Goal: Navigation & Orientation: Find specific page/section

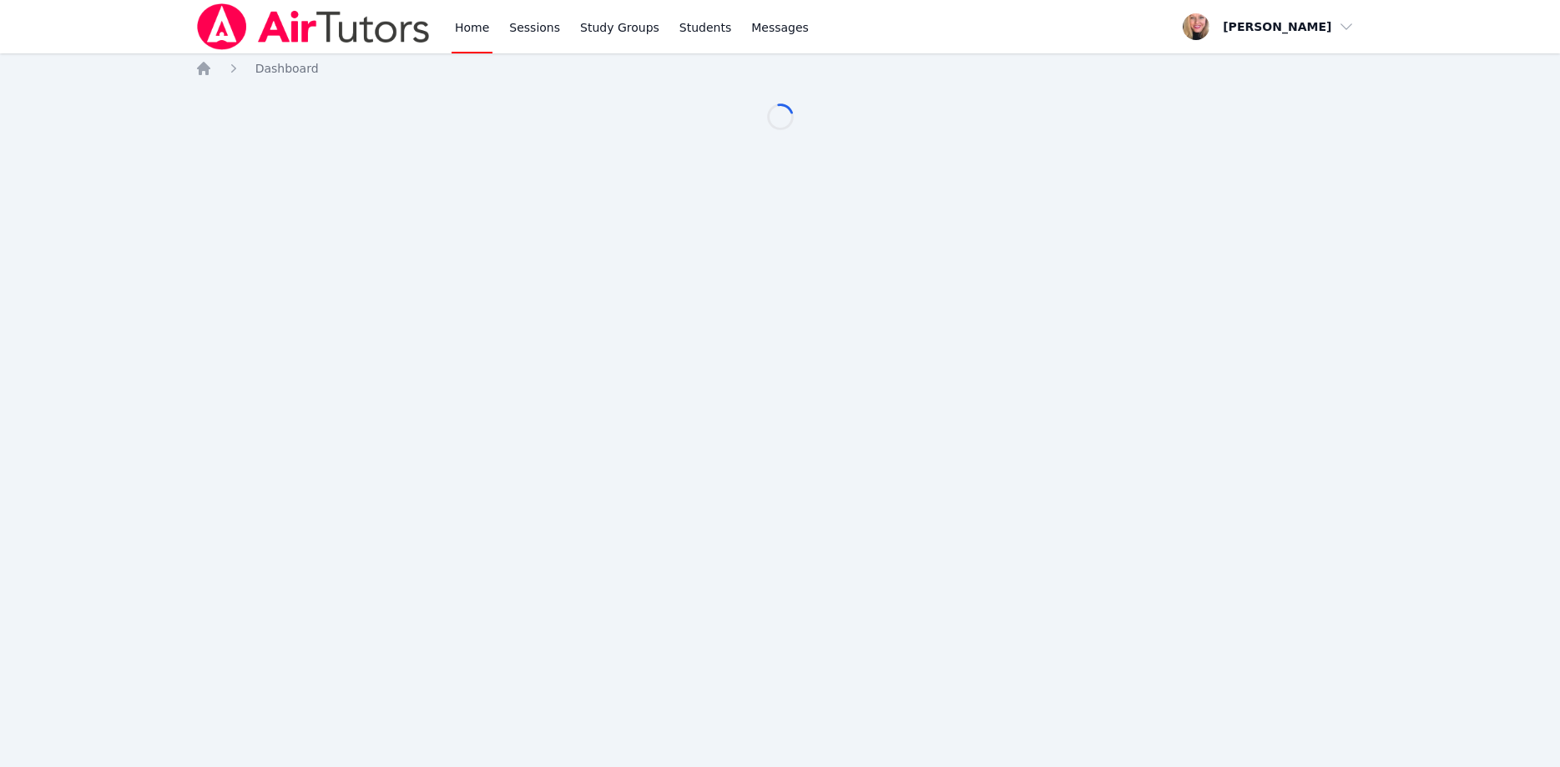
scroll to position [85, 0]
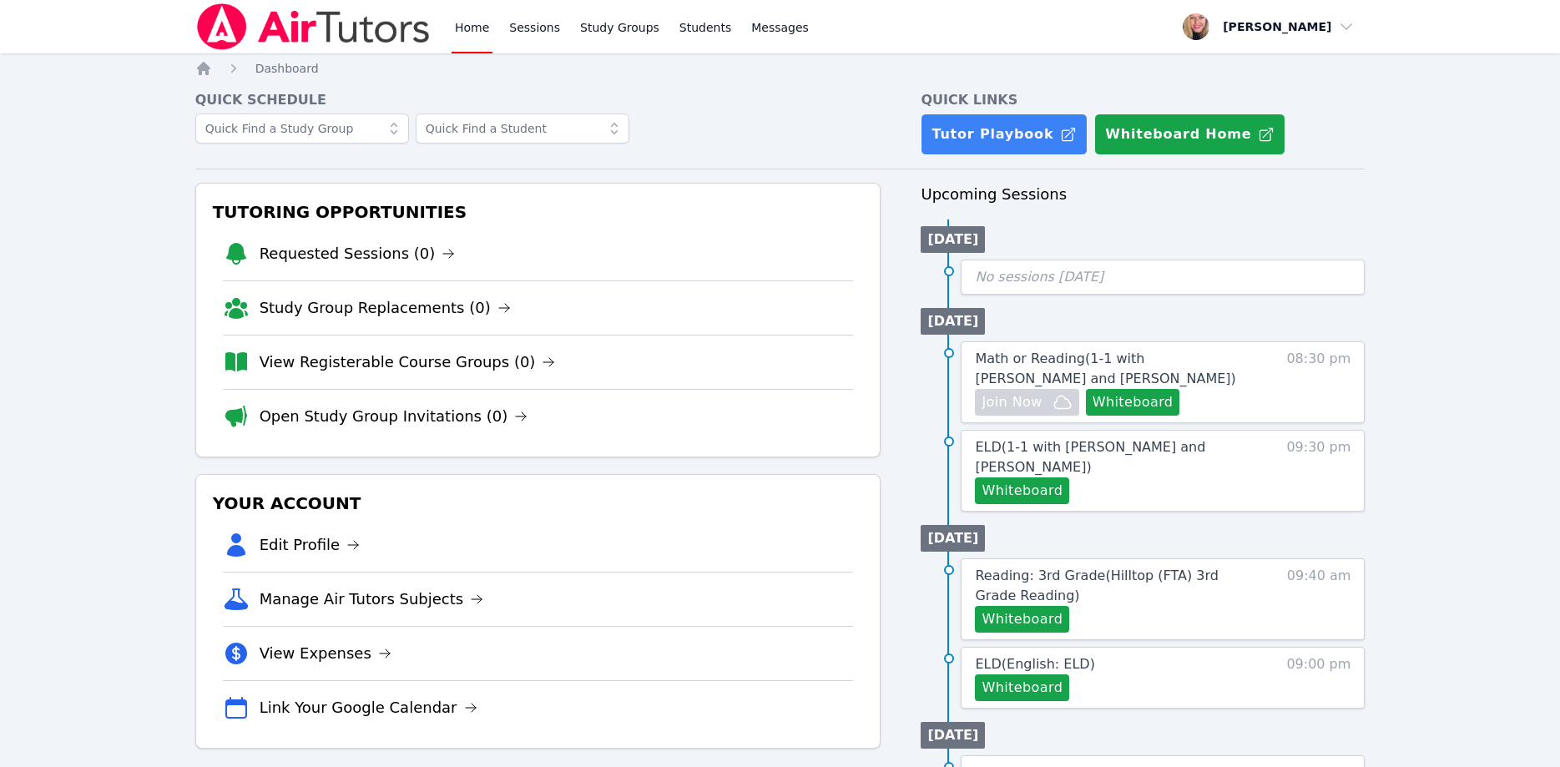
scroll to position [85, 0]
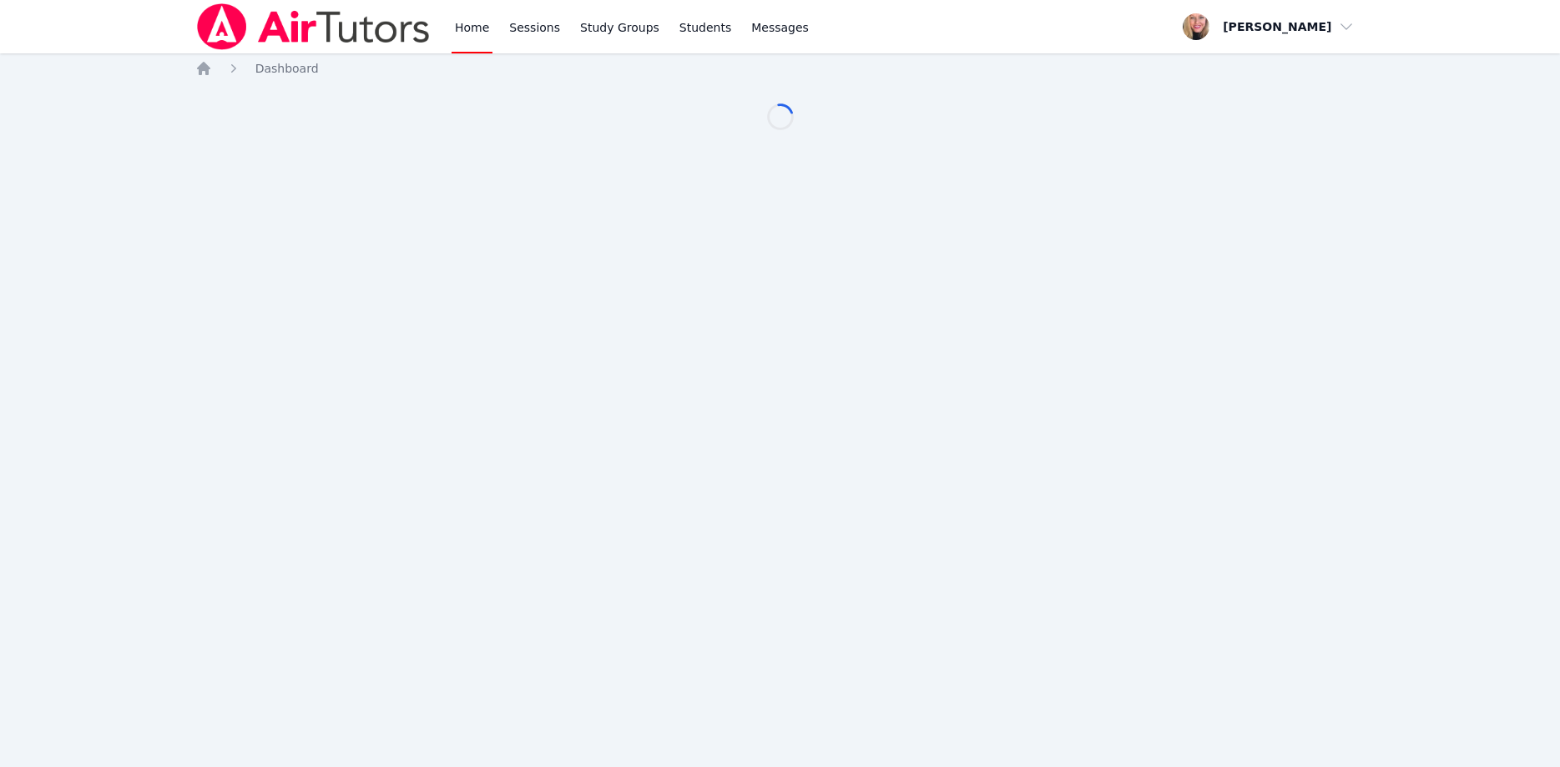
scroll to position [85, 0]
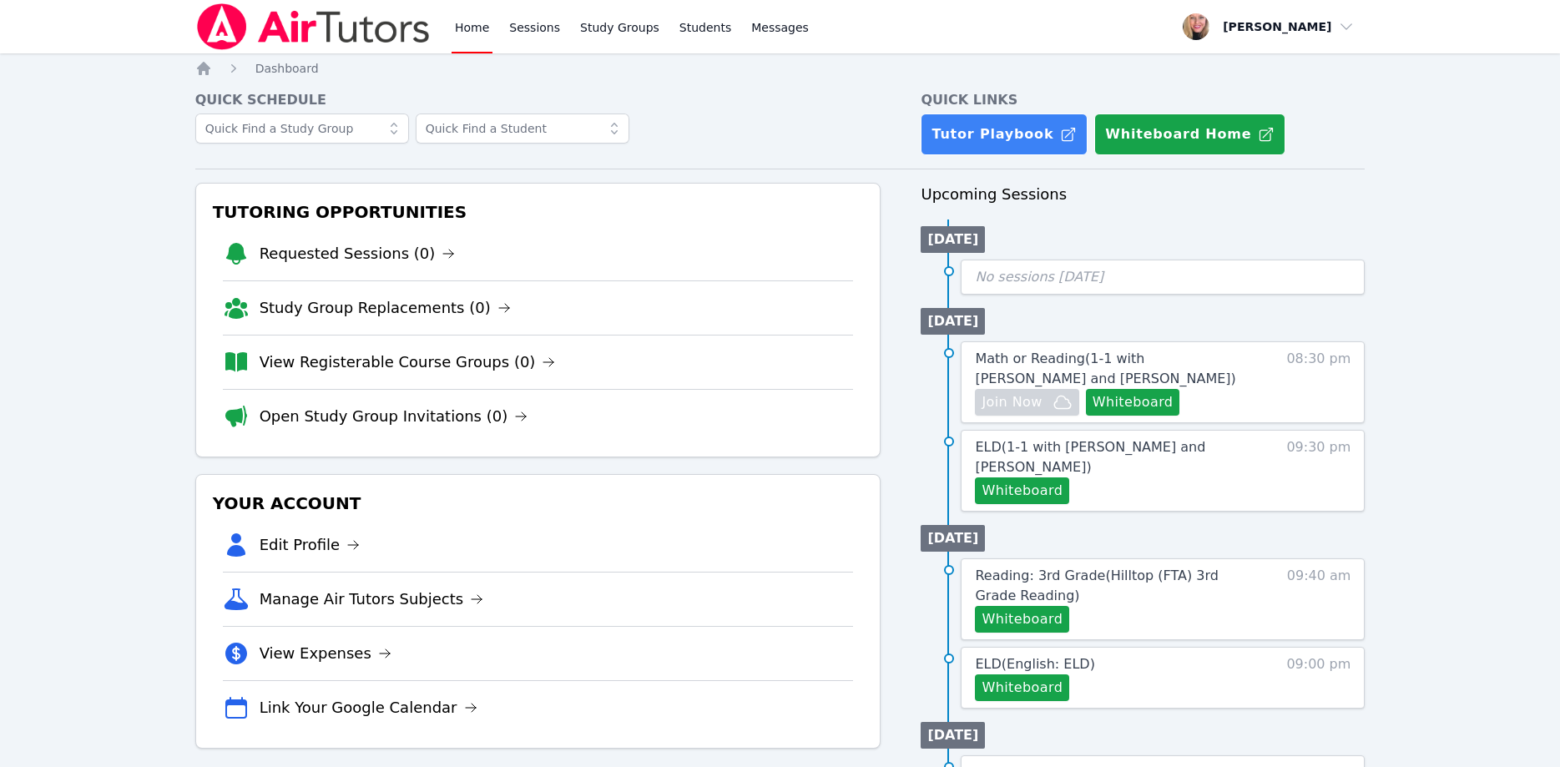
scroll to position [85, 0]
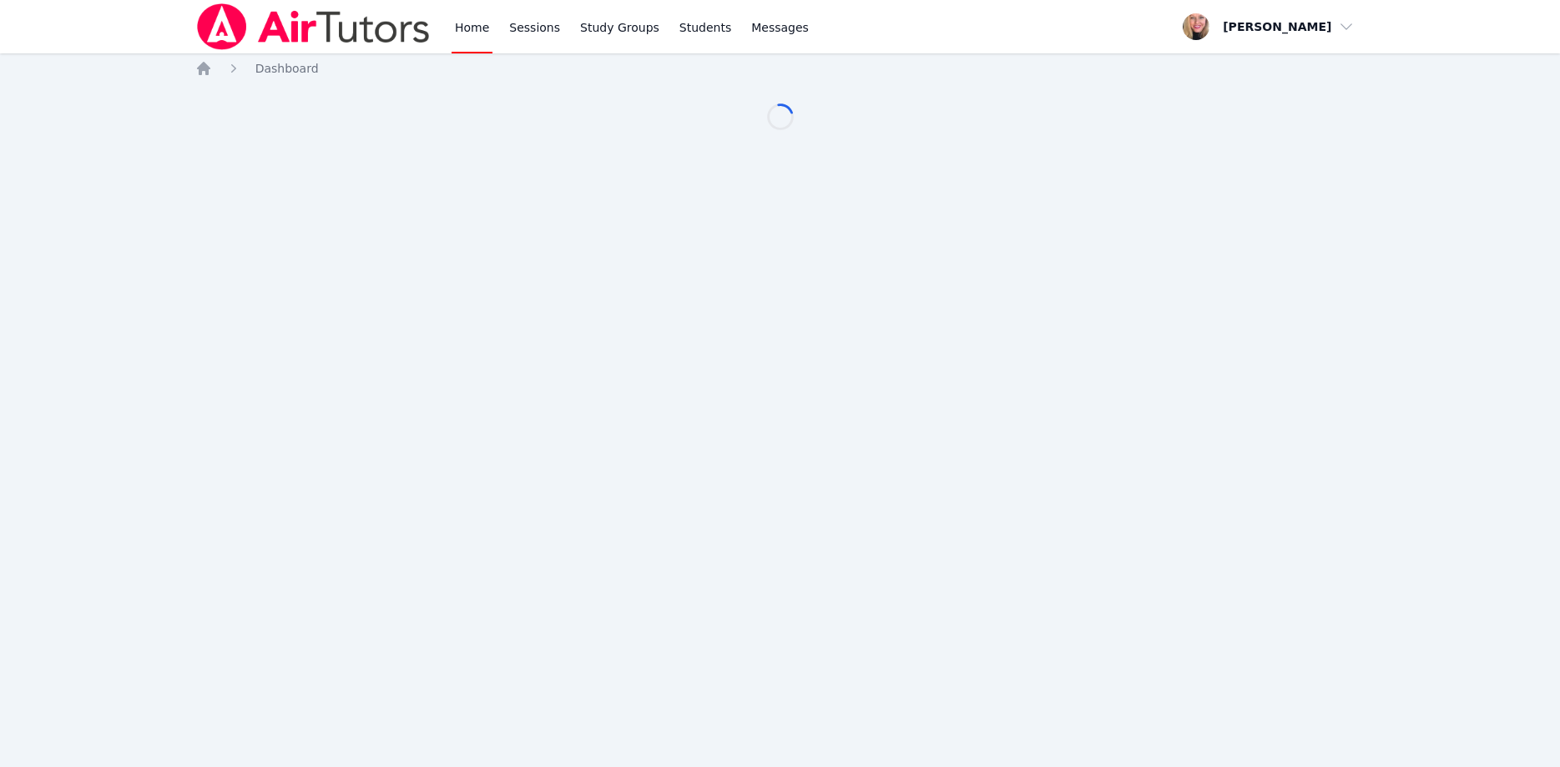
scroll to position [85, 0]
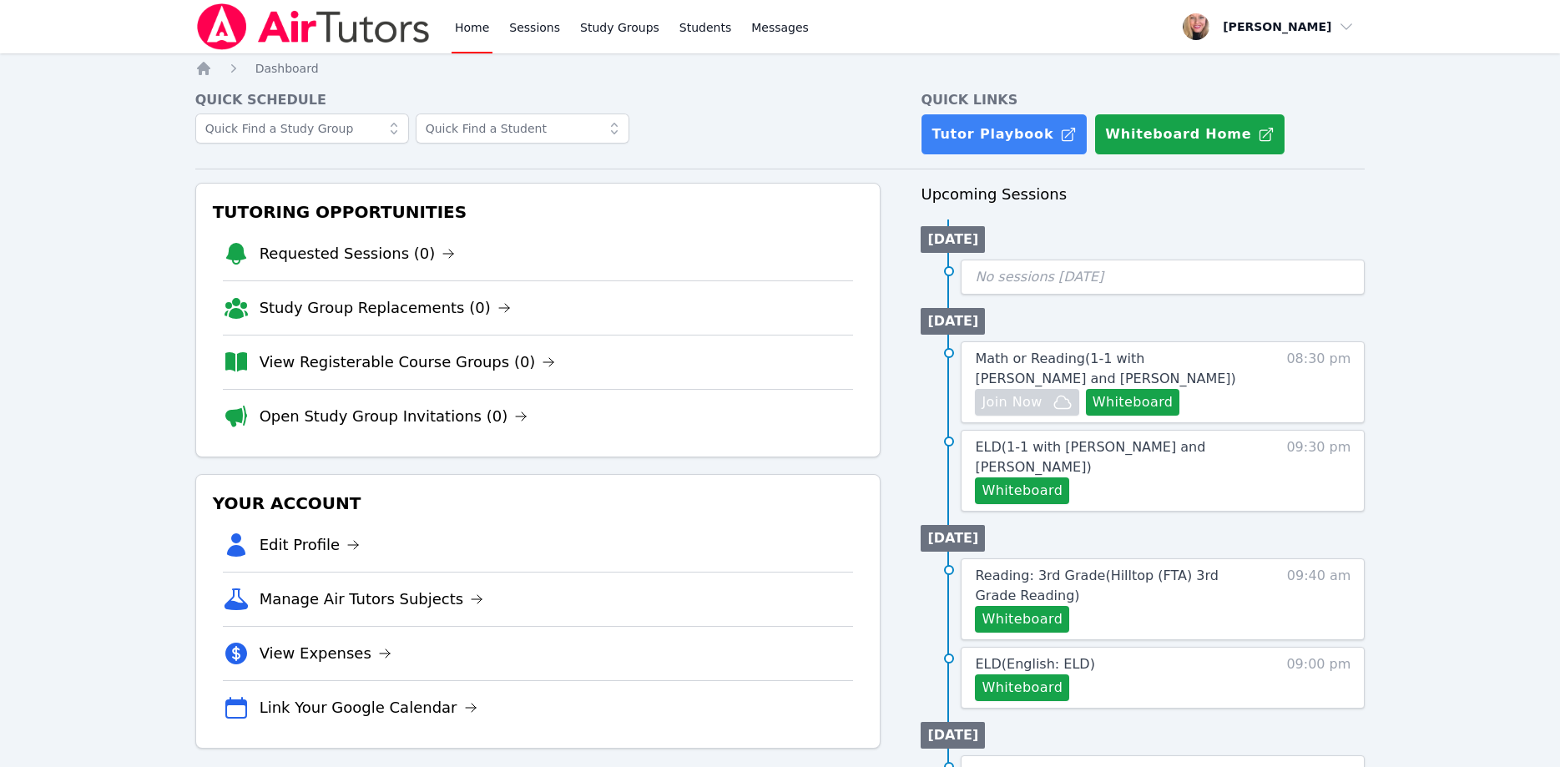
scroll to position [85, 0]
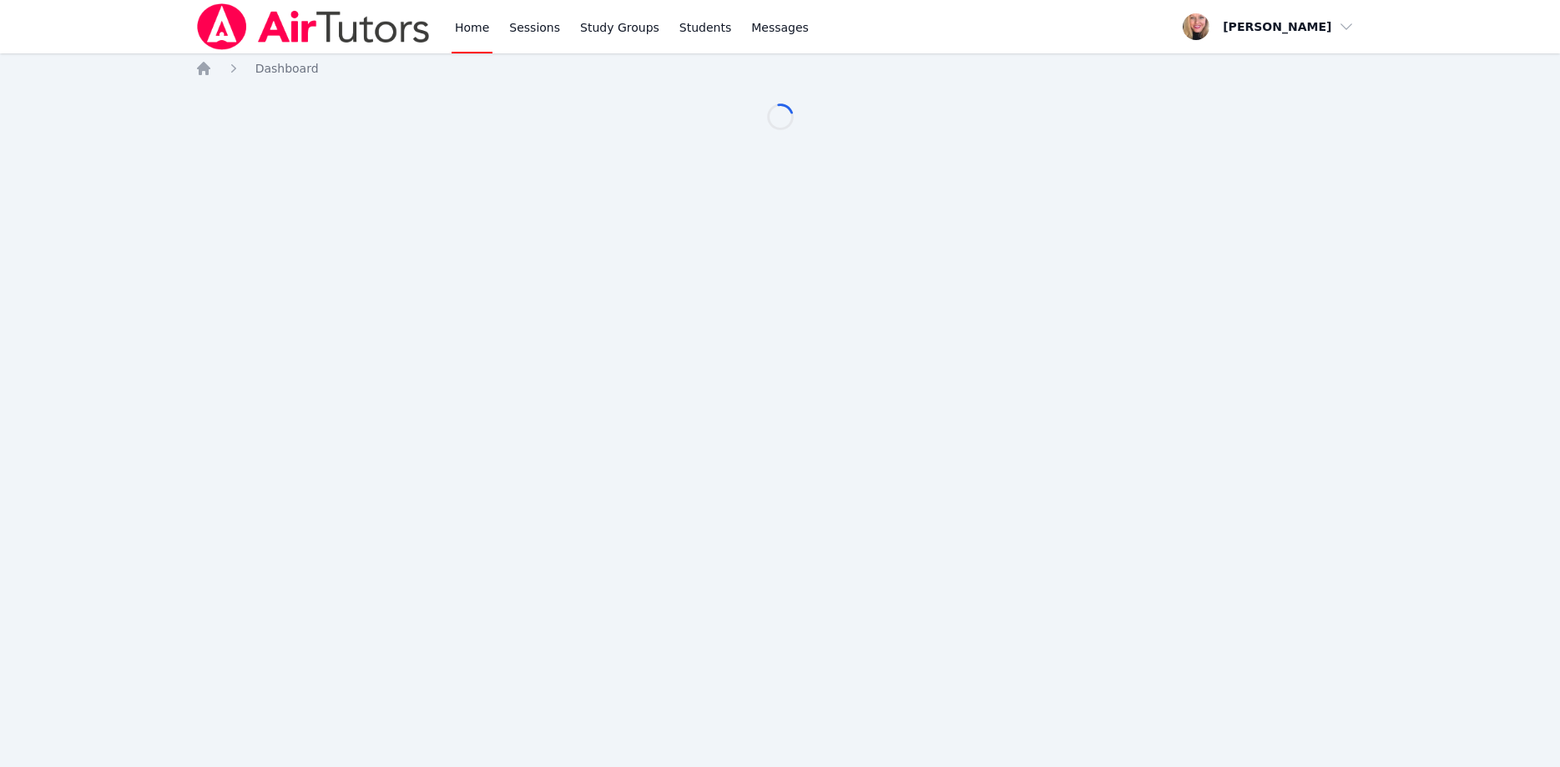
scroll to position [85, 0]
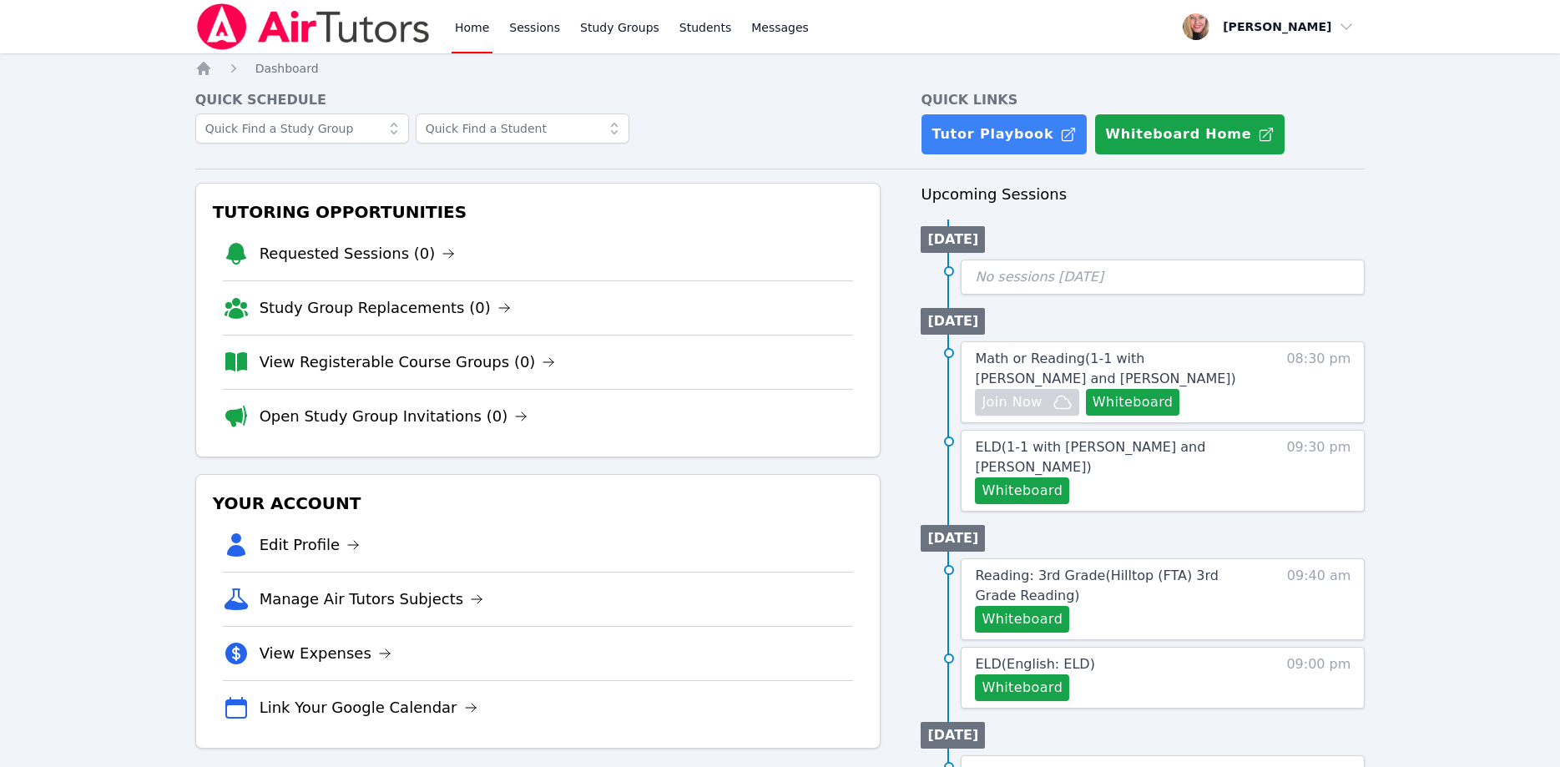
scroll to position [85, 0]
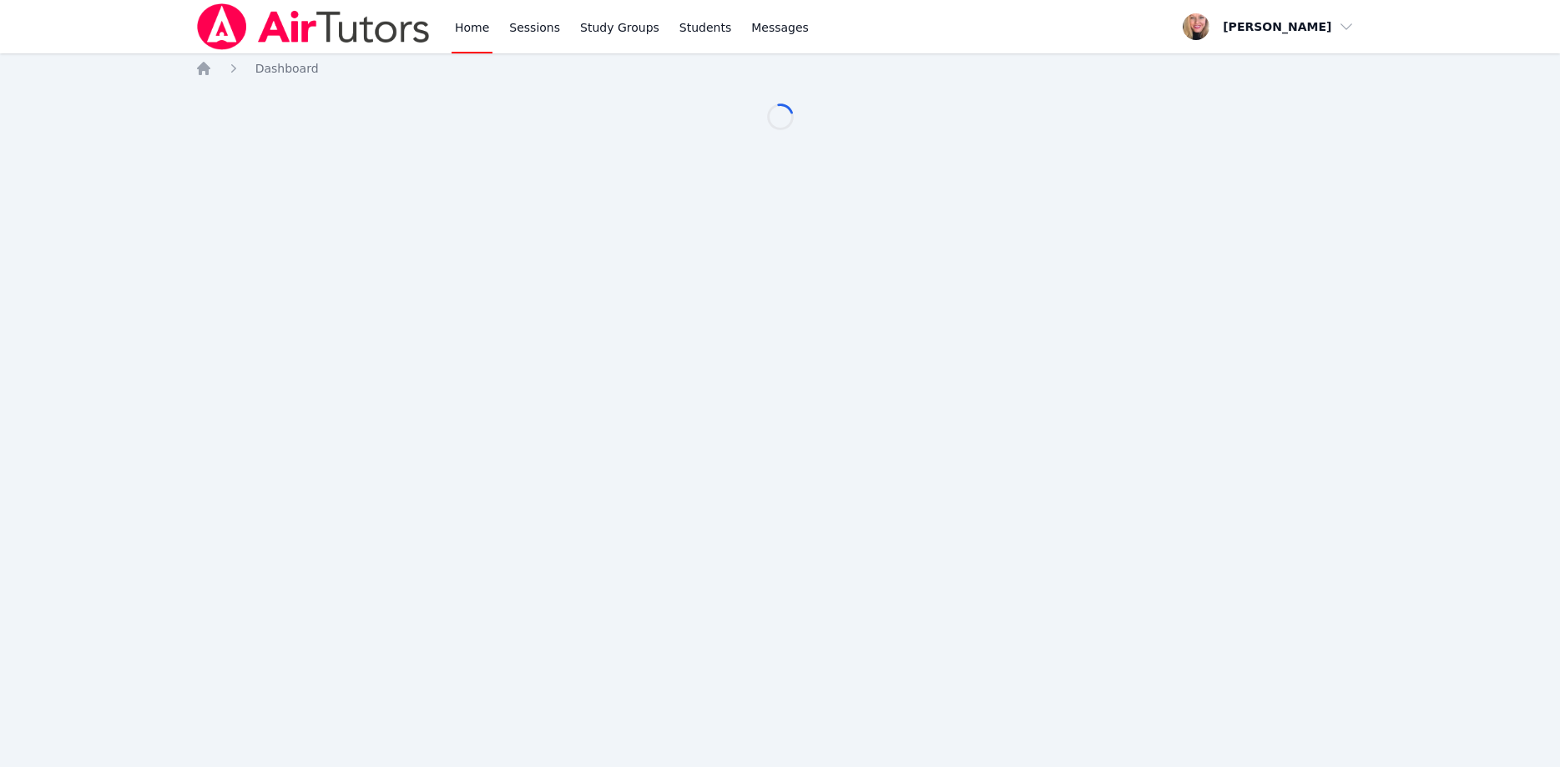
scroll to position [85, 0]
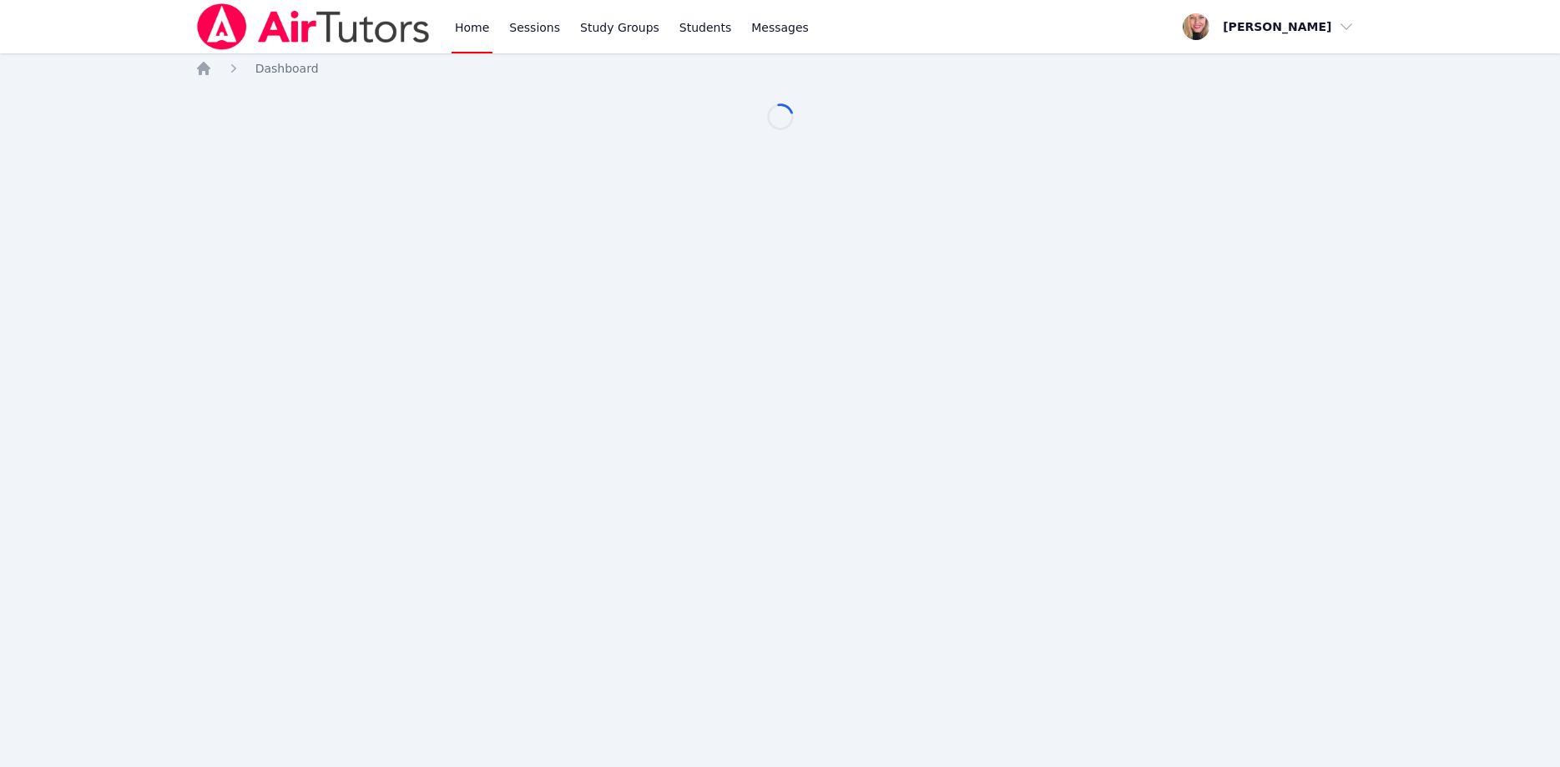
scroll to position [85, 0]
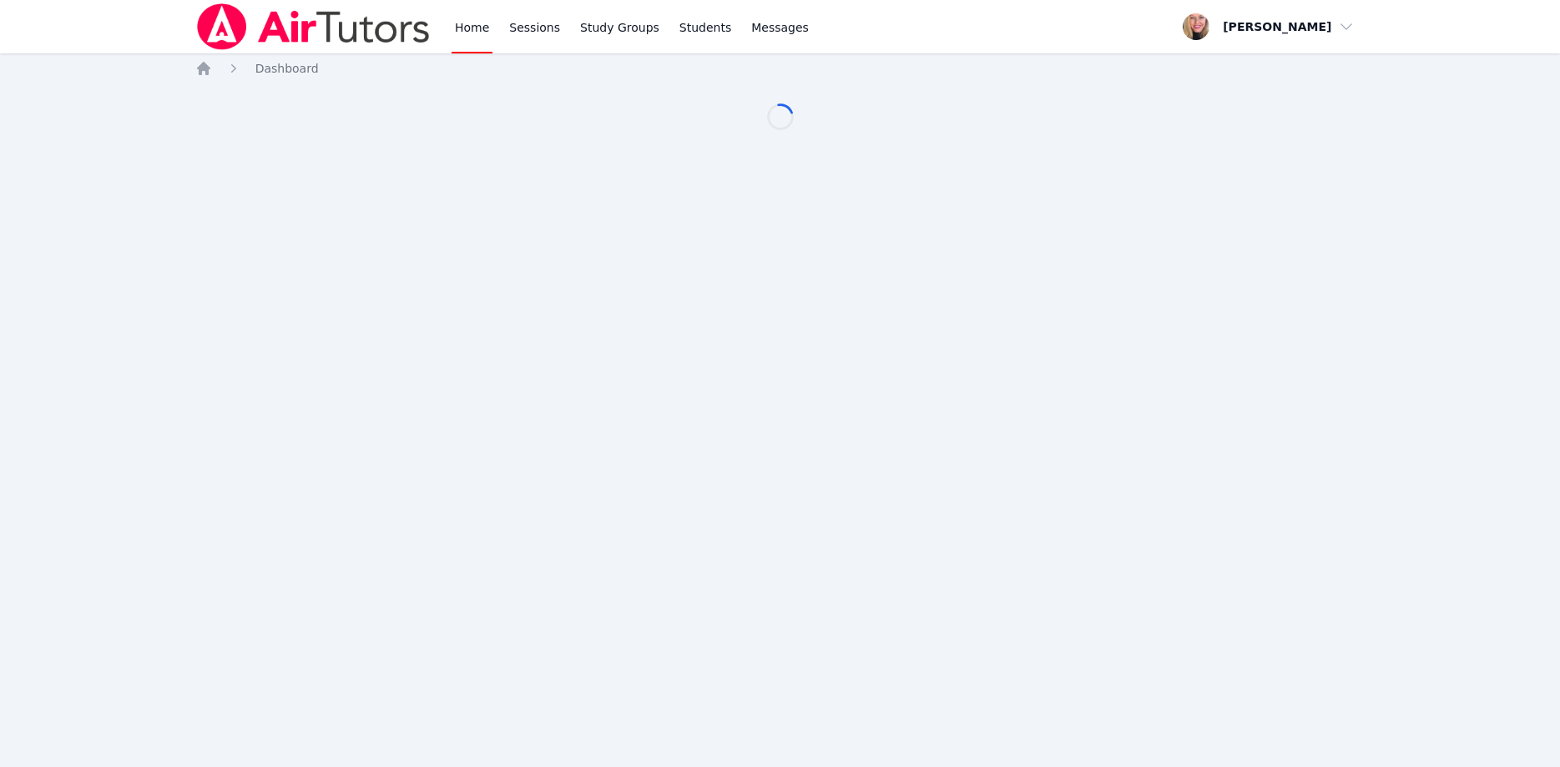
scroll to position [85, 0]
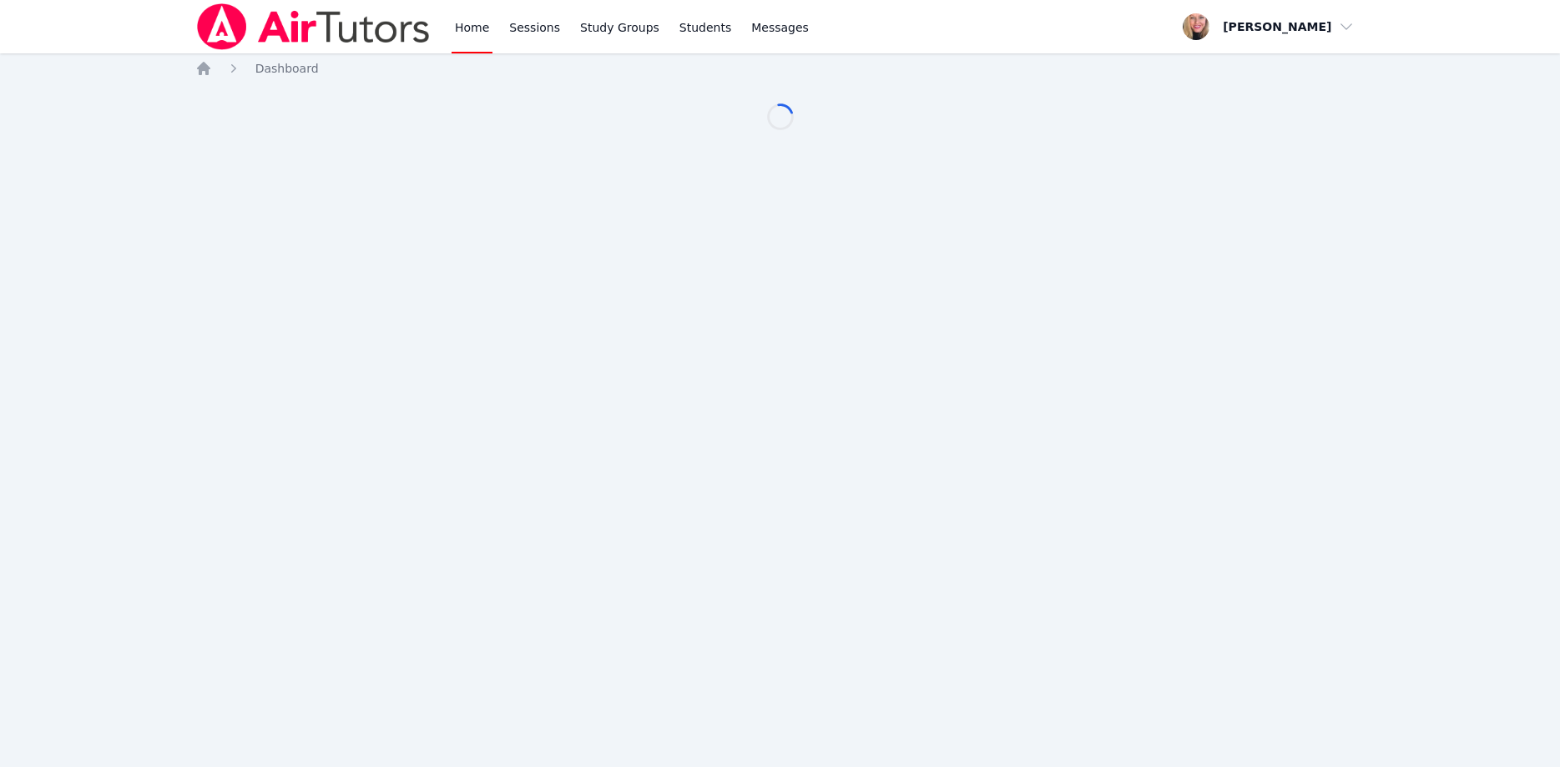
scroll to position [85, 0]
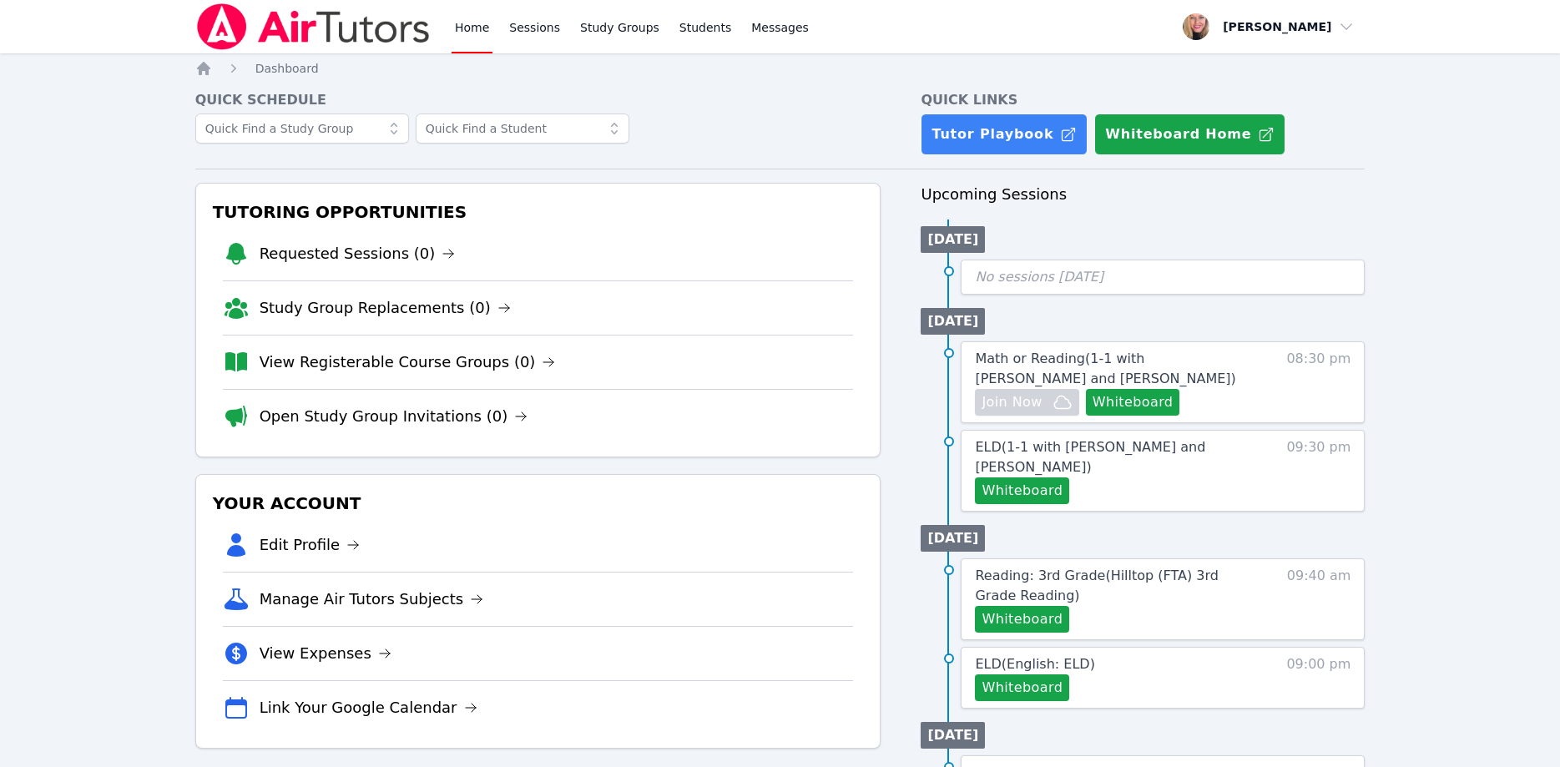
scroll to position [85, 0]
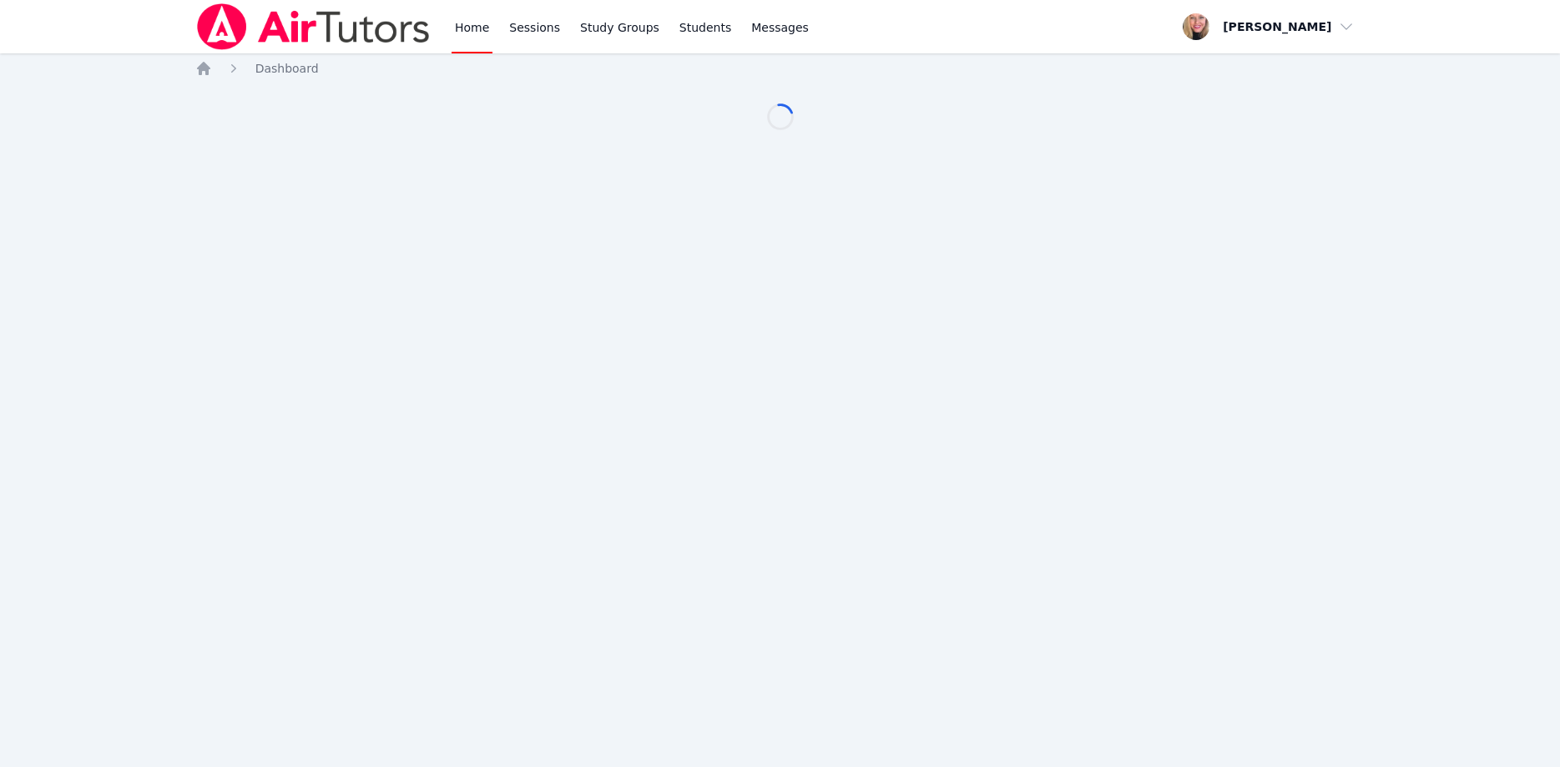
scroll to position [85, 0]
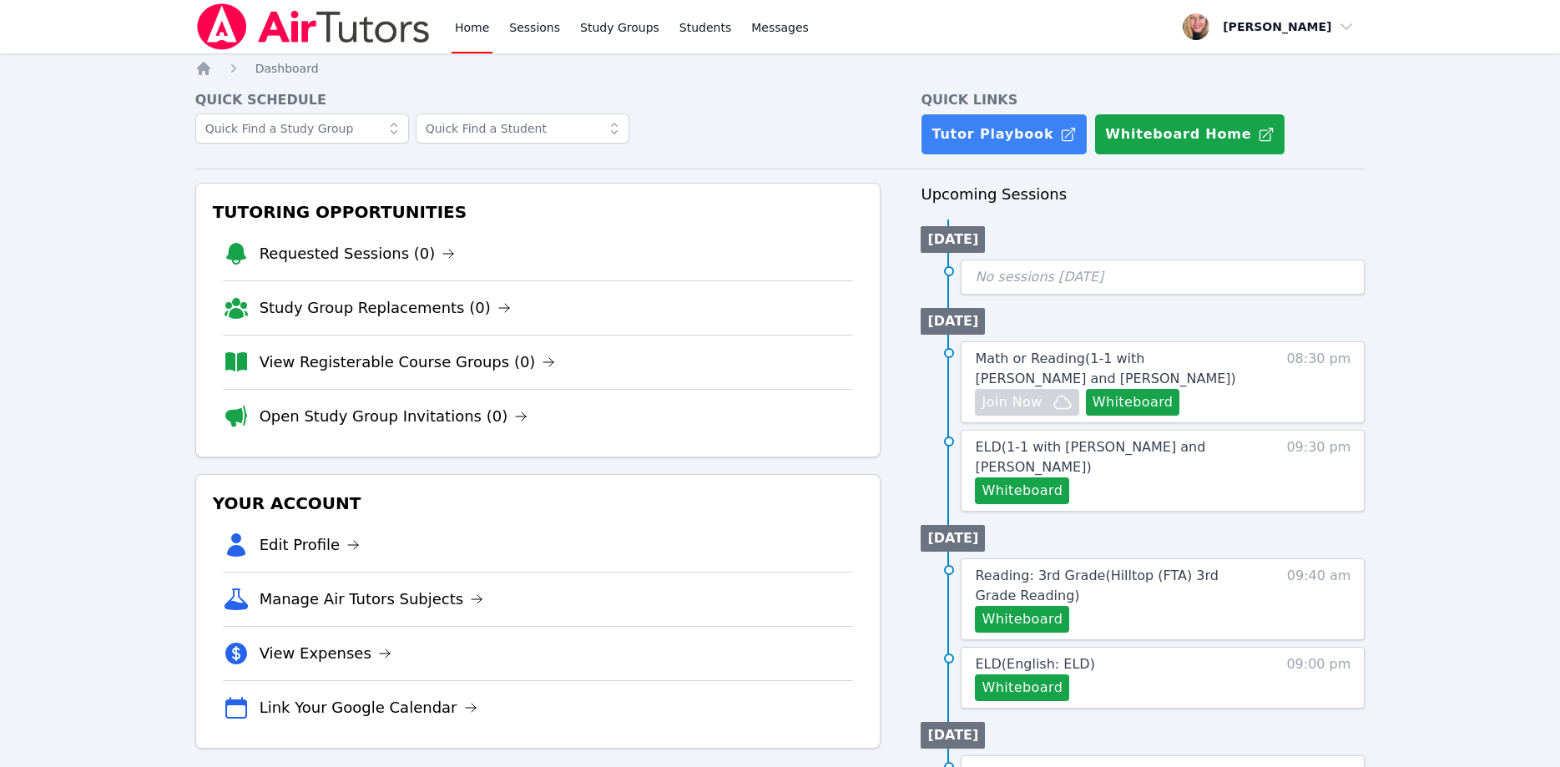
scroll to position [85, 0]
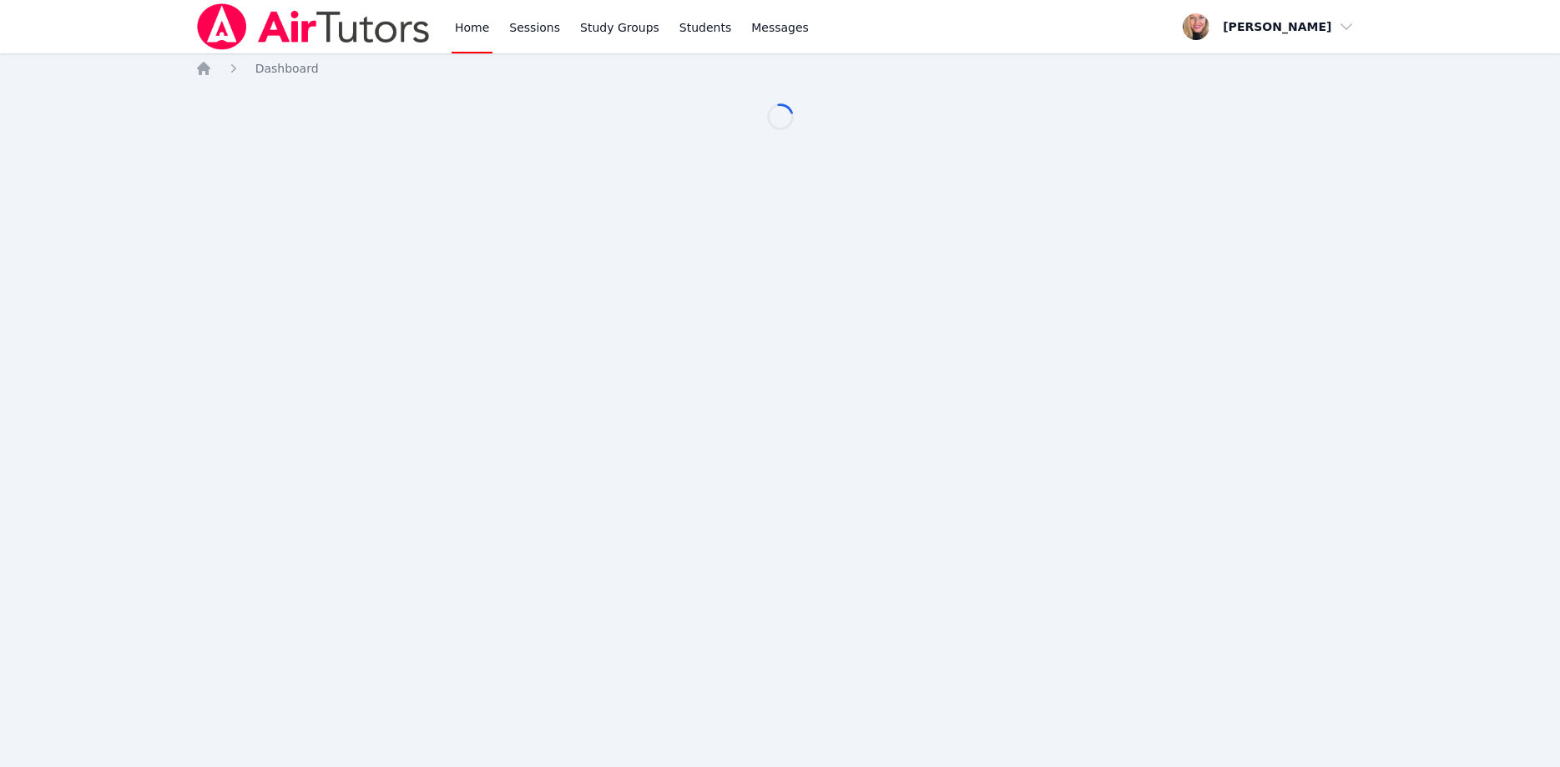
scroll to position [85, 0]
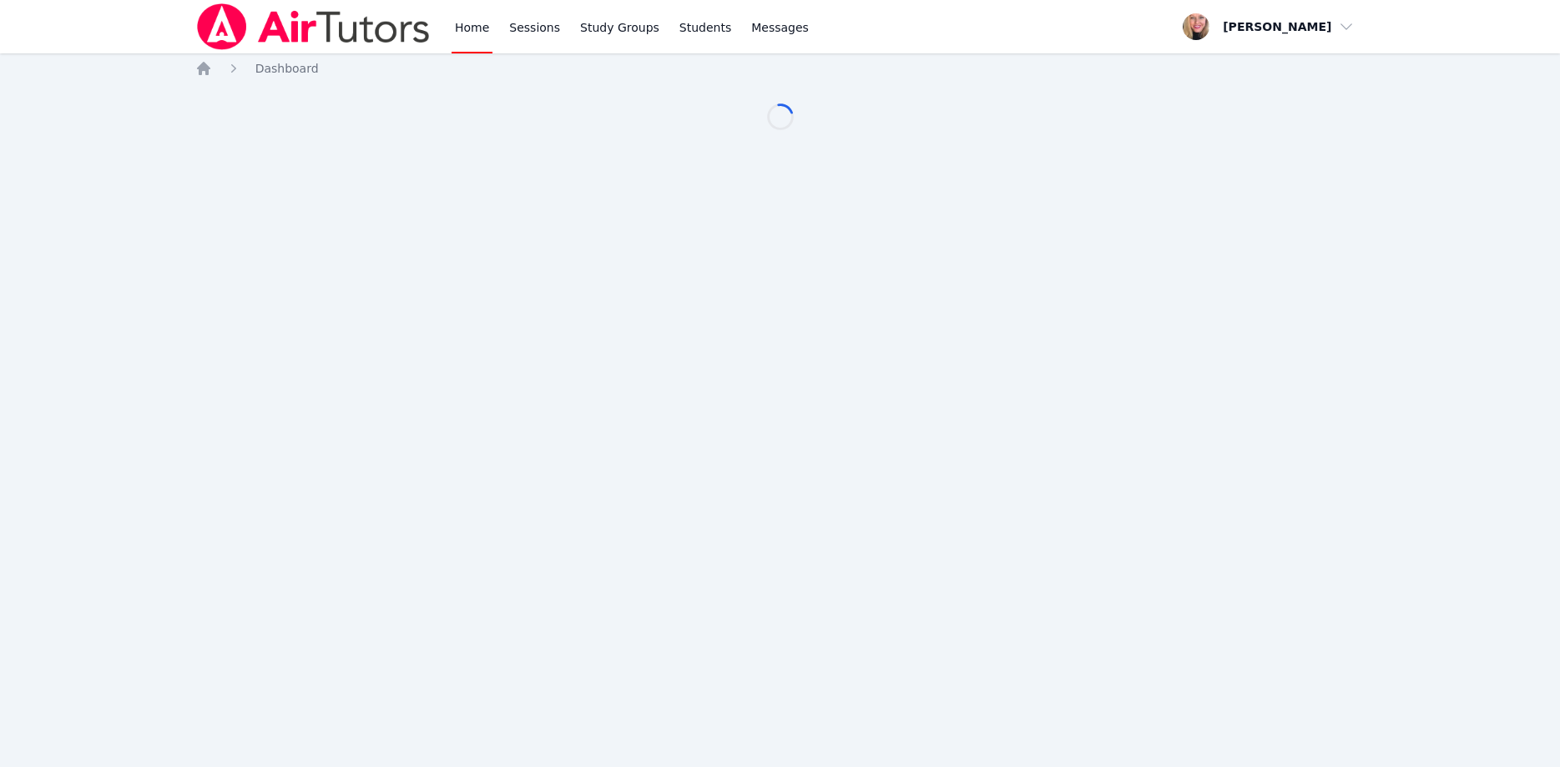
scroll to position [85, 0]
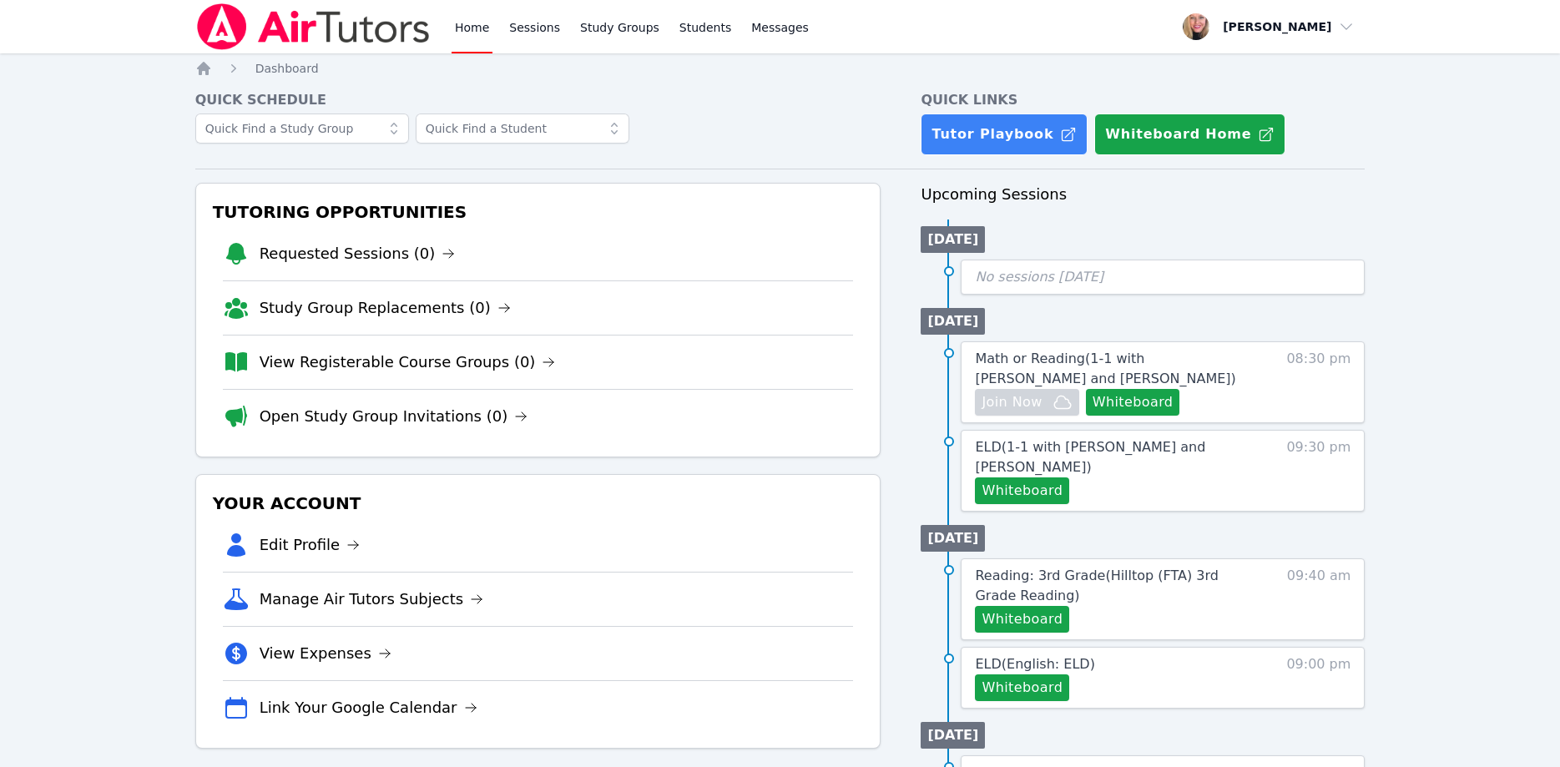
scroll to position [85, 0]
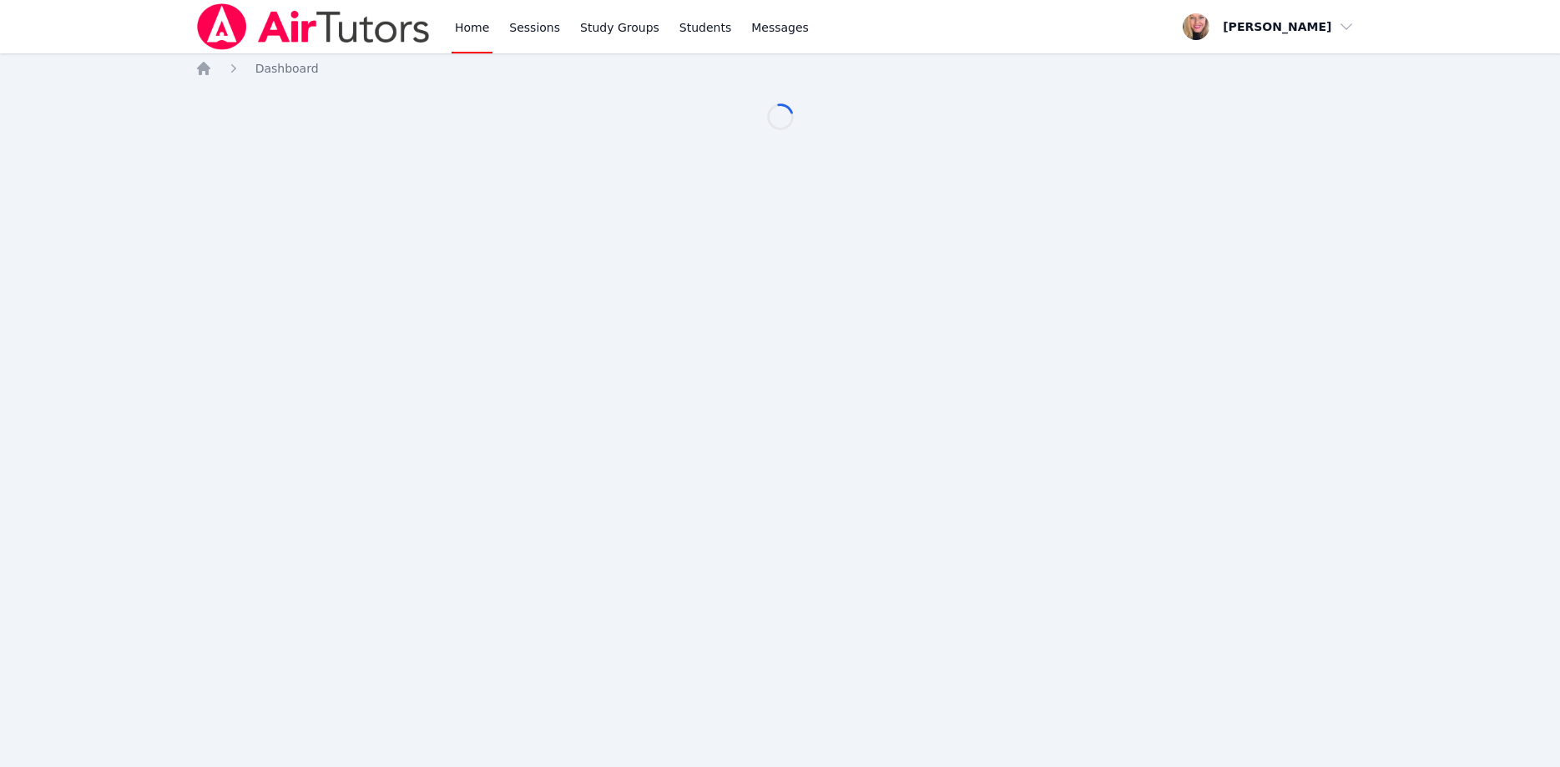
scroll to position [85, 0]
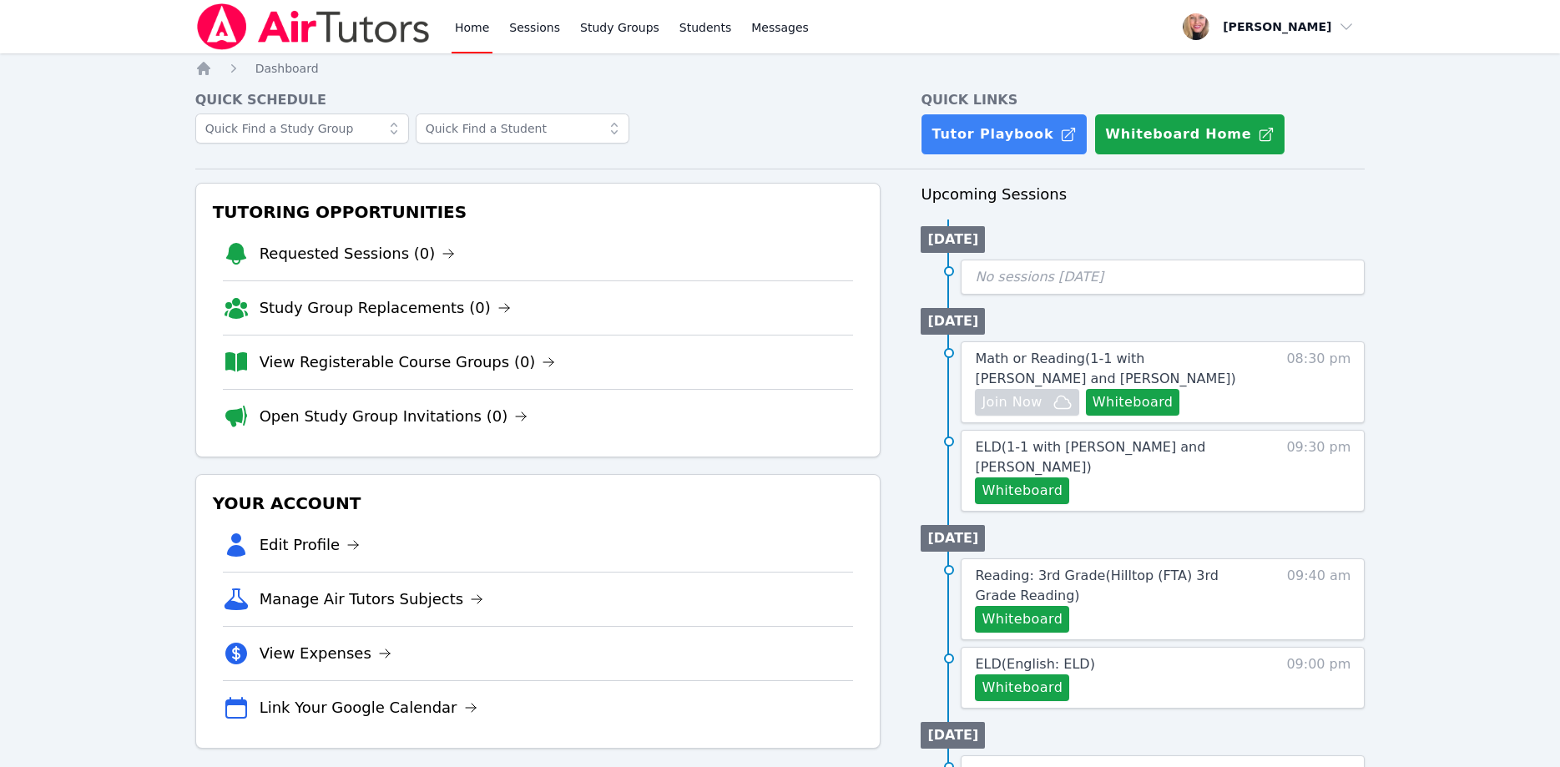
scroll to position [85, 0]
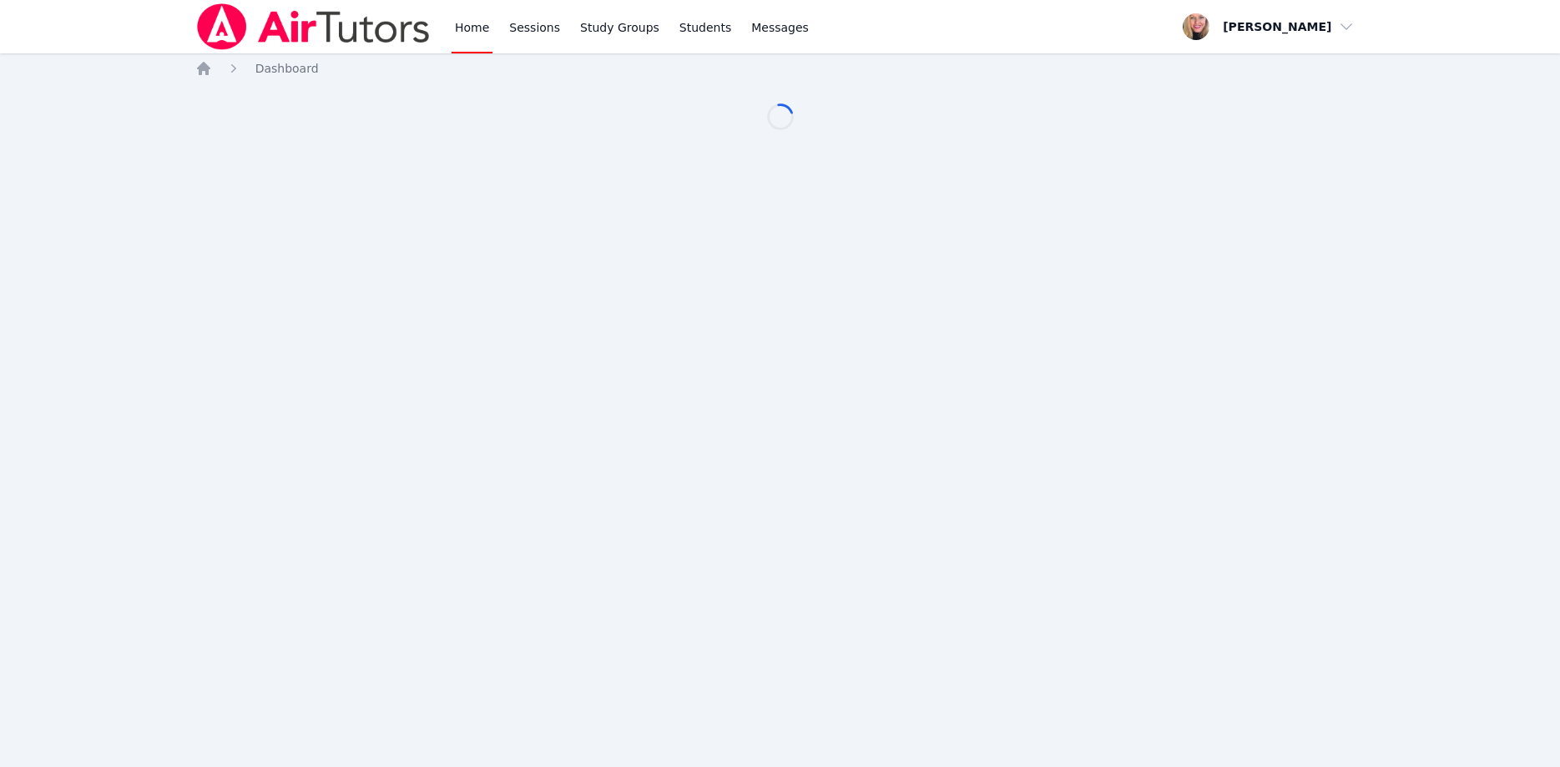
scroll to position [85, 0]
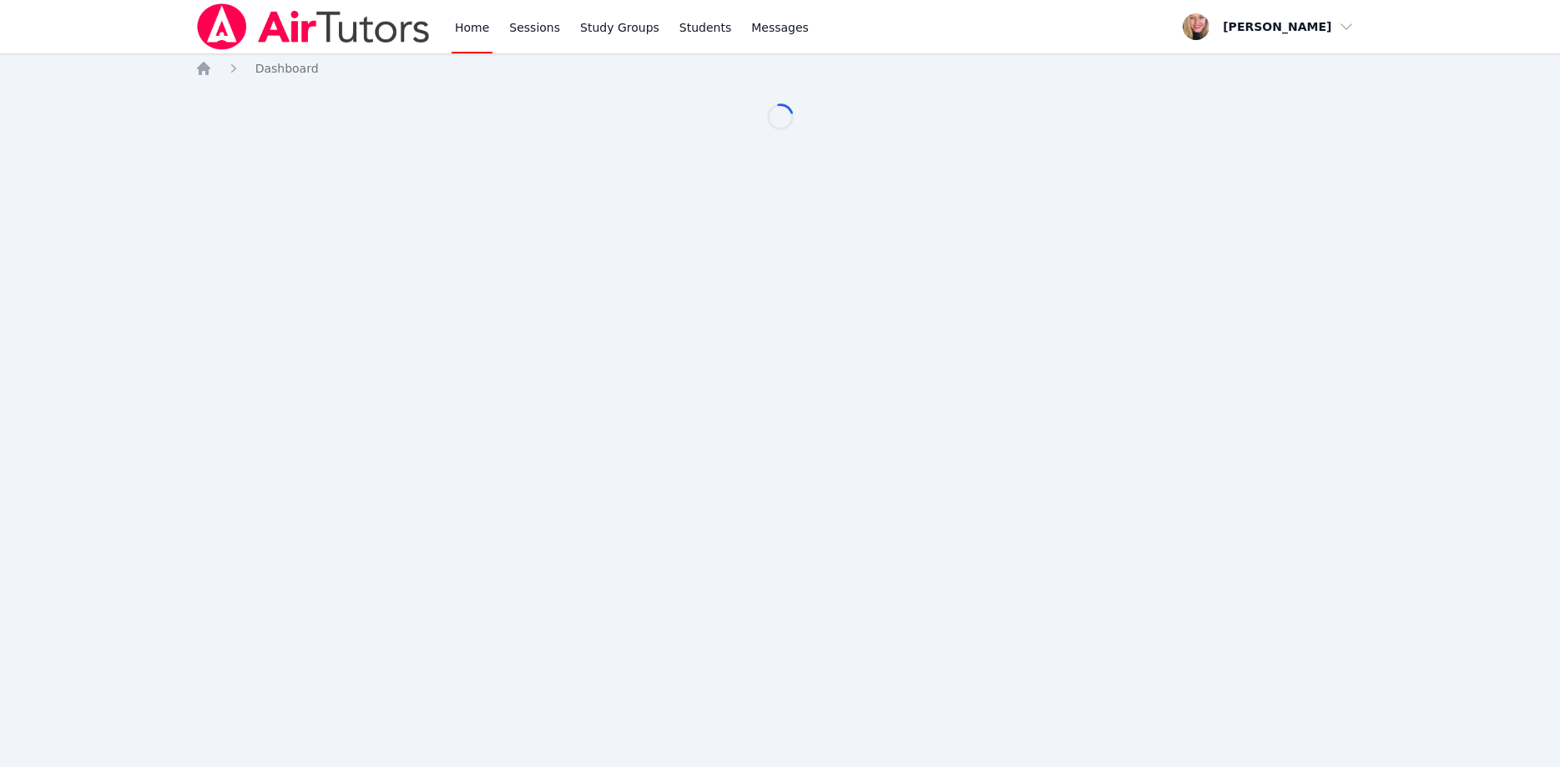
scroll to position [85, 0]
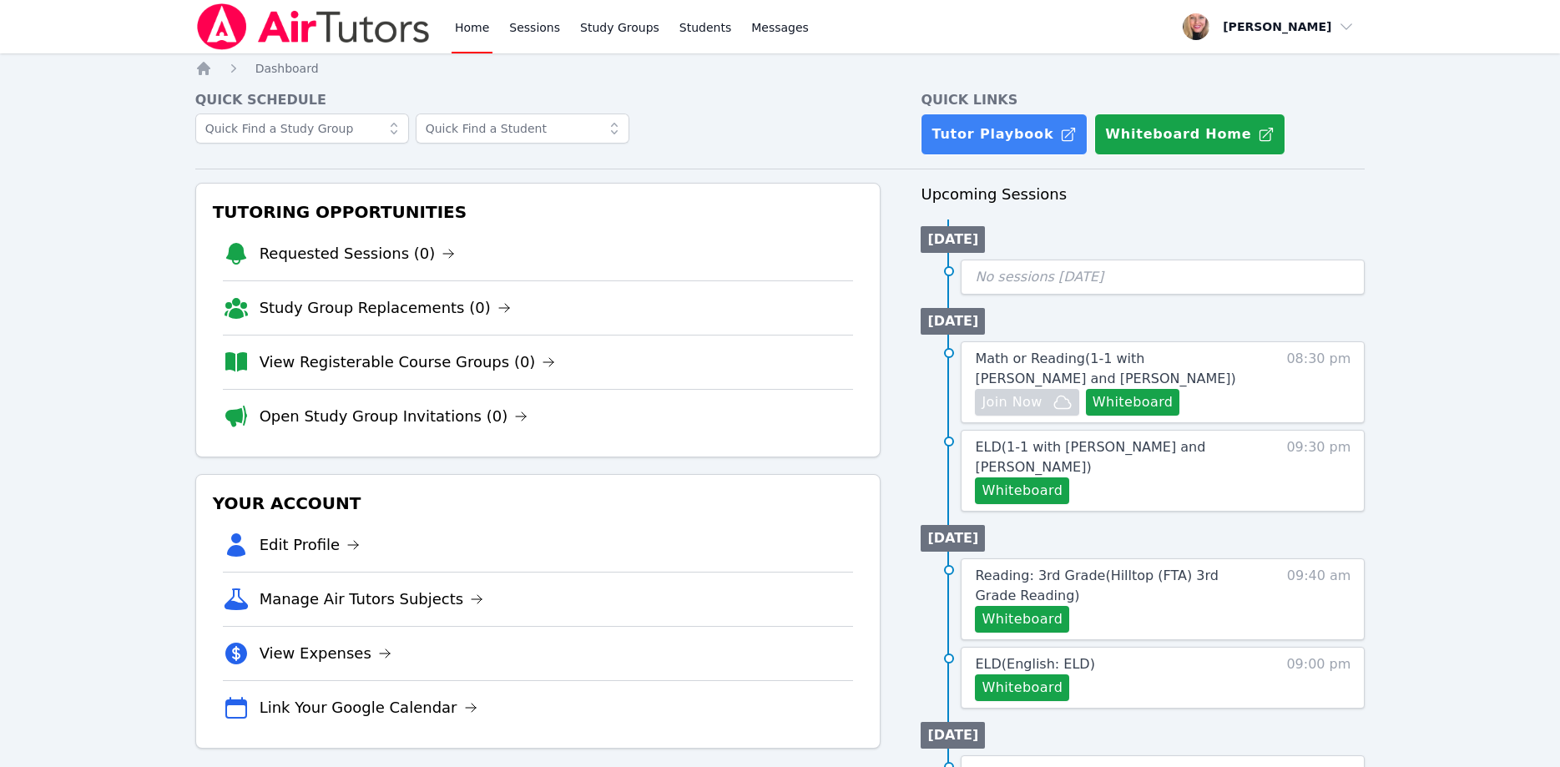
scroll to position [85, 0]
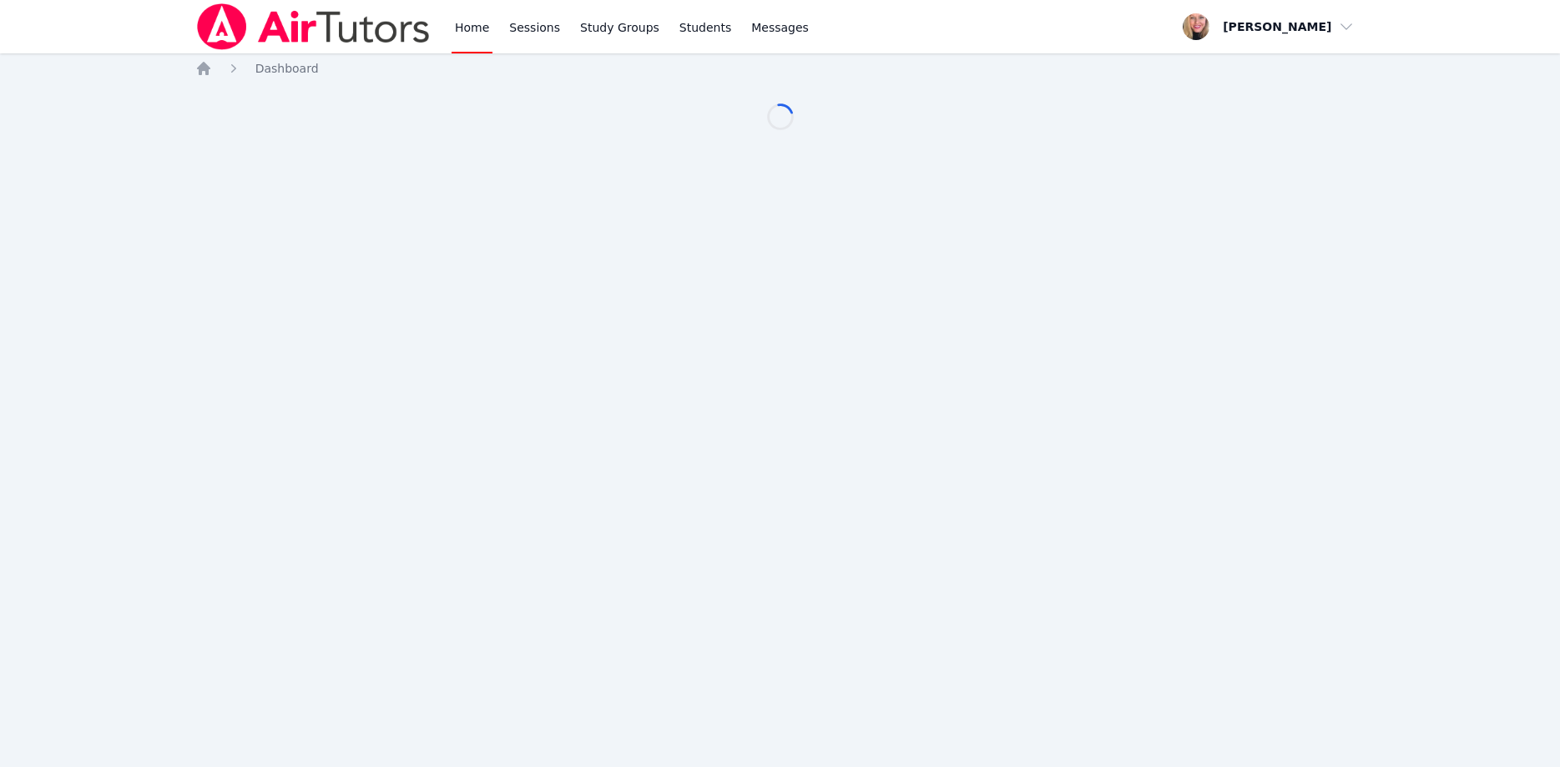
scroll to position [85, 0]
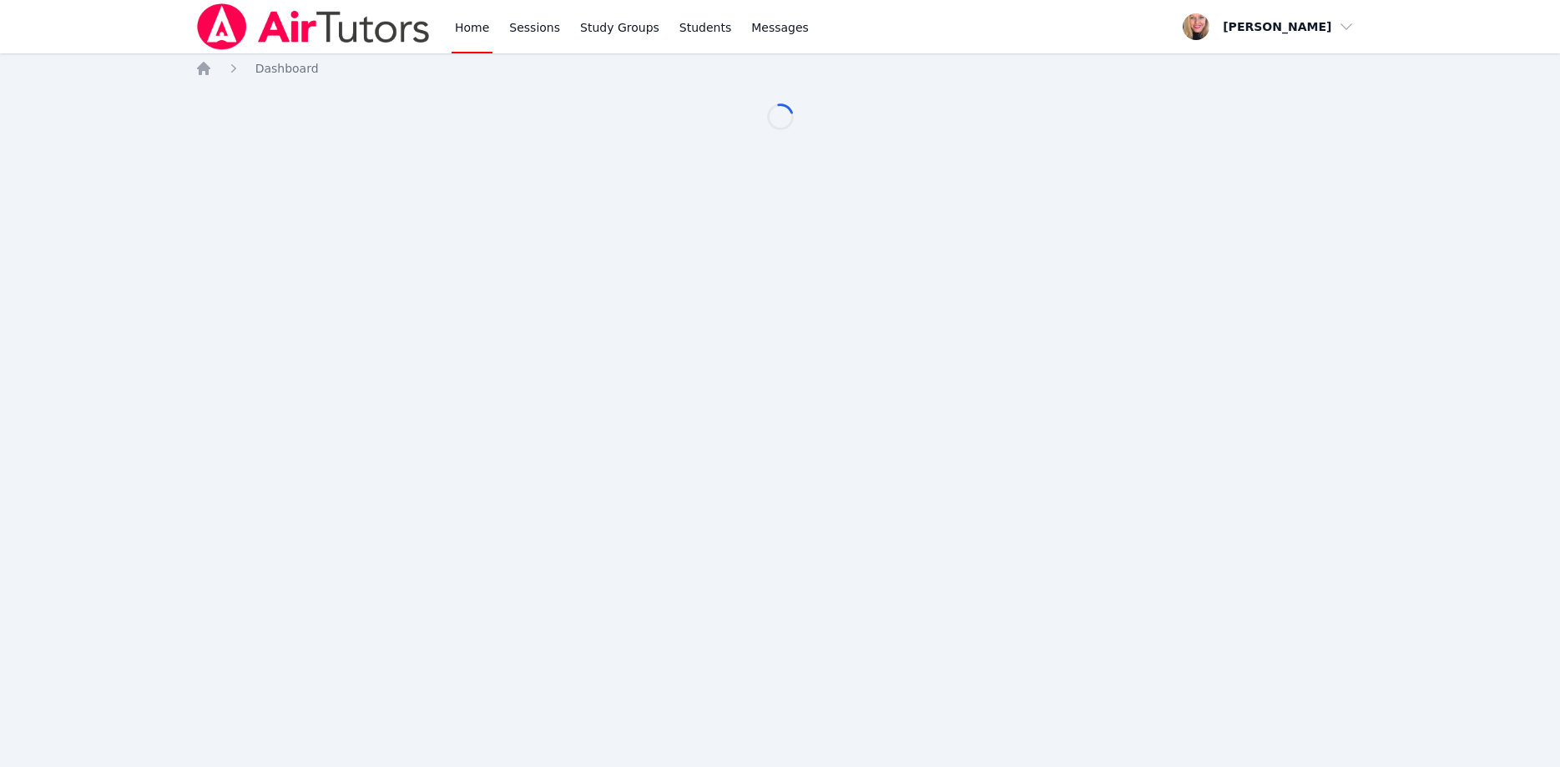
scroll to position [85, 0]
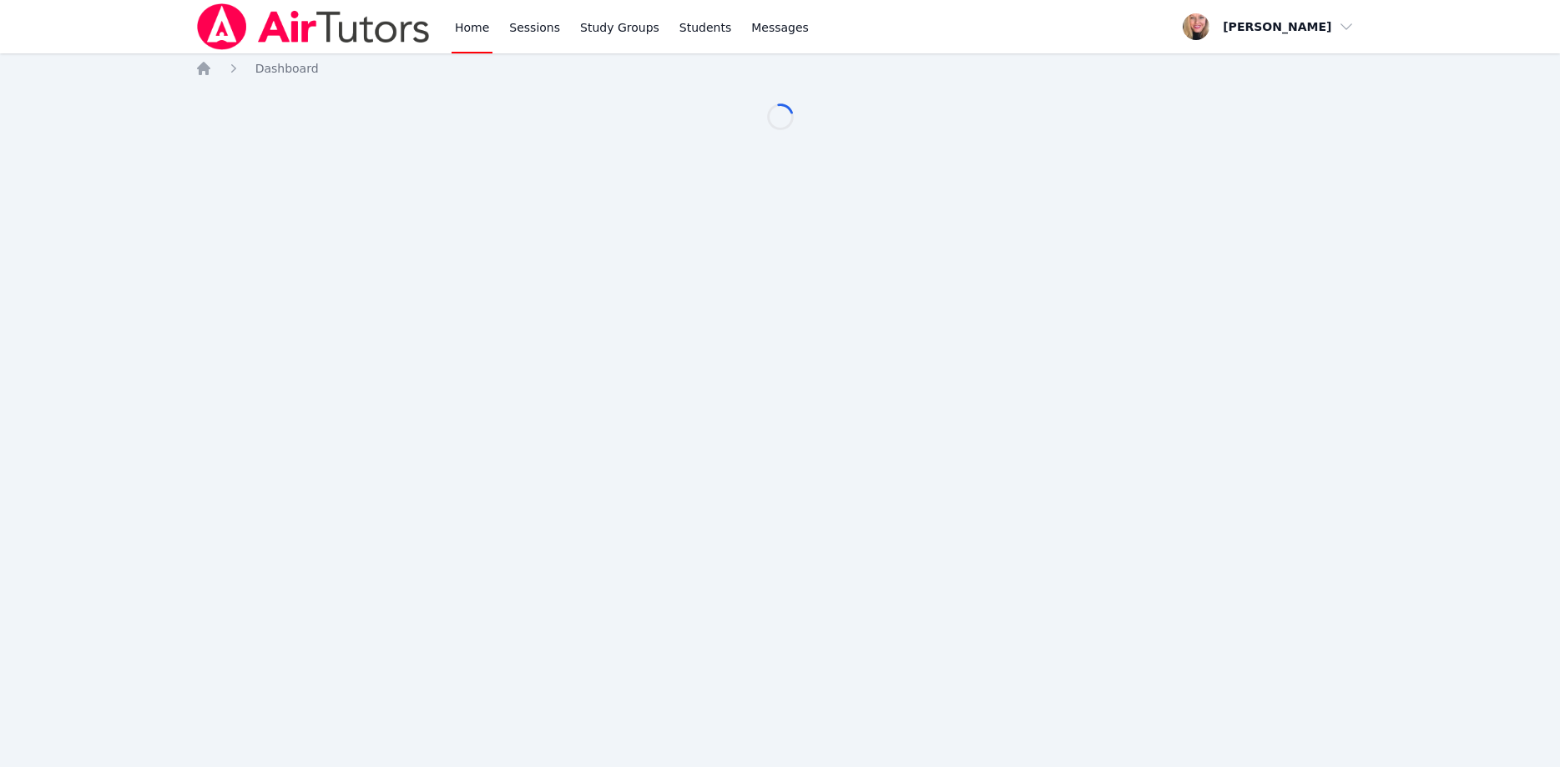
scroll to position [85, 0]
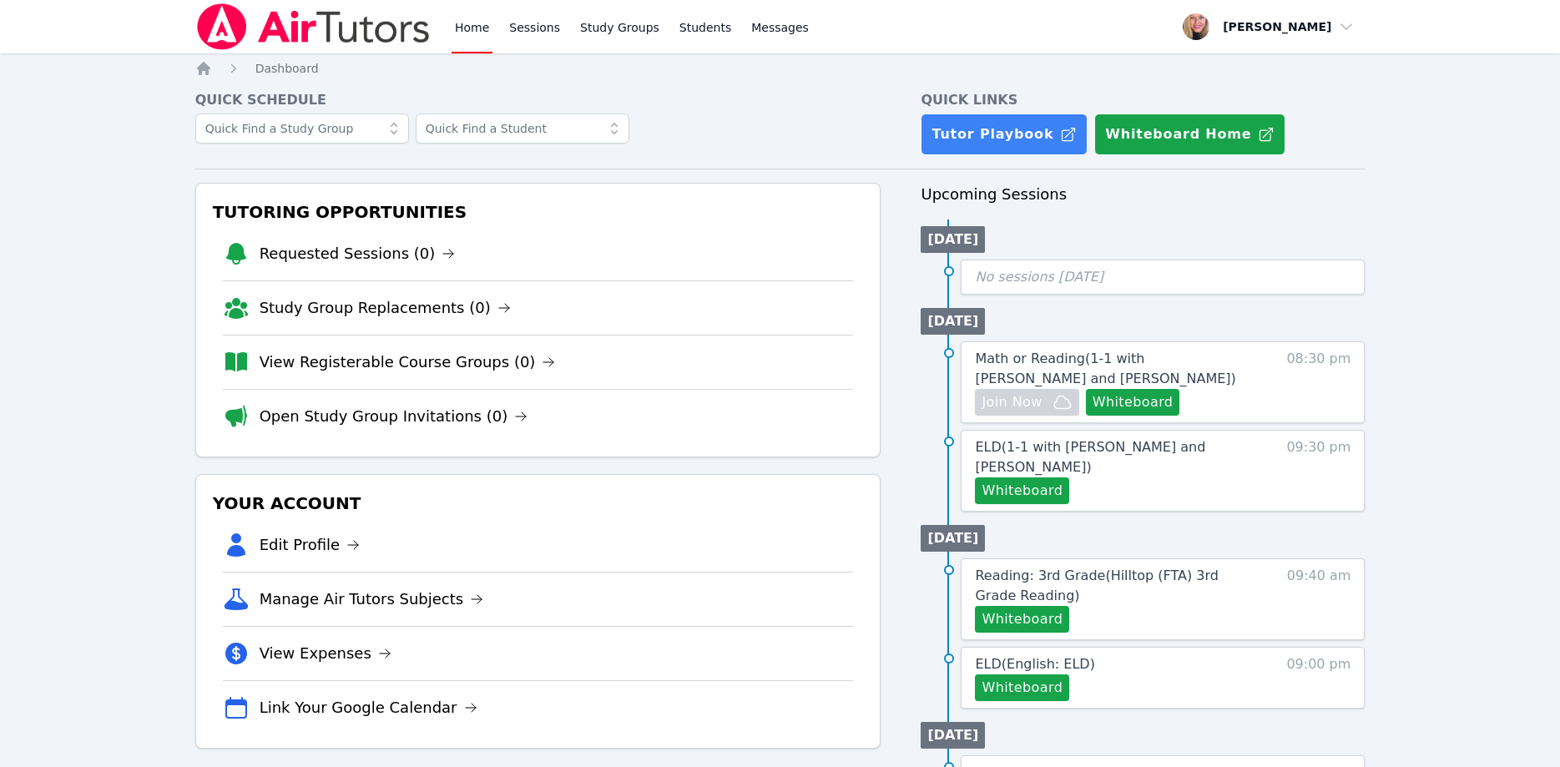
scroll to position [85, 0]
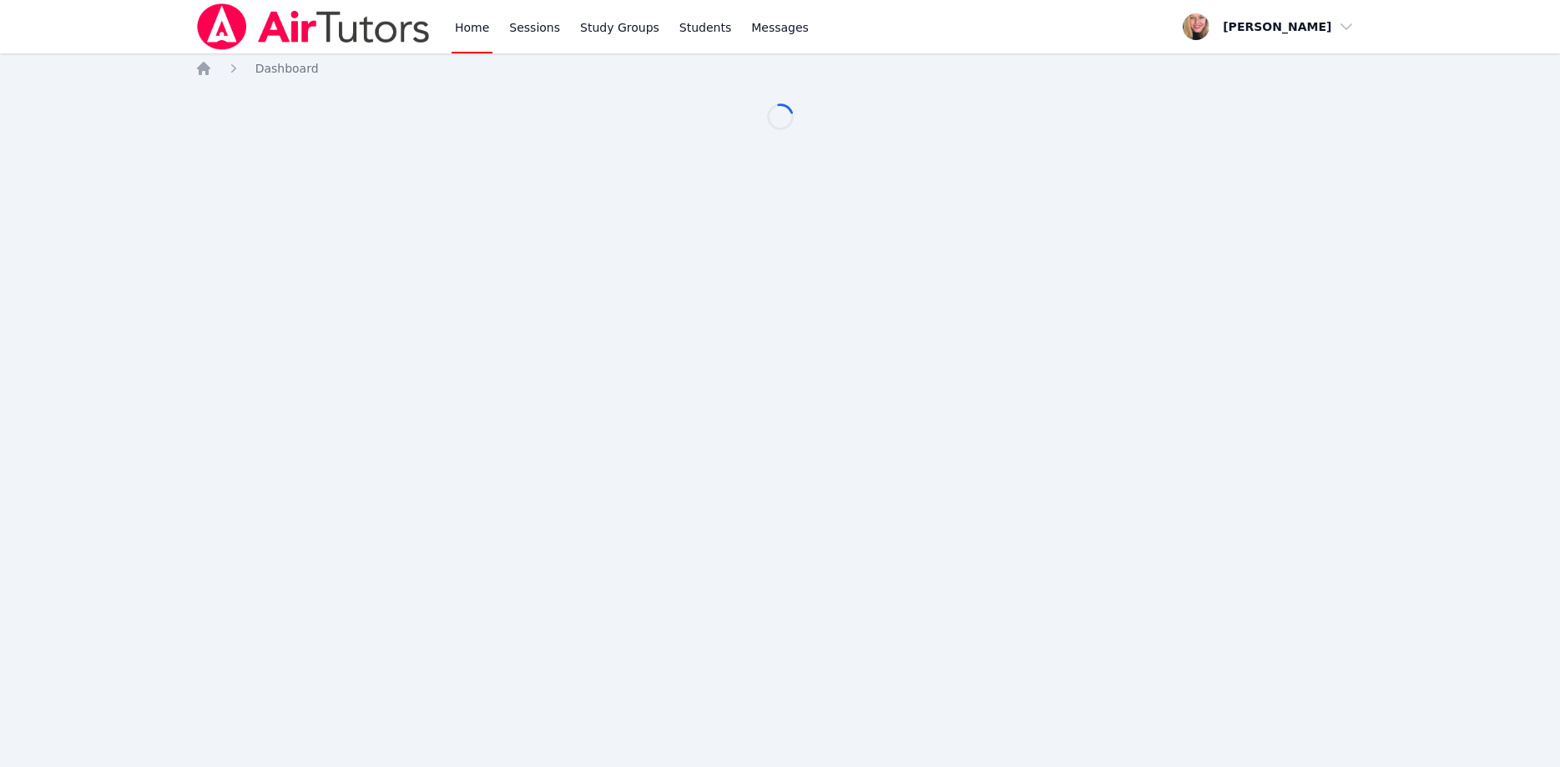
scroll to position [85, 0]
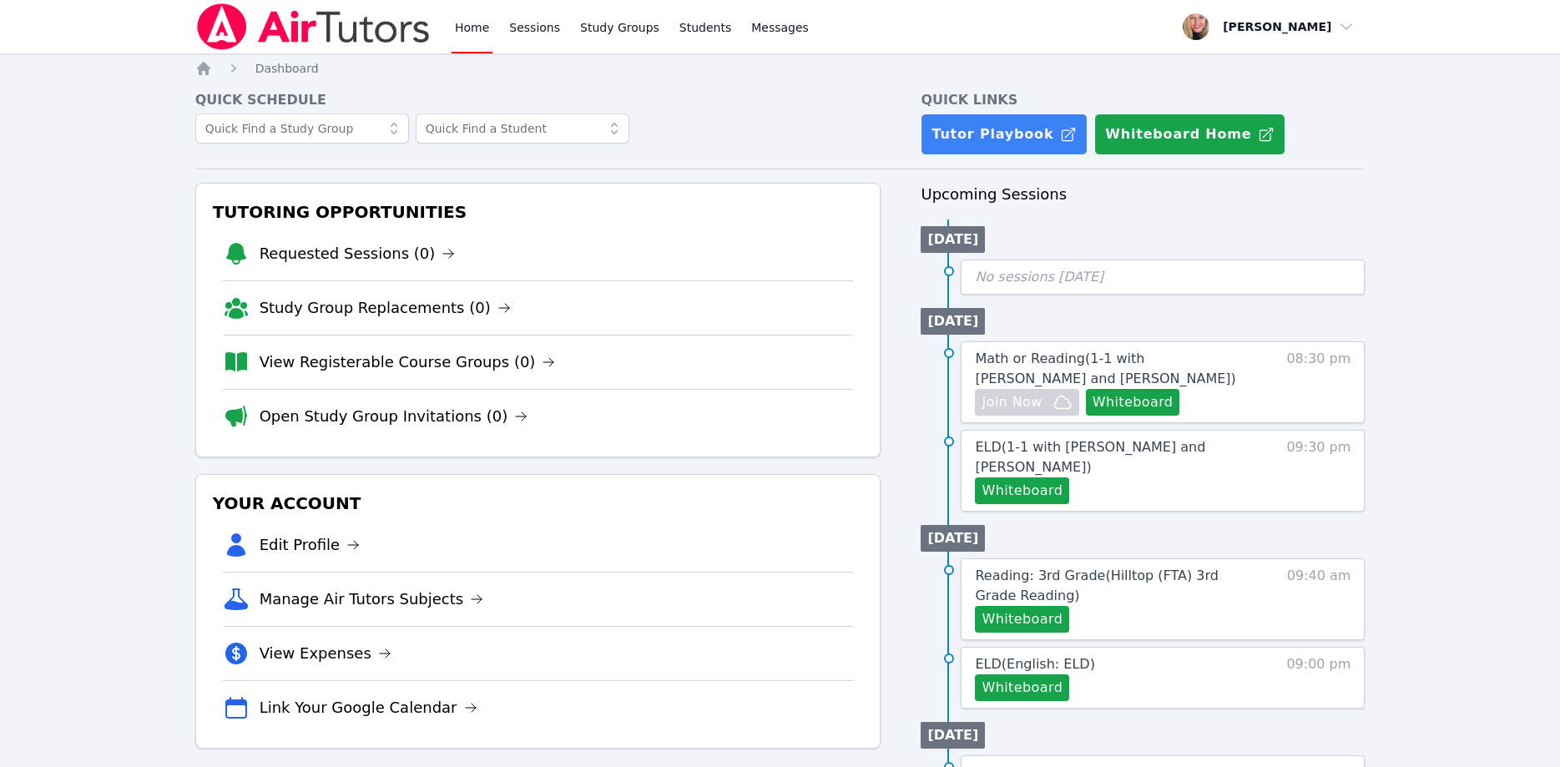
scroll to position [85, 0]
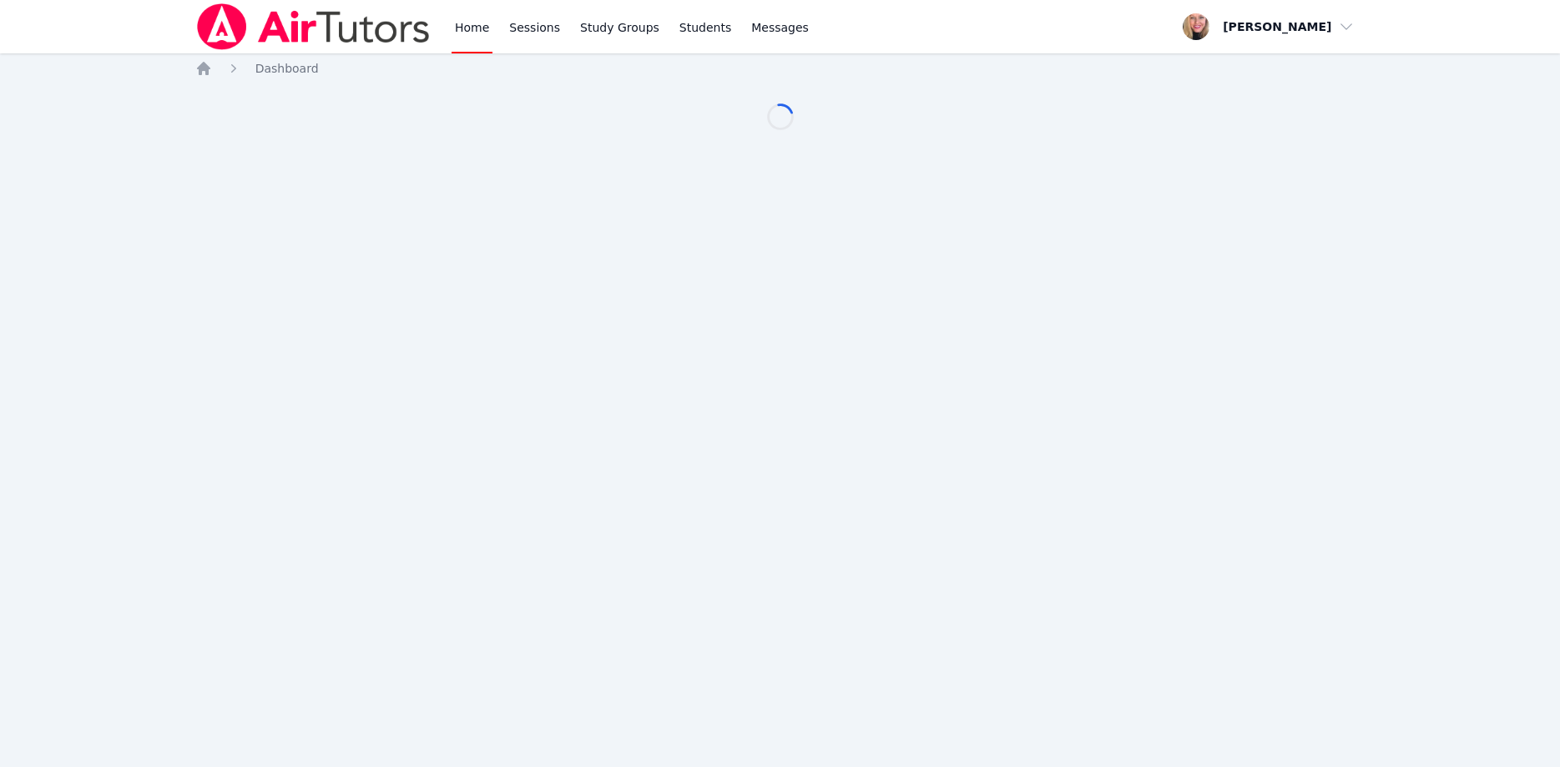
scroll to position [85, 0]
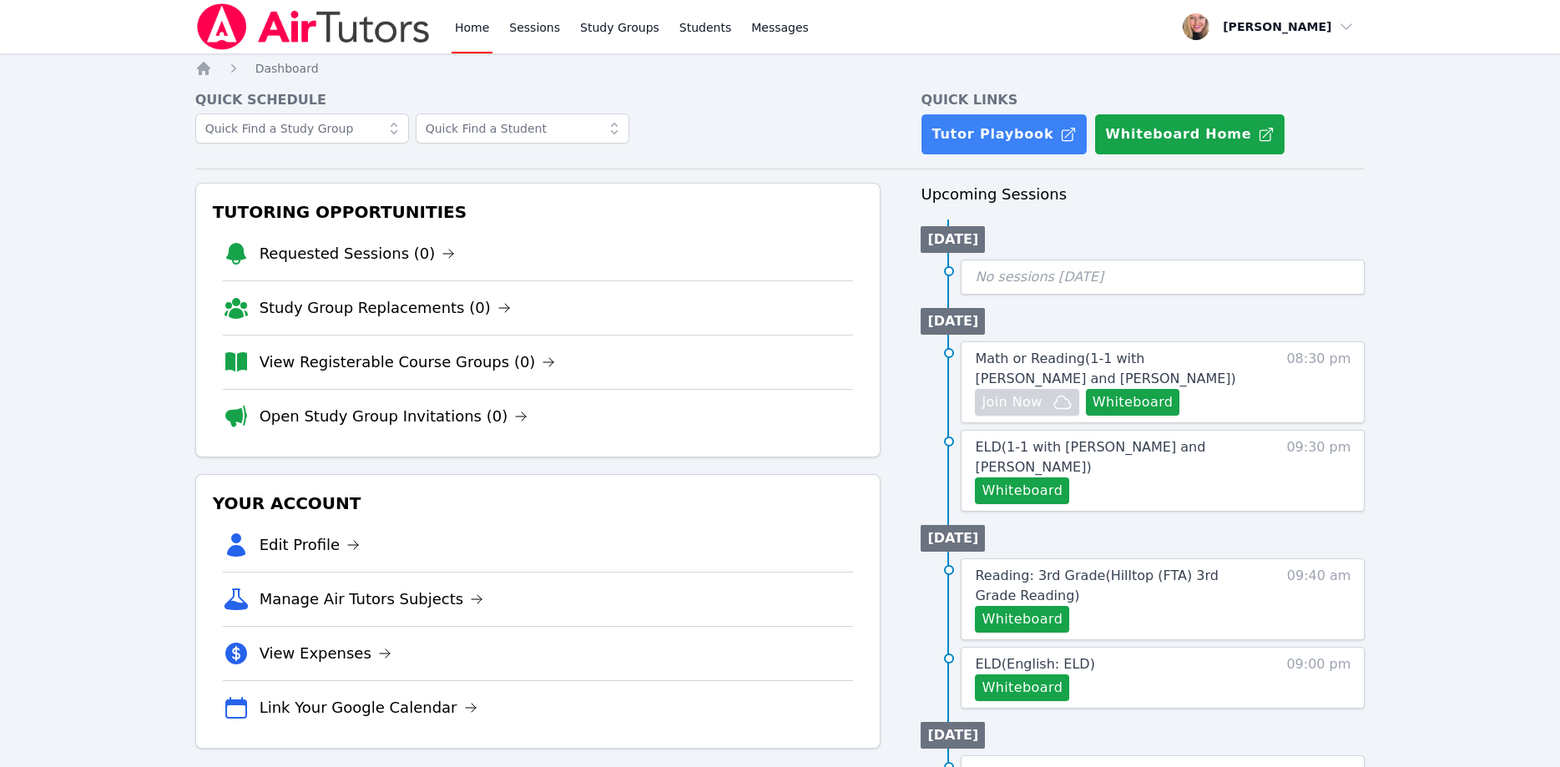
scroll to position [85, 0]
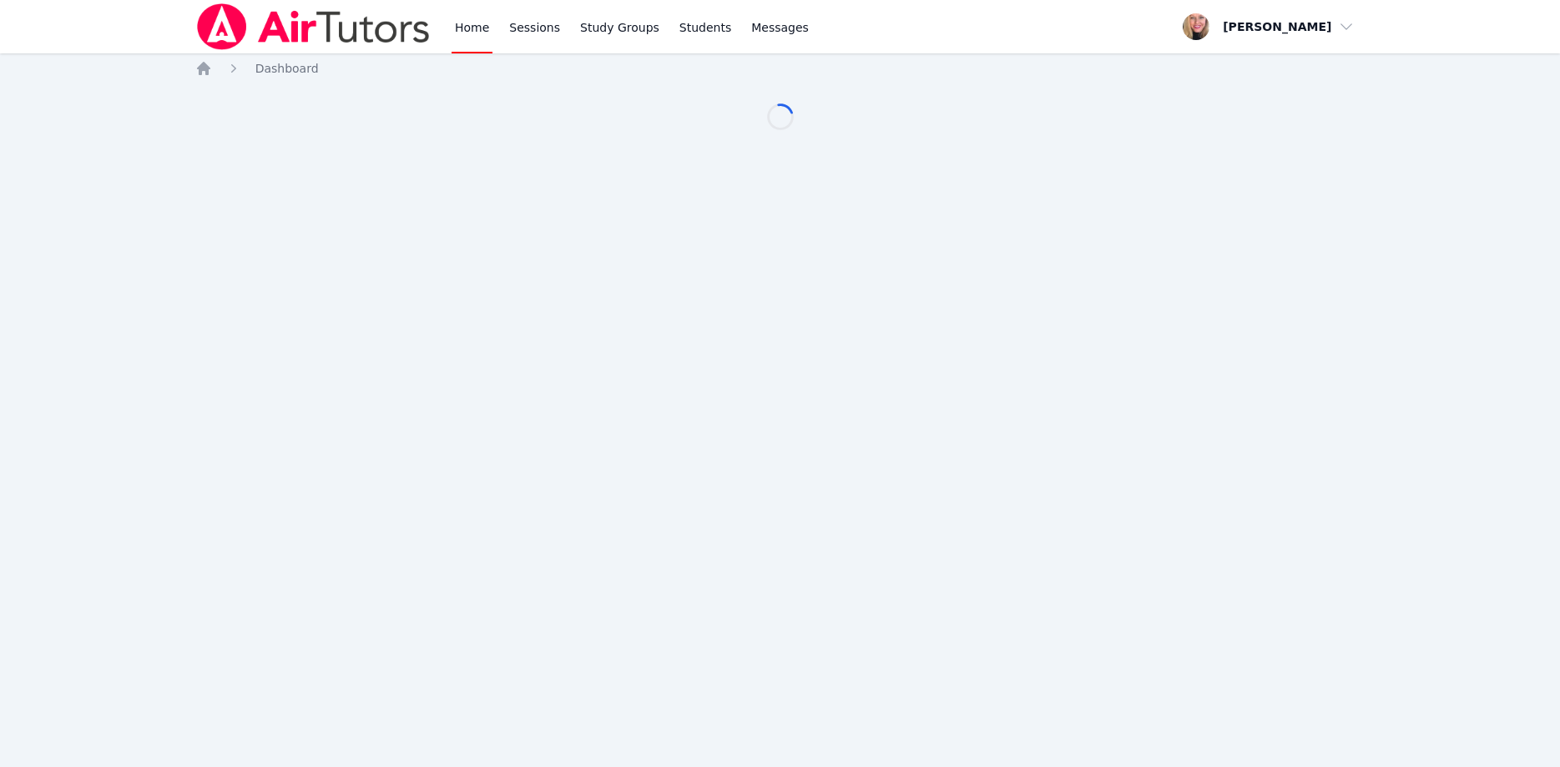
scroll to position [85, 0]
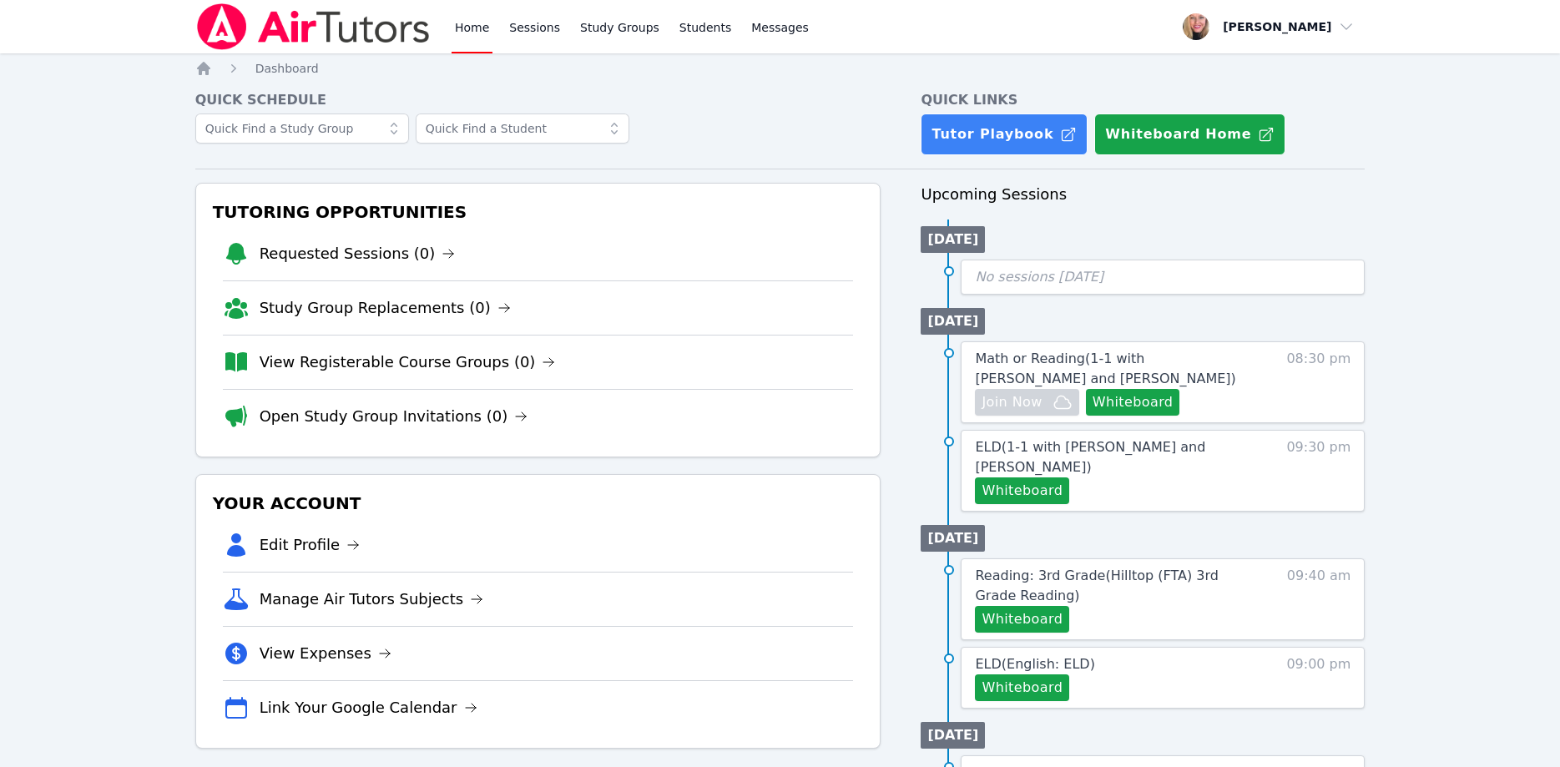
scroll to position [85, 0]
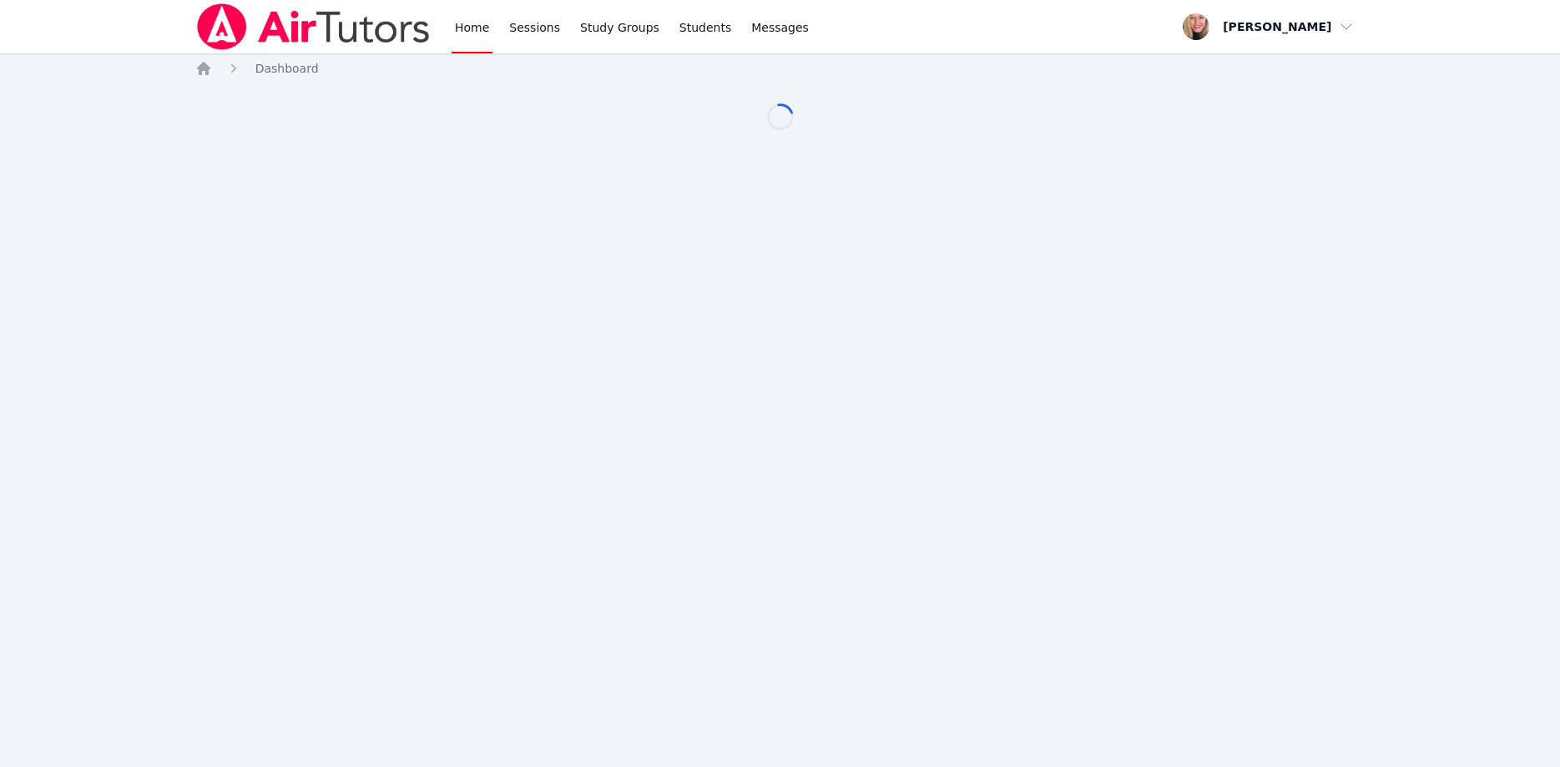
scroll to position [85, 0]
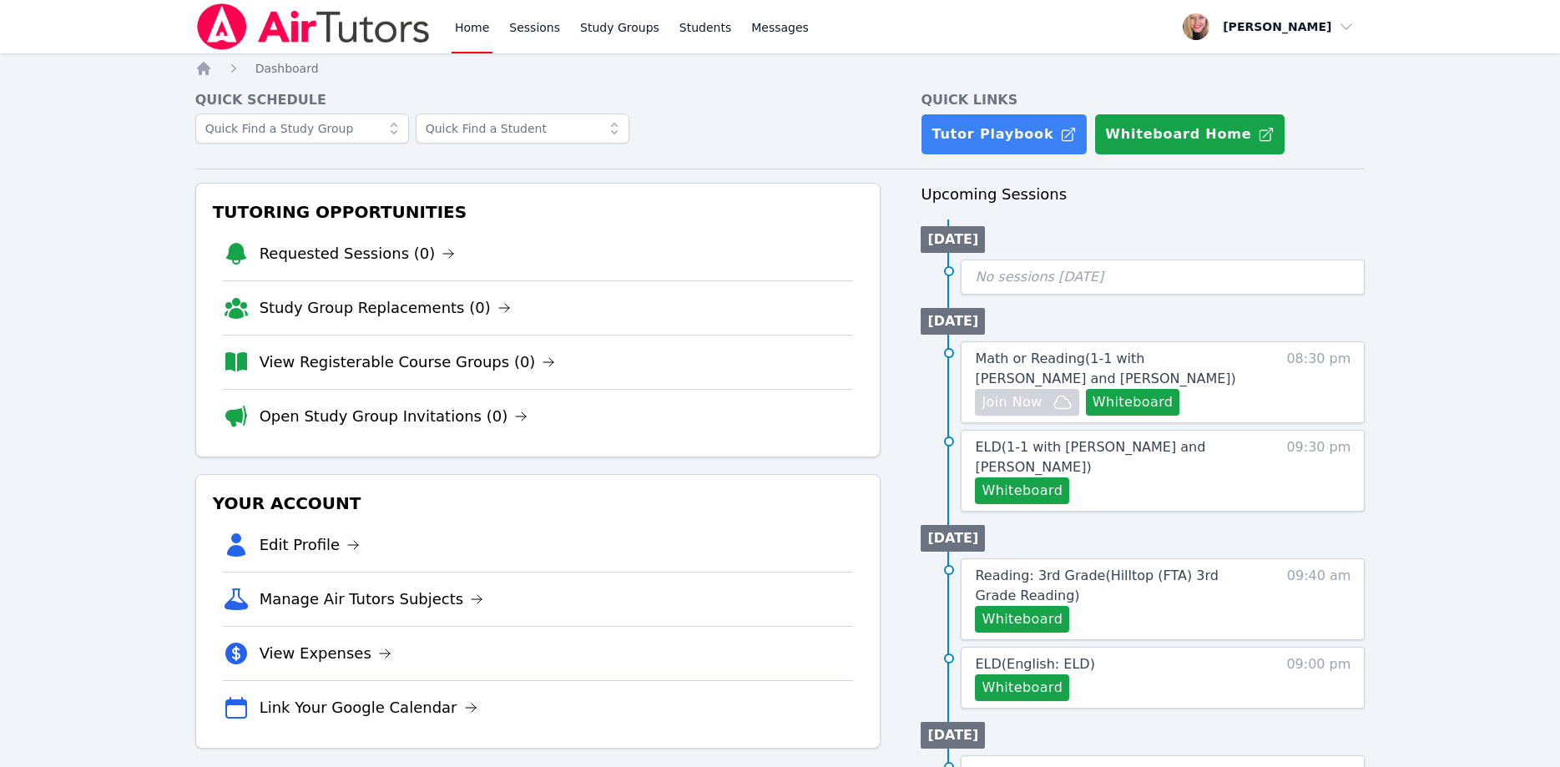
scroll to position [85, 0]
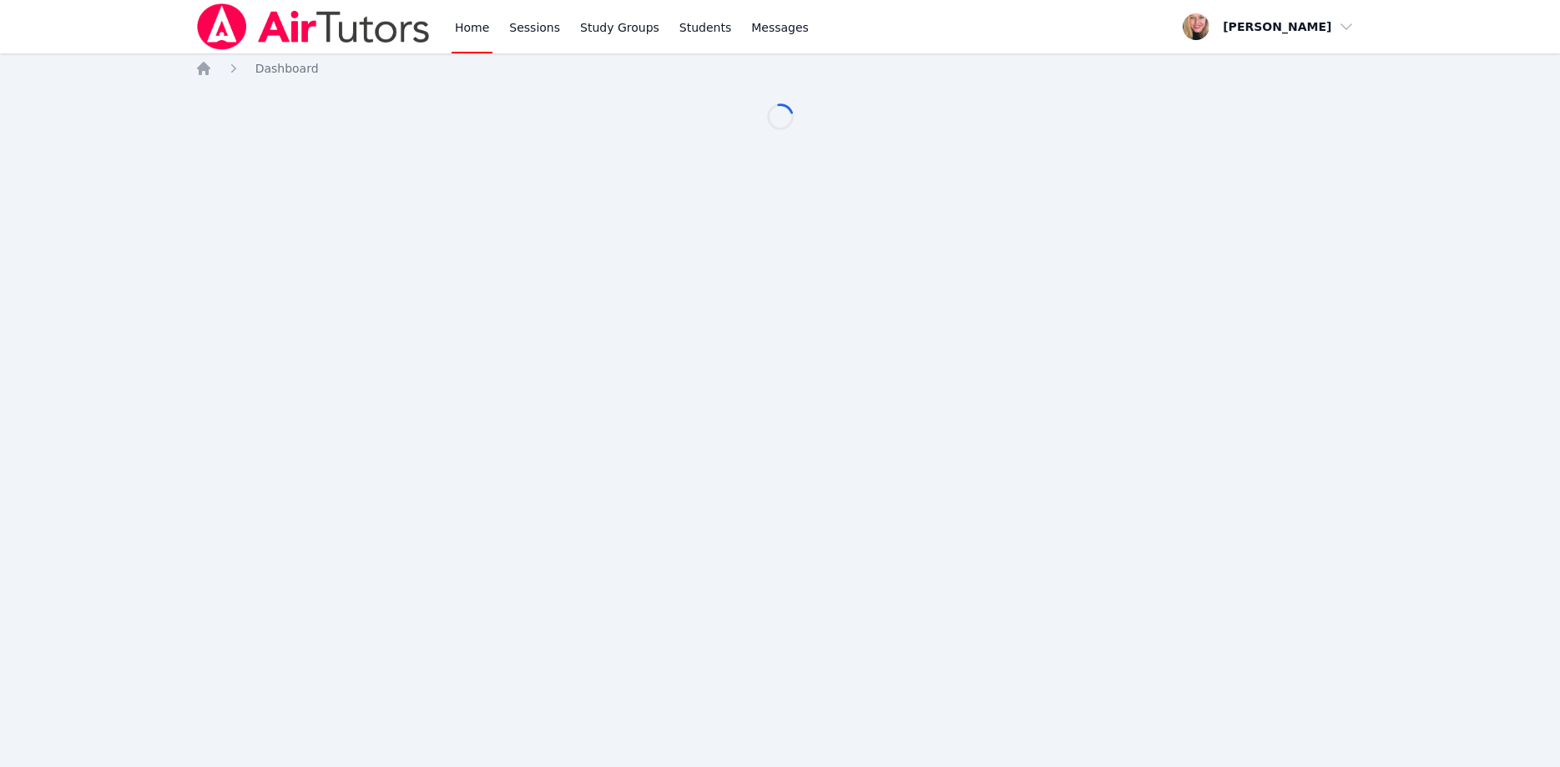
scroll to position [85, 0]
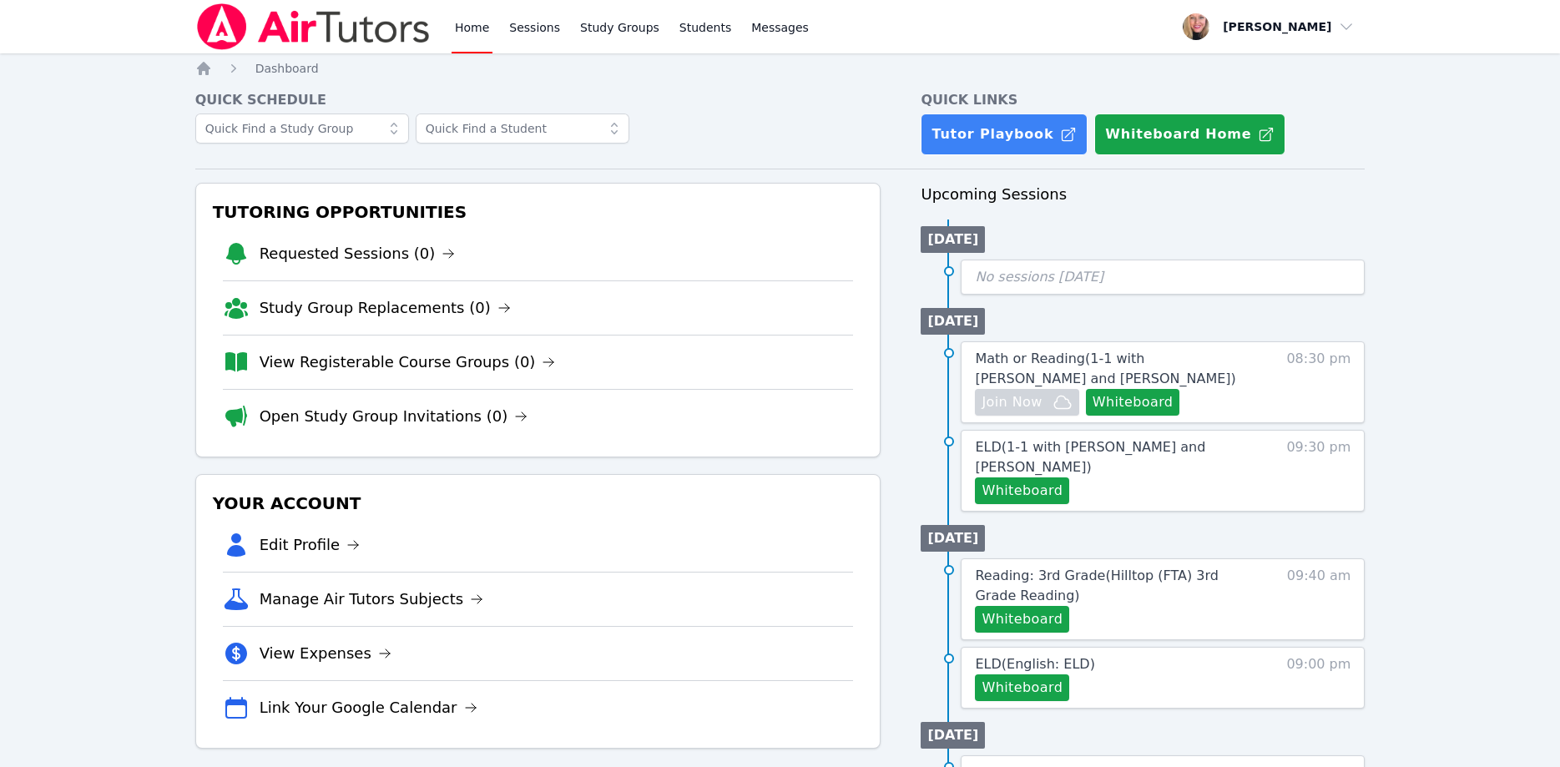
scroll to position [85, 0]
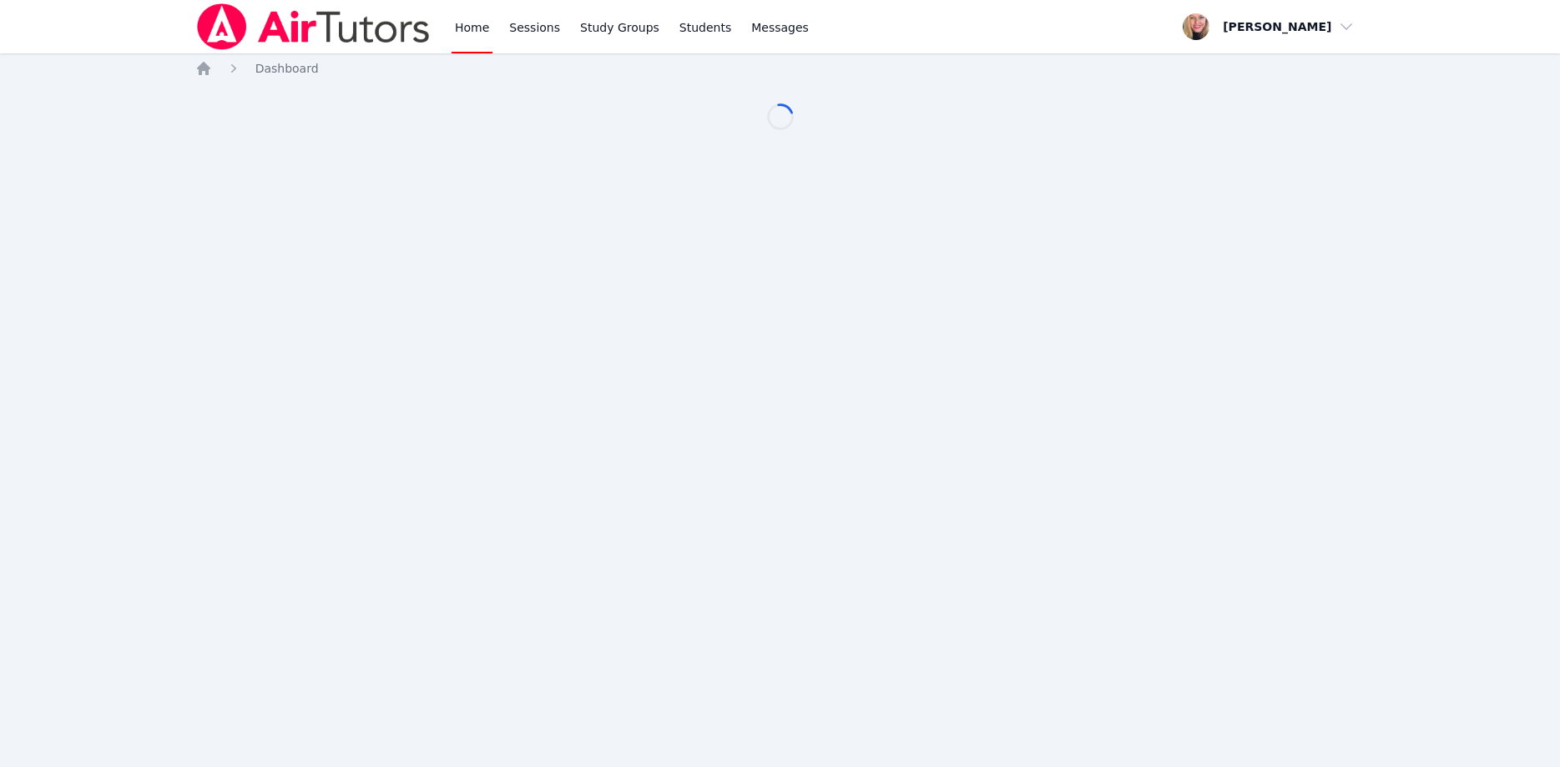
scroll to position [85, 0]
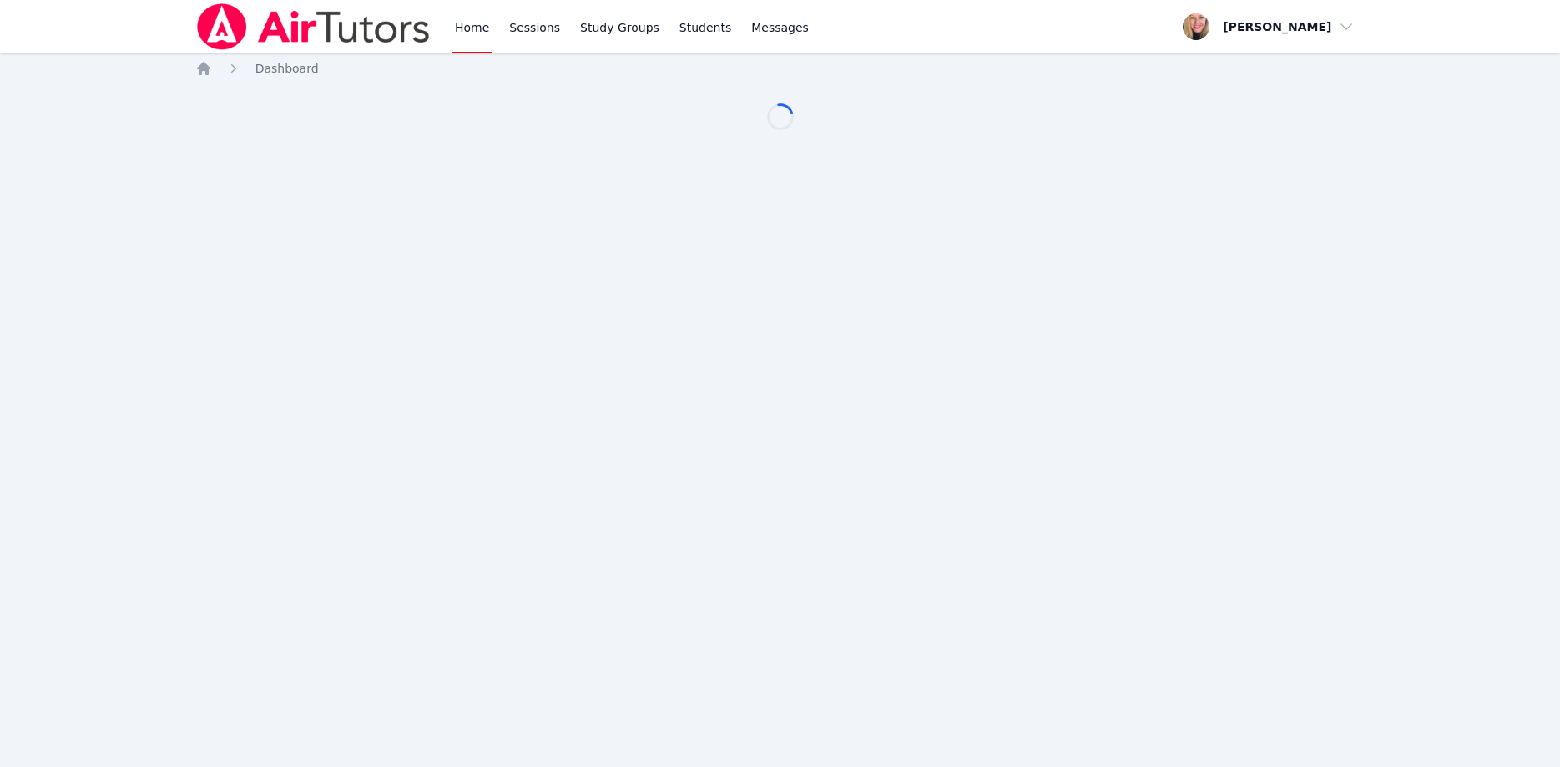
scroll to position [85, 0]
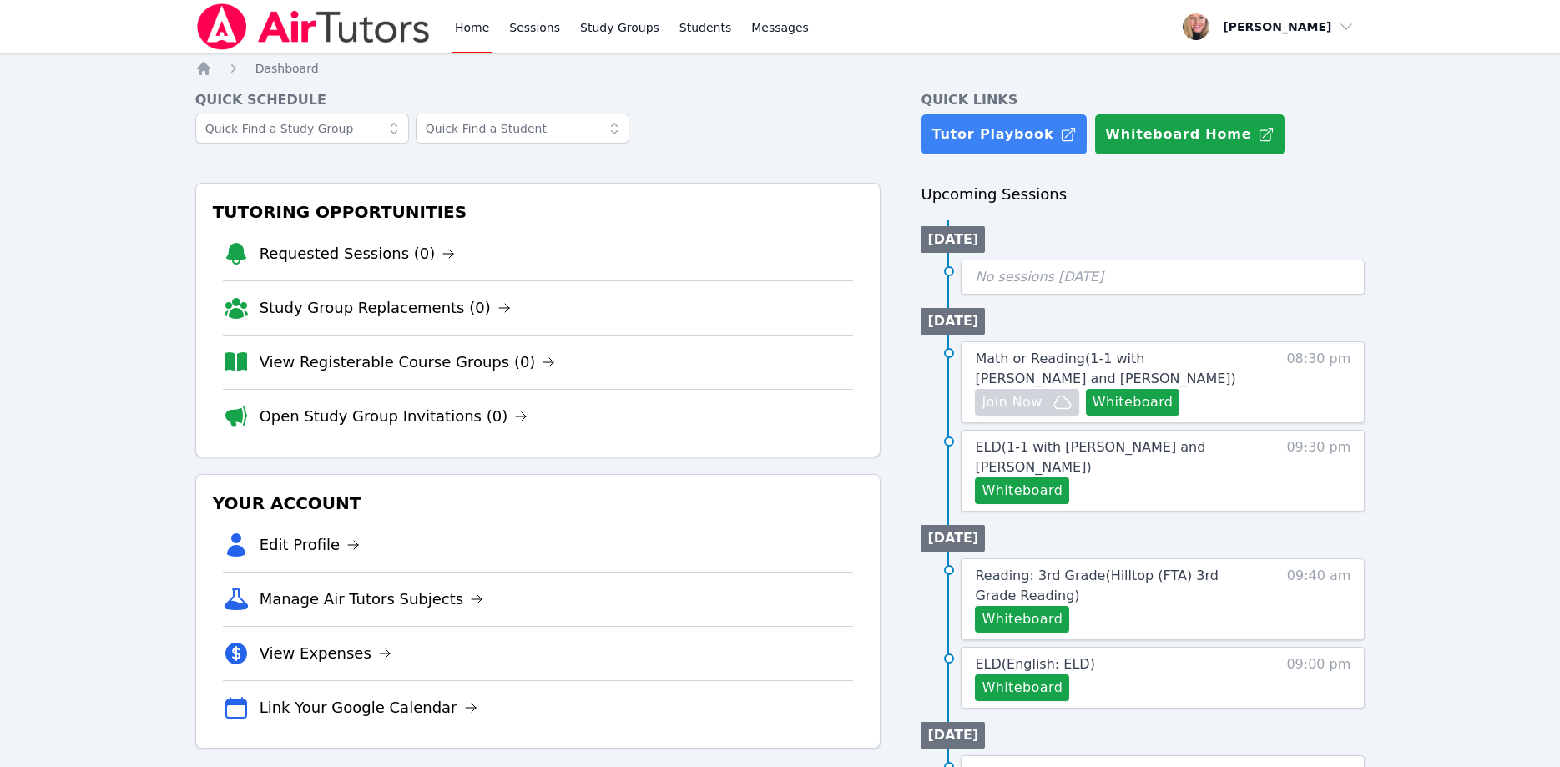
scroll to position [85, 0]
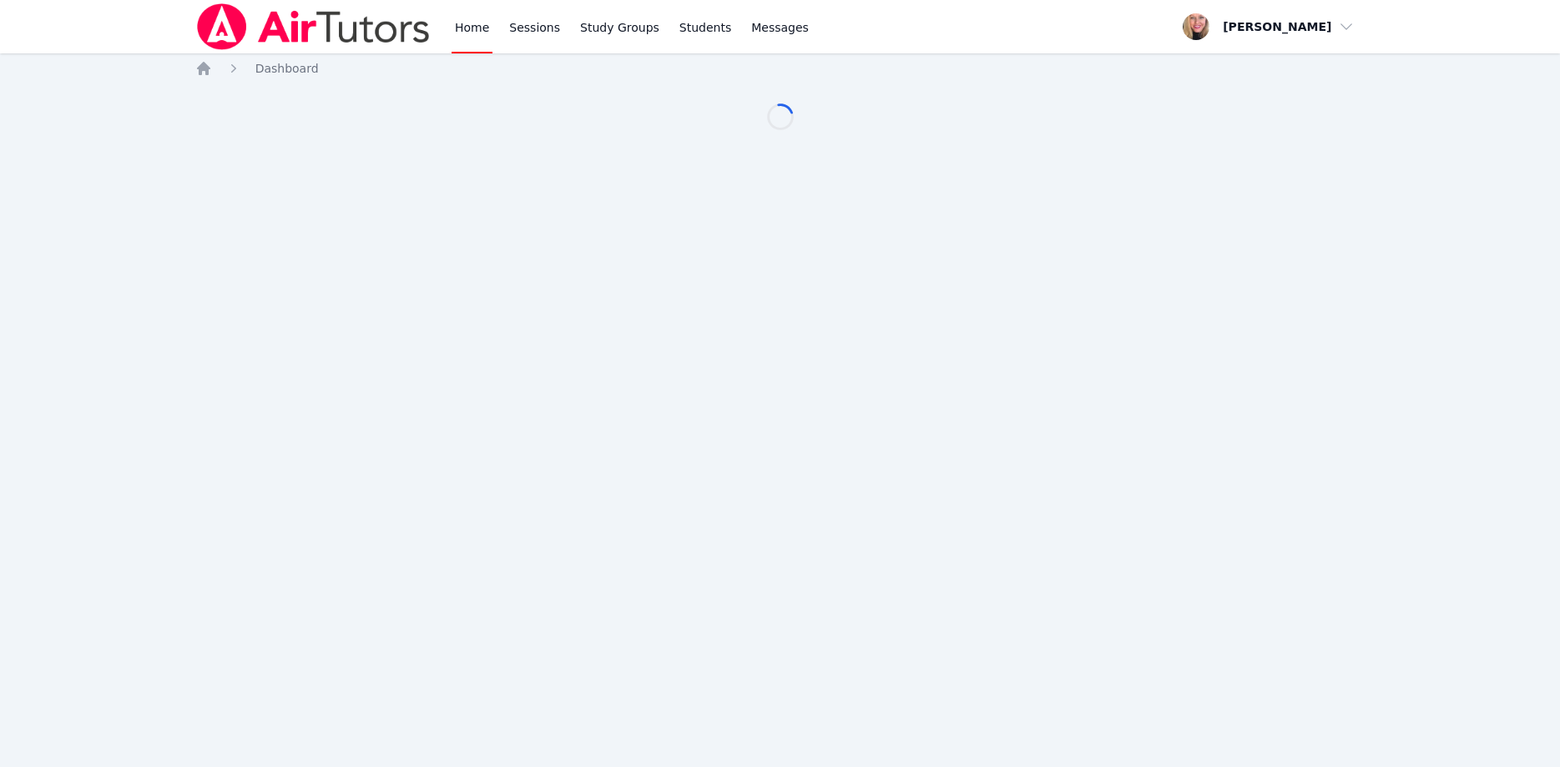
scroll to position [85, 0]
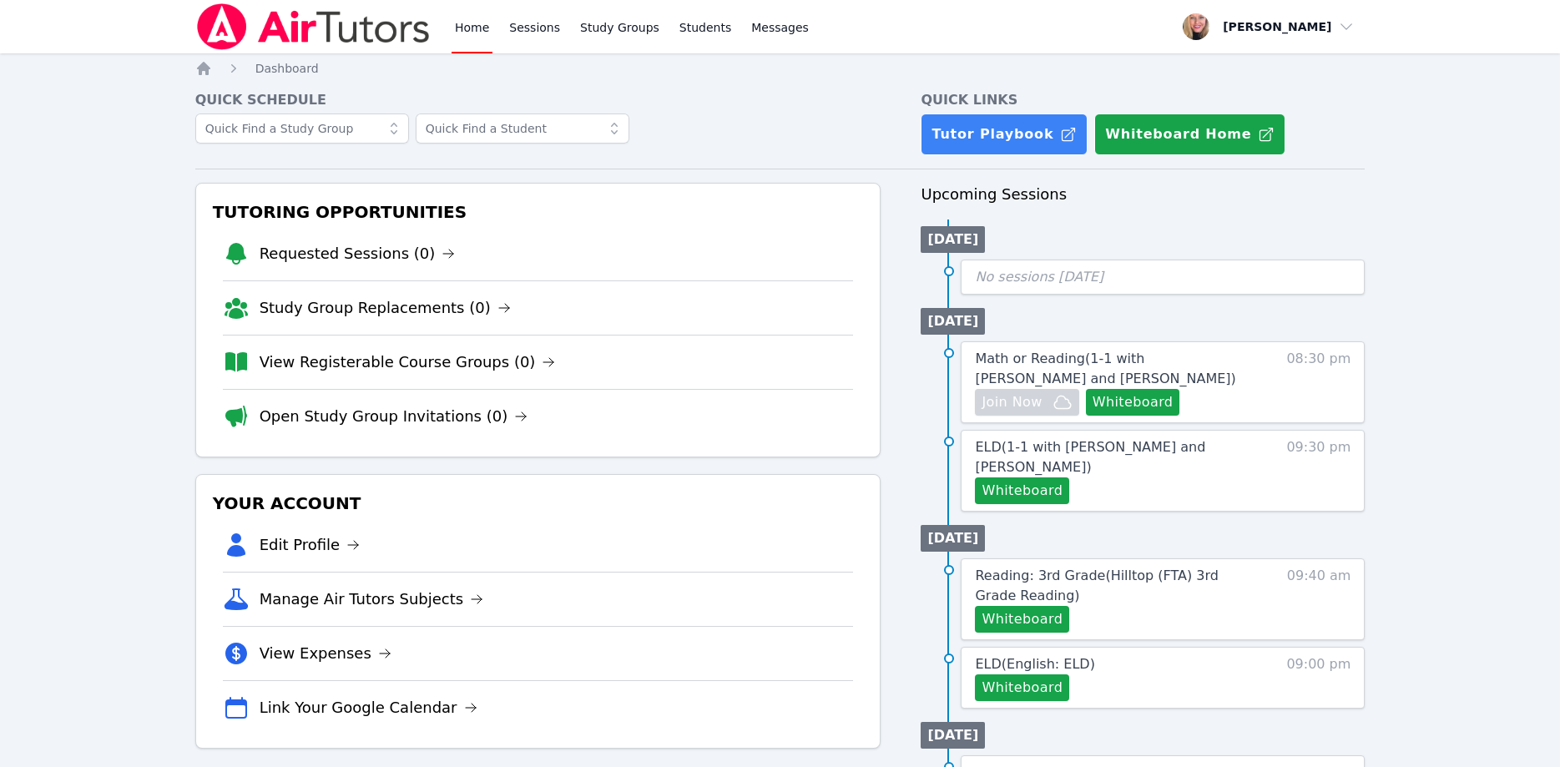
scroll to position [85, 0]
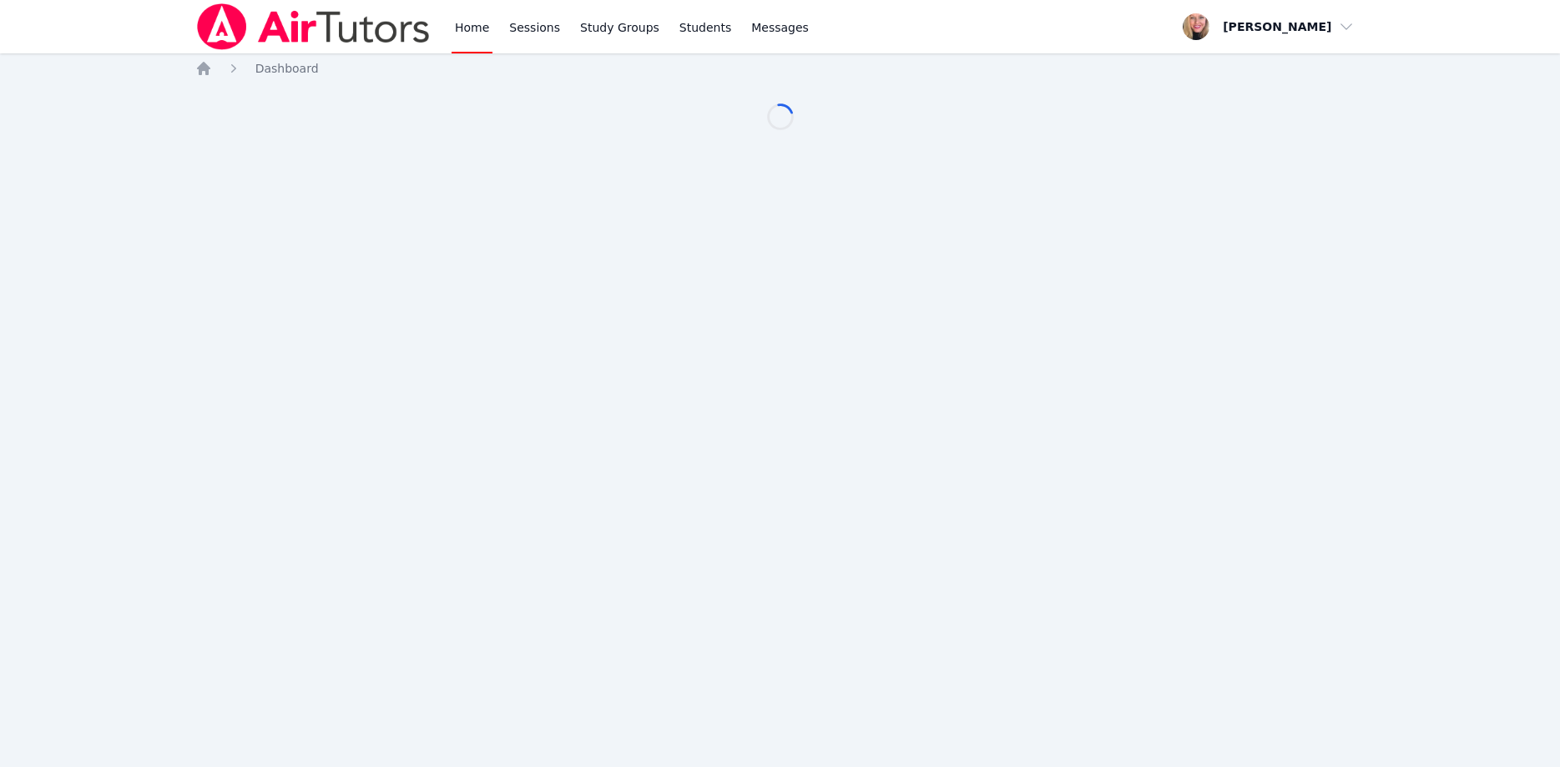
scroll to position [85, 0]
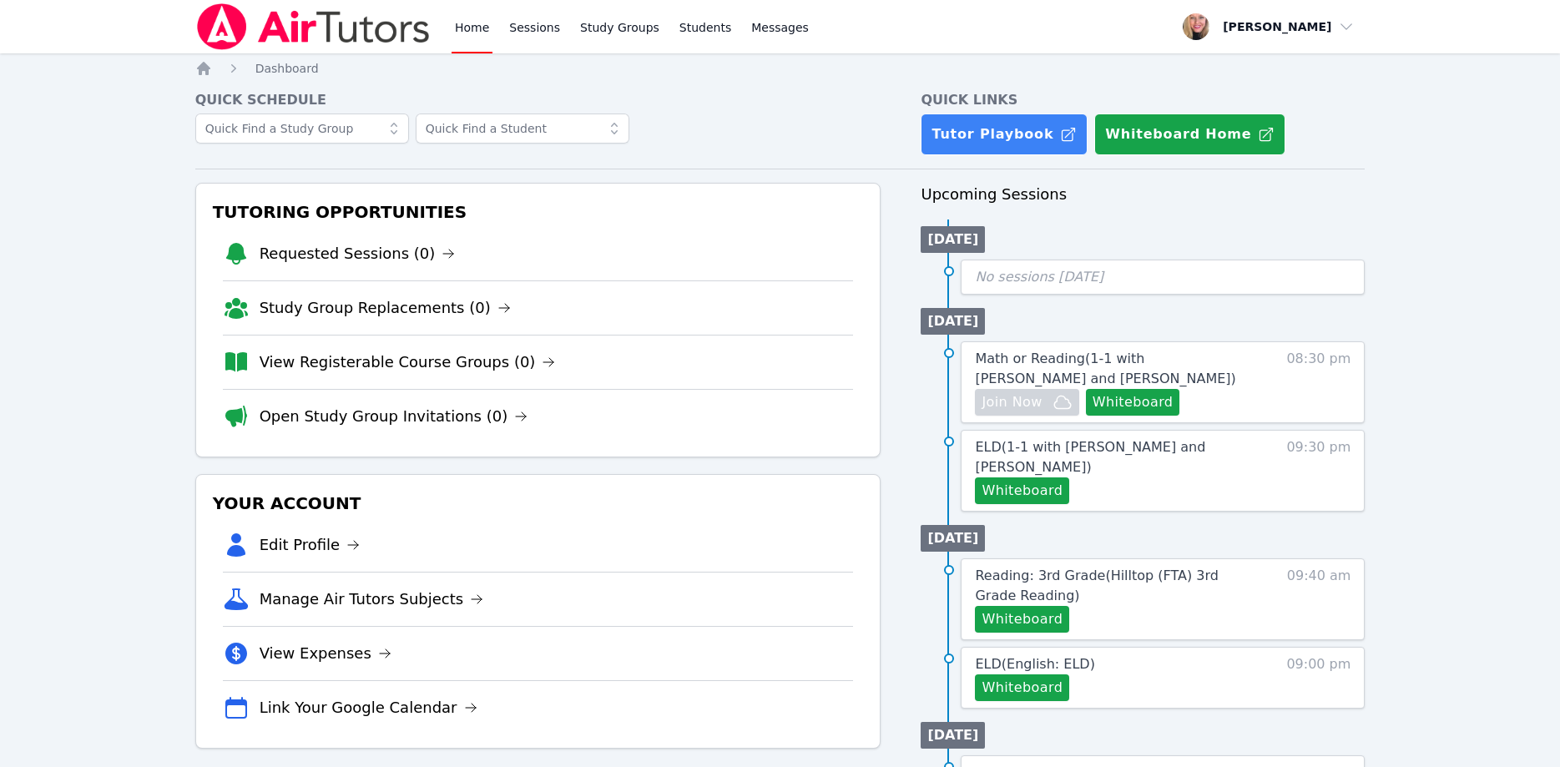
scroll to position [85, 0]
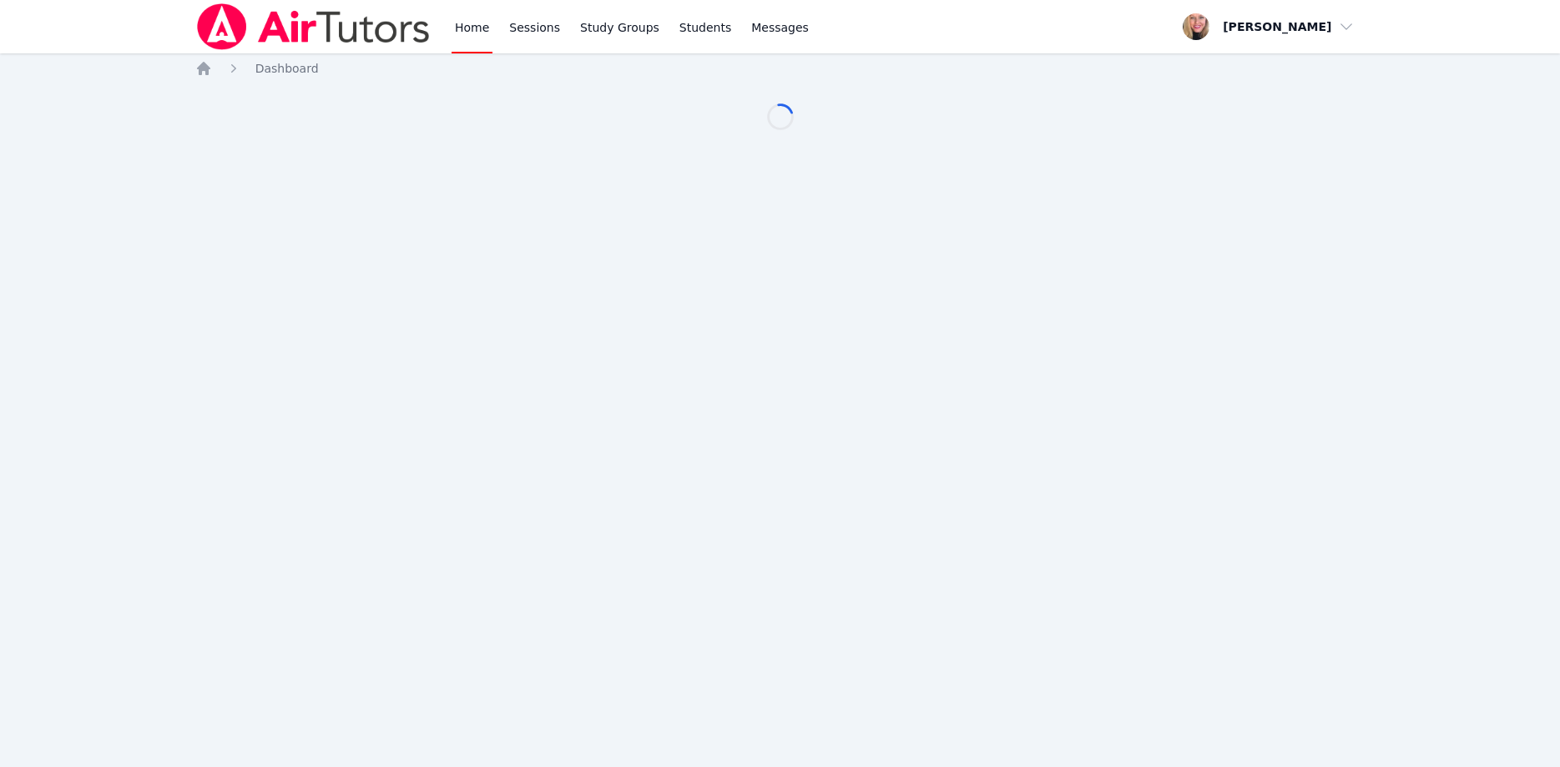
scroll to position [85, 0]
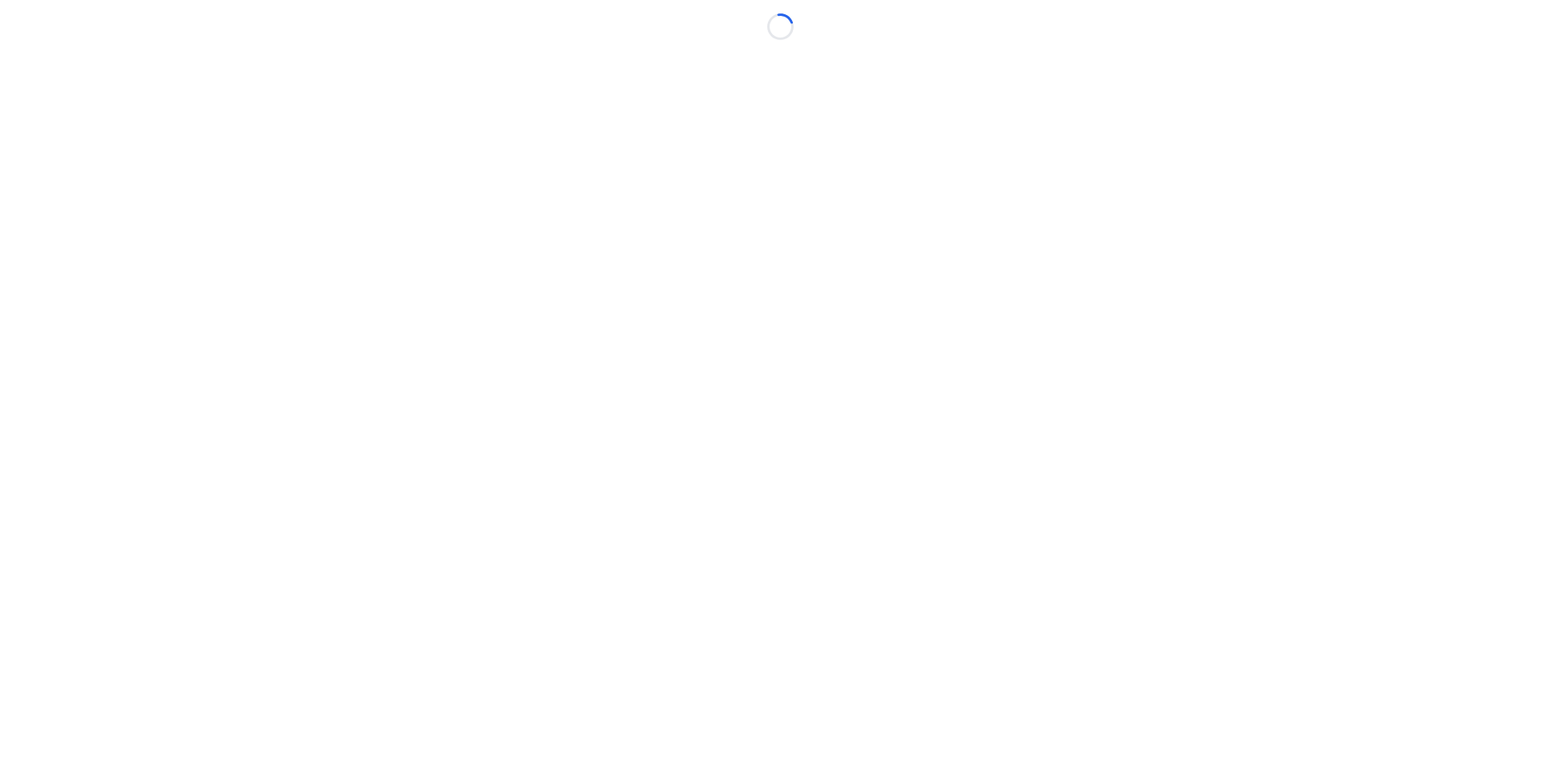
scroll to position [85, 0]
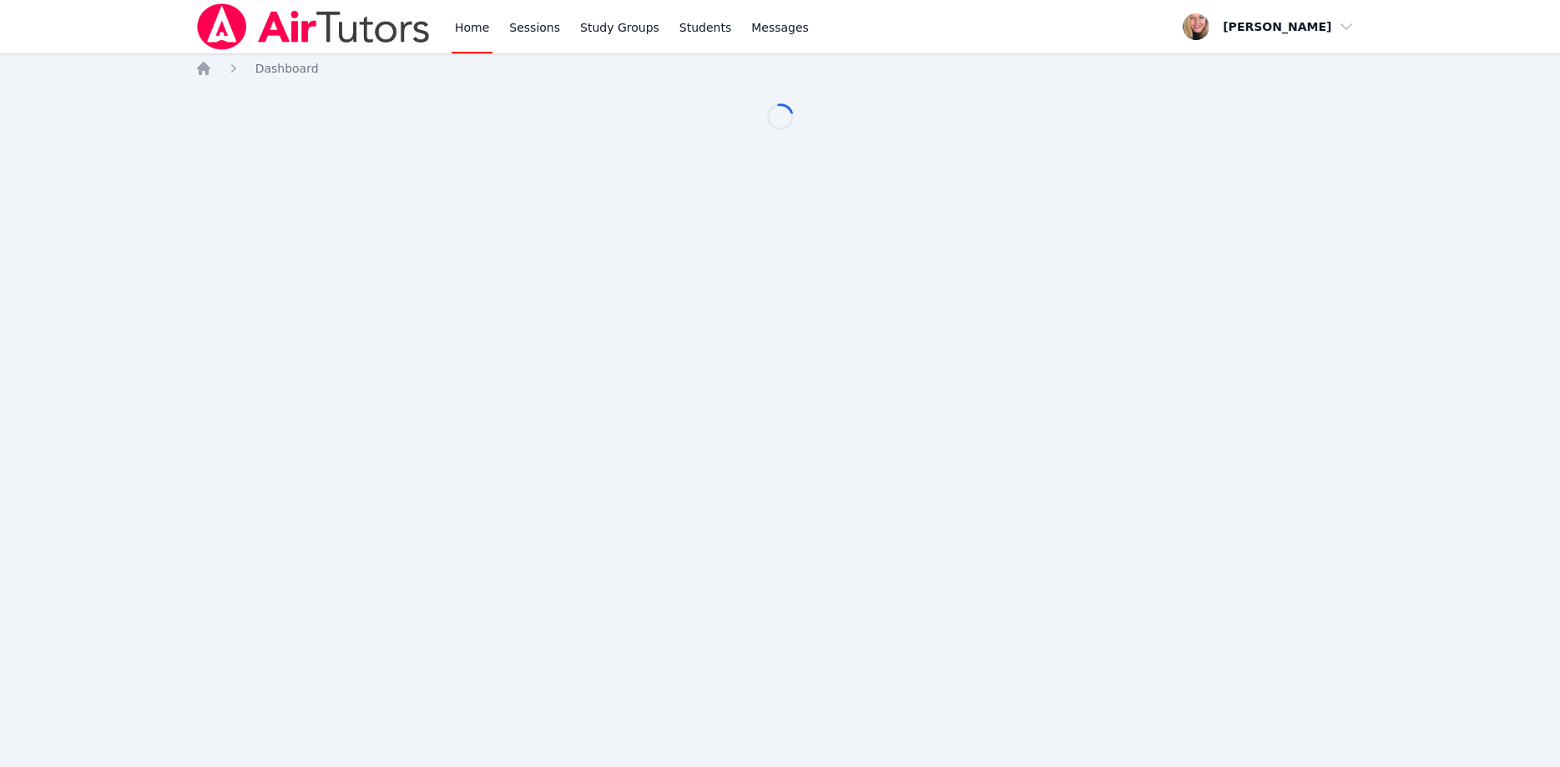
scroll to position [85, 0]
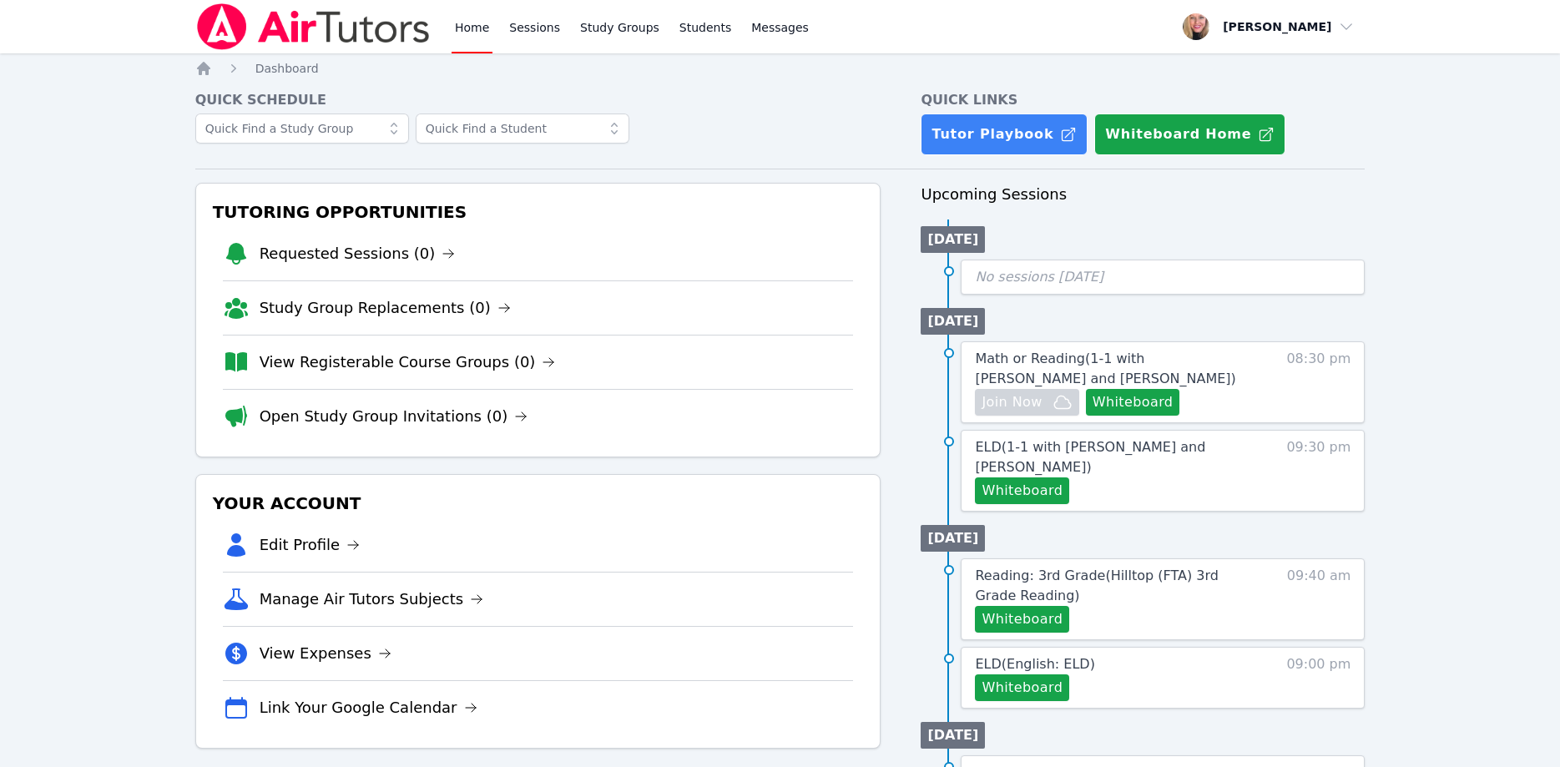
scroll to position [85, 0]
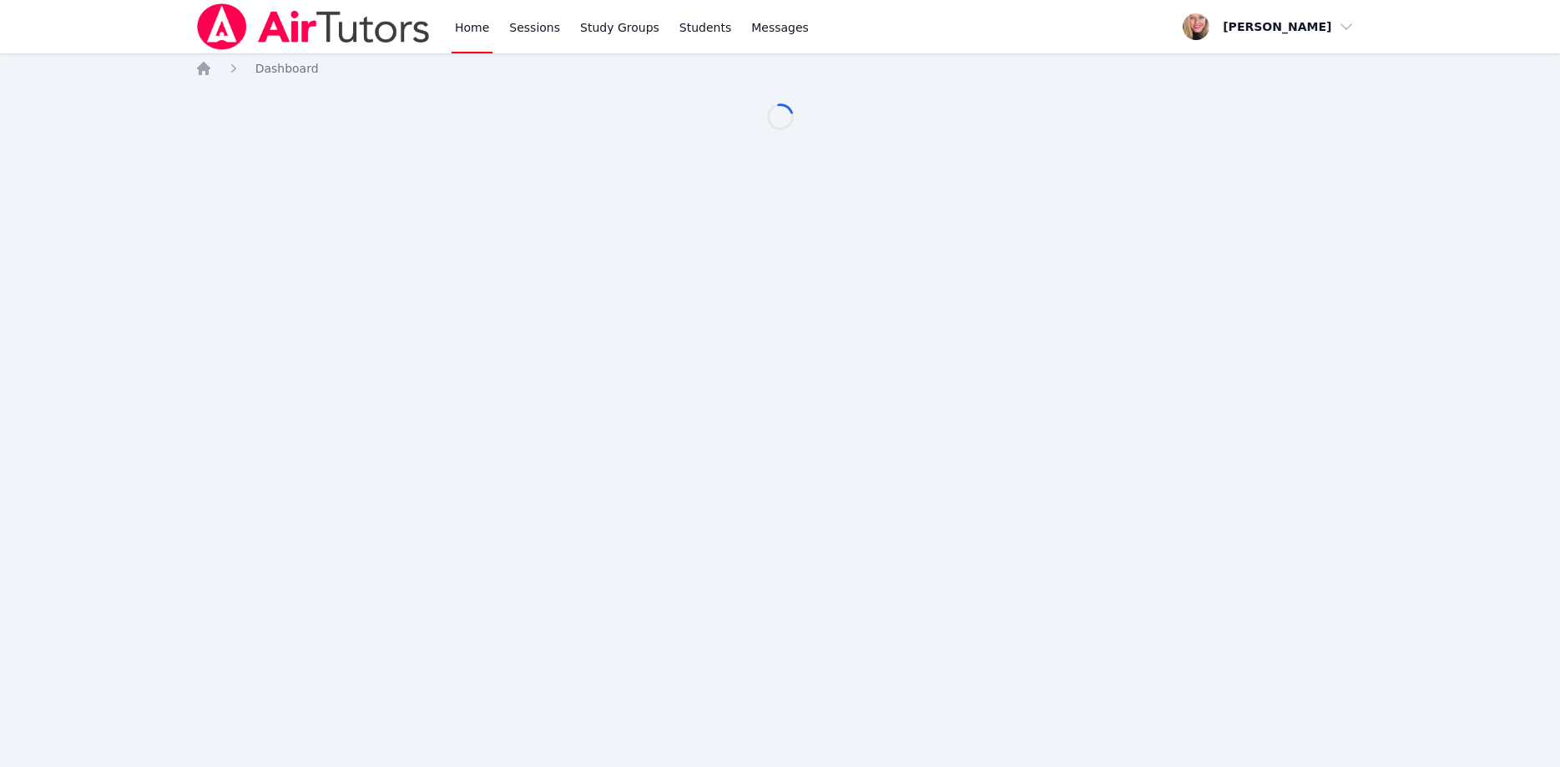
scroll to position [85, 0]
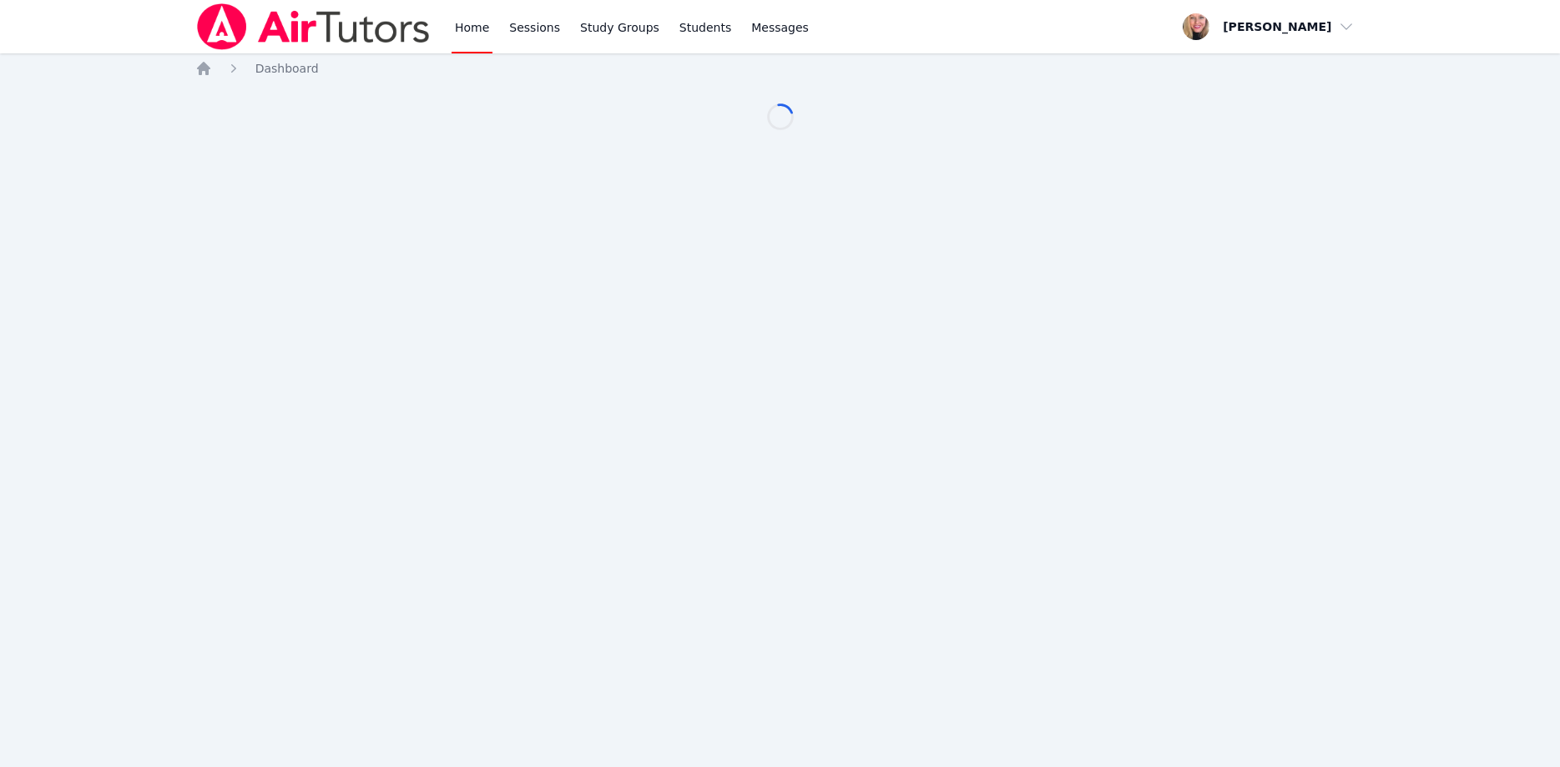
scroll to position [85, 0]
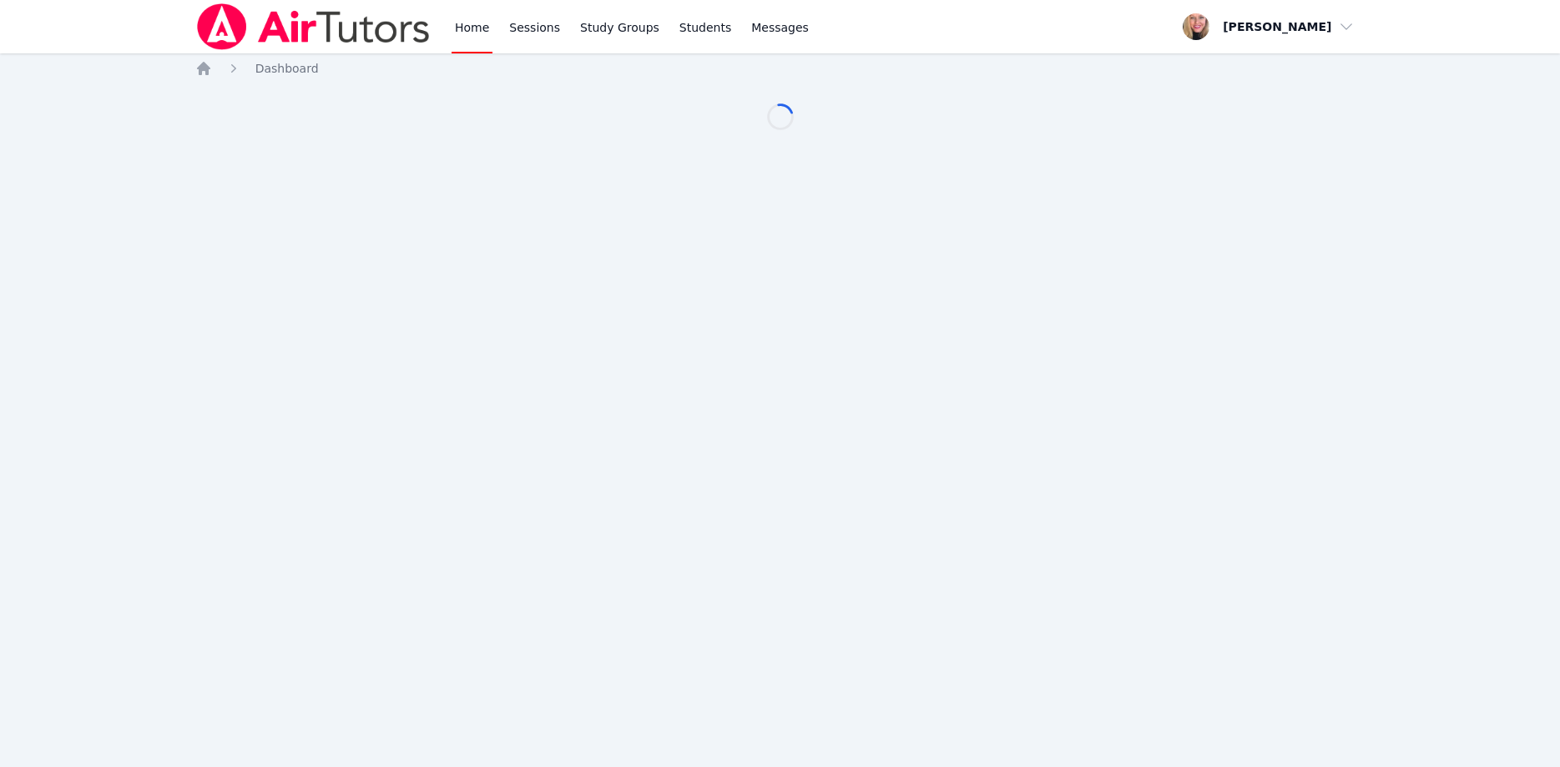
scroll to position [85, 0]
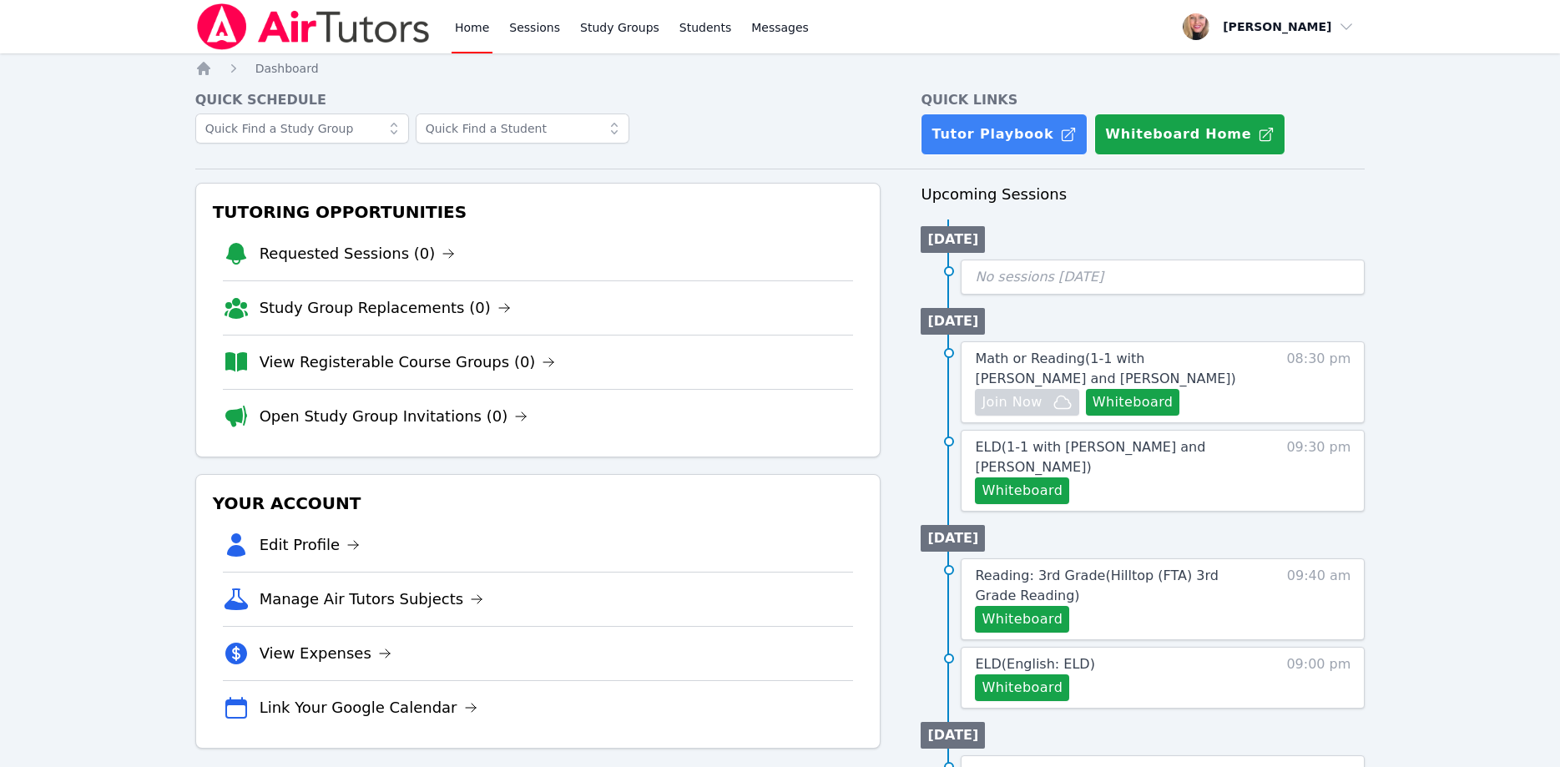
scroll to position [85, 0]
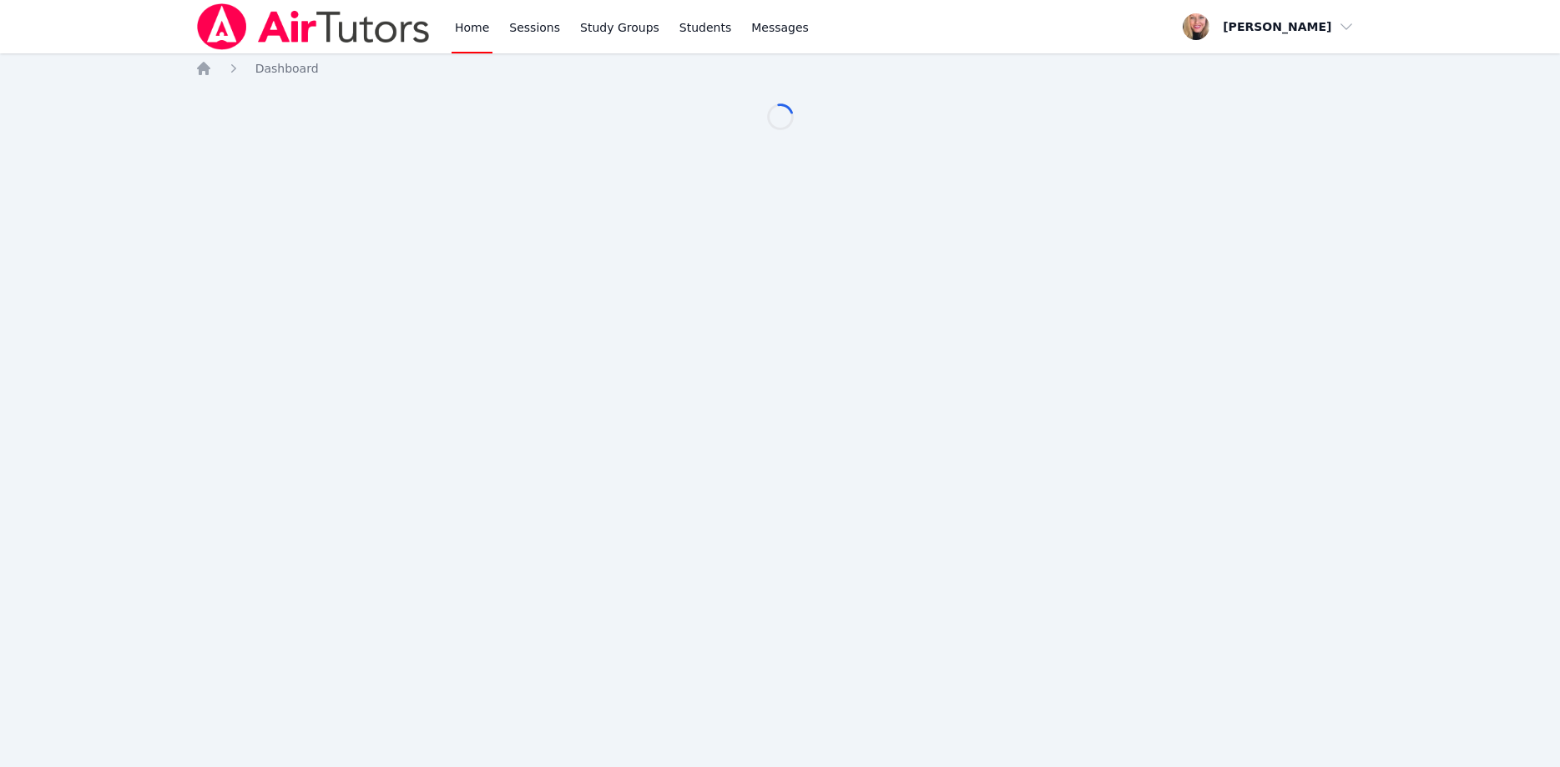
scroll to position [85, 0]
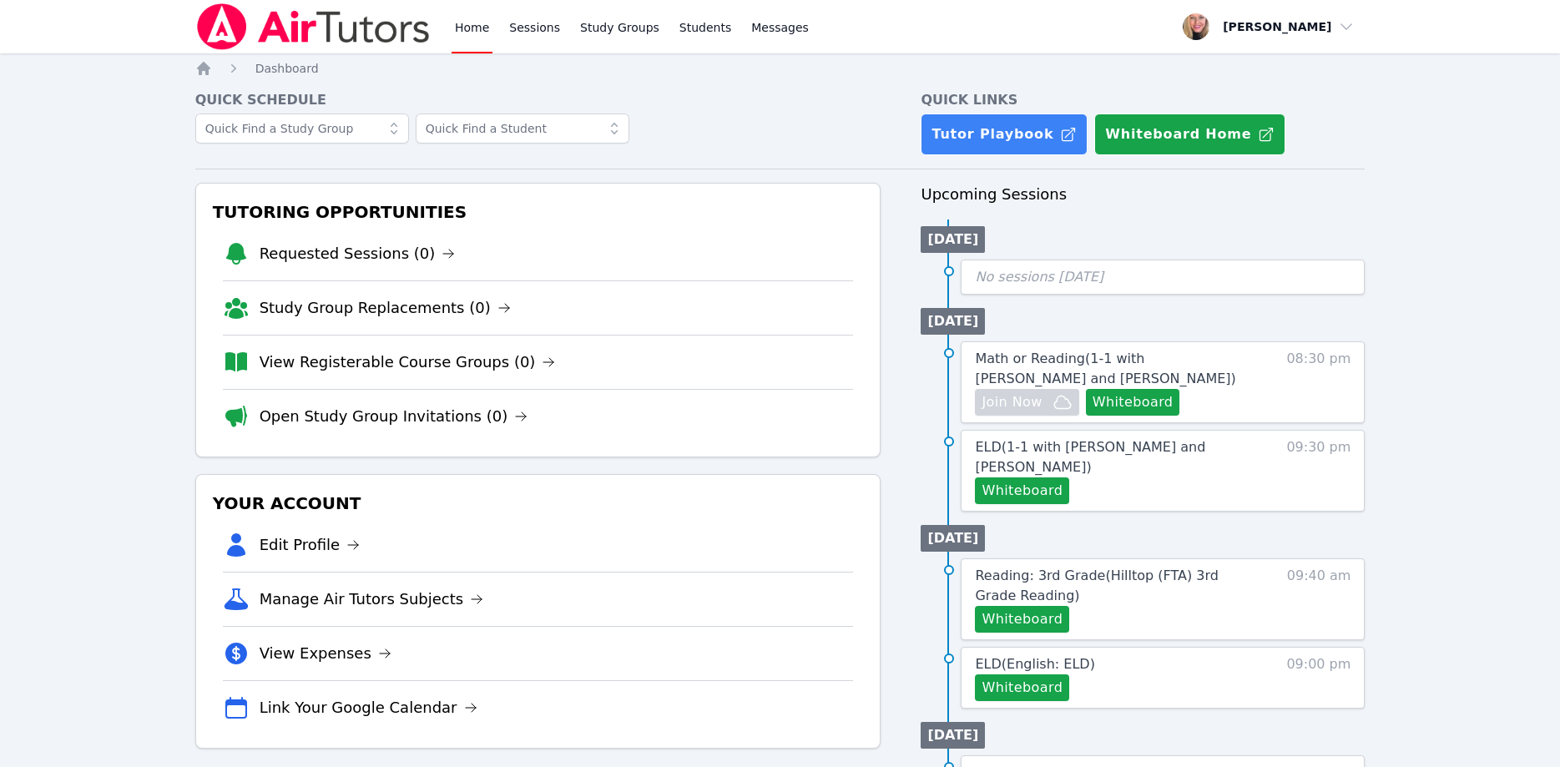
scroll to position [85, 0]
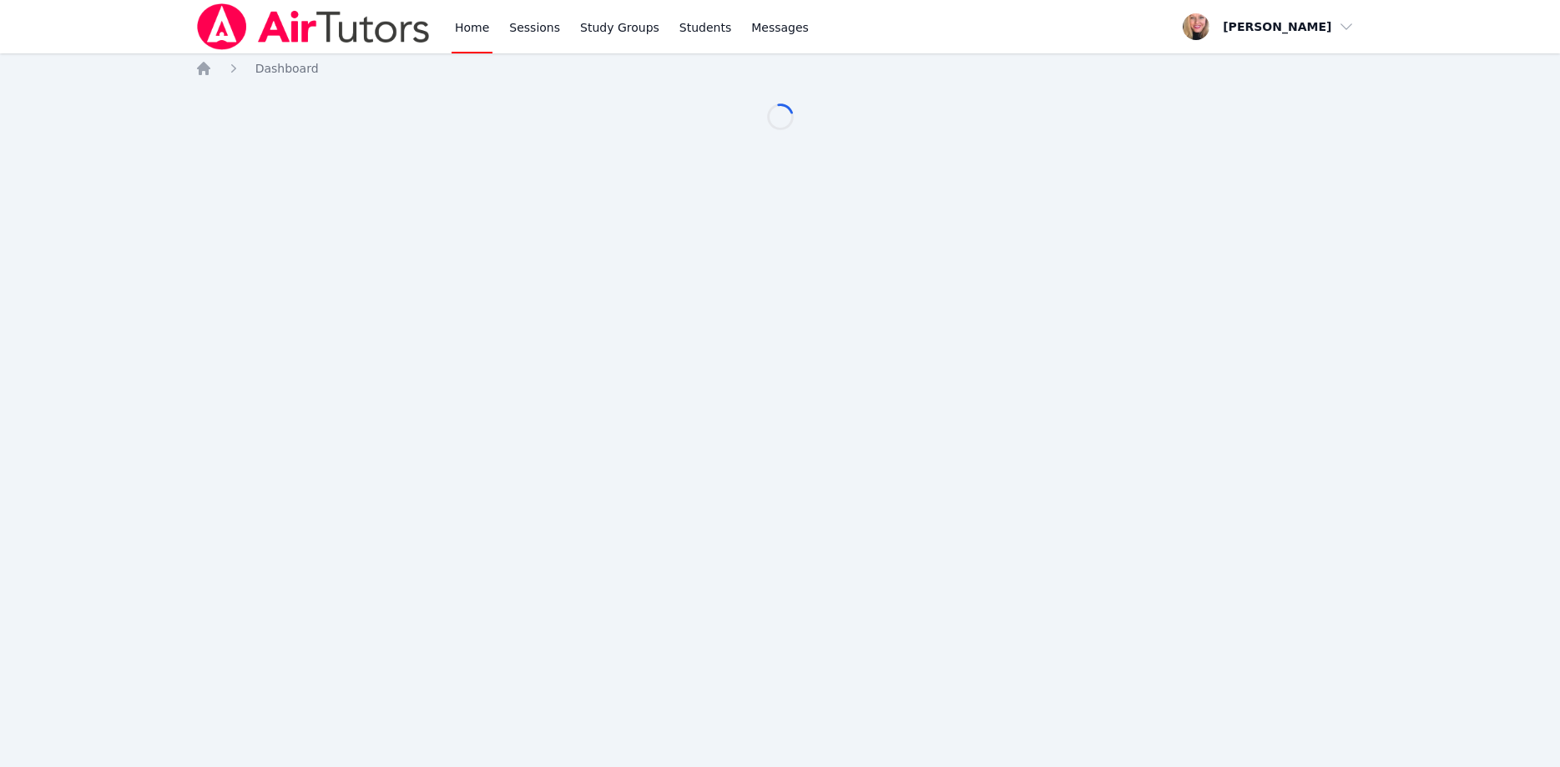
scroll to position [85, 0]
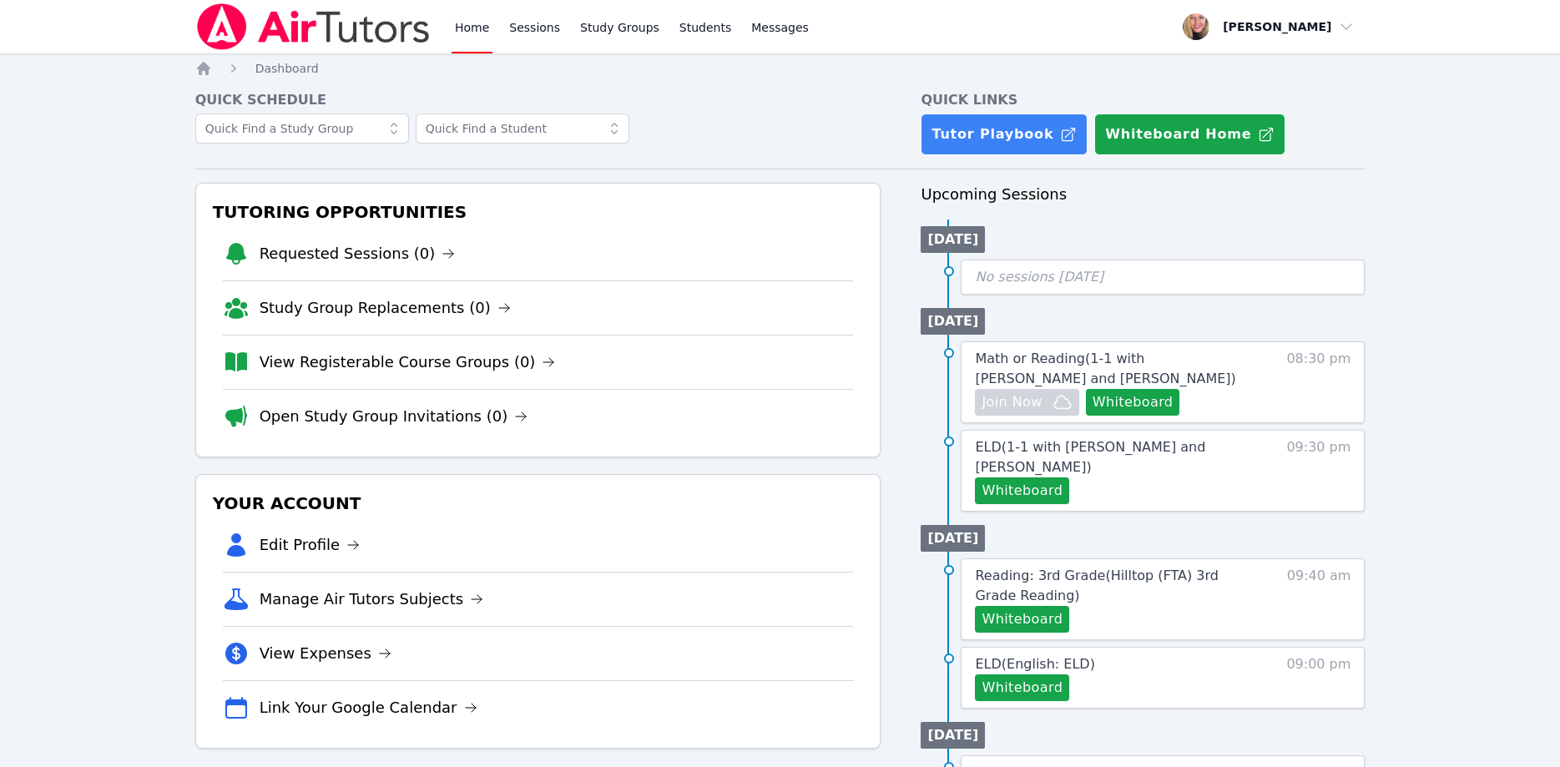
scroll to position [85, 0]
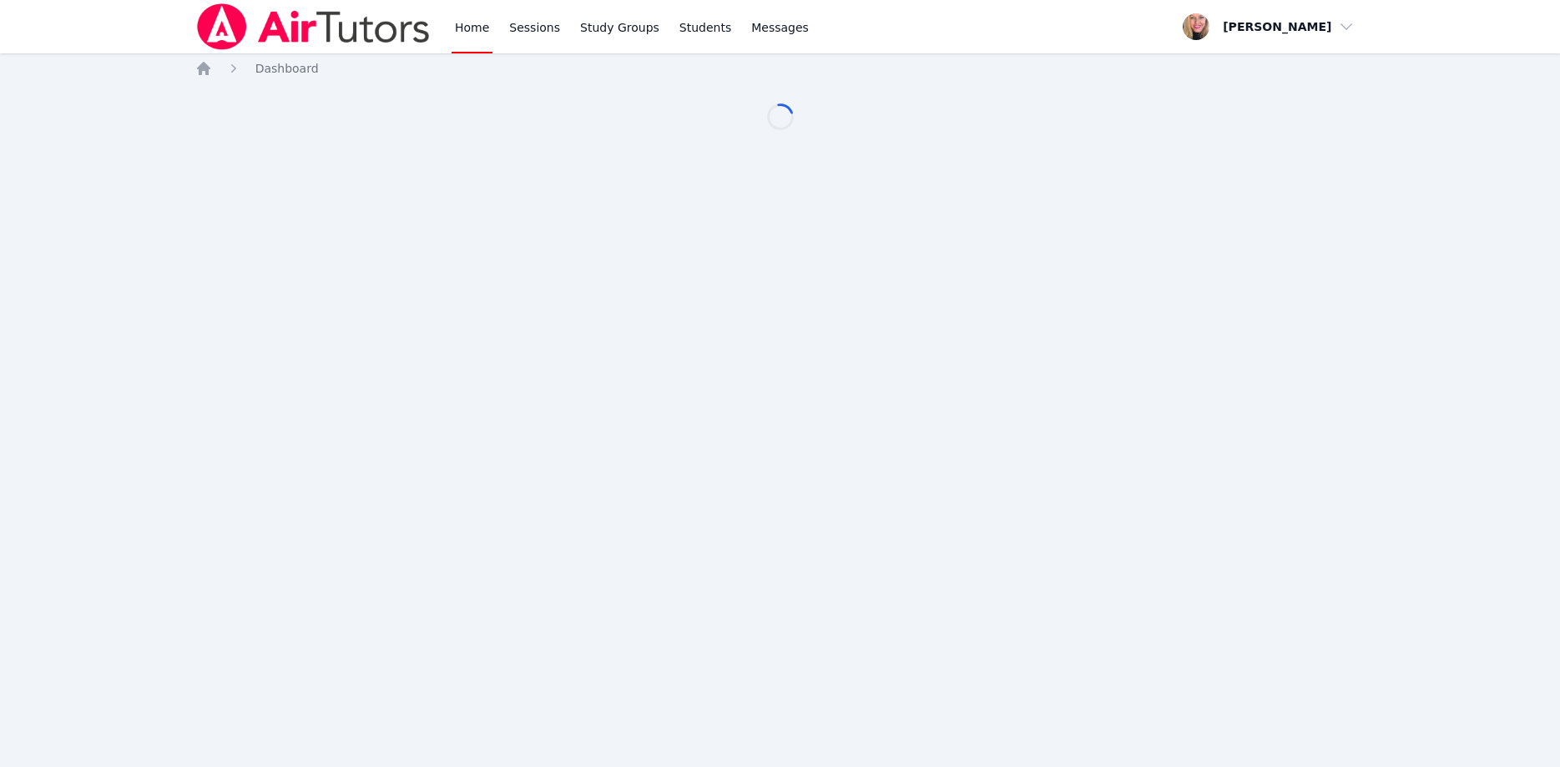
scroll to position [85, 0]
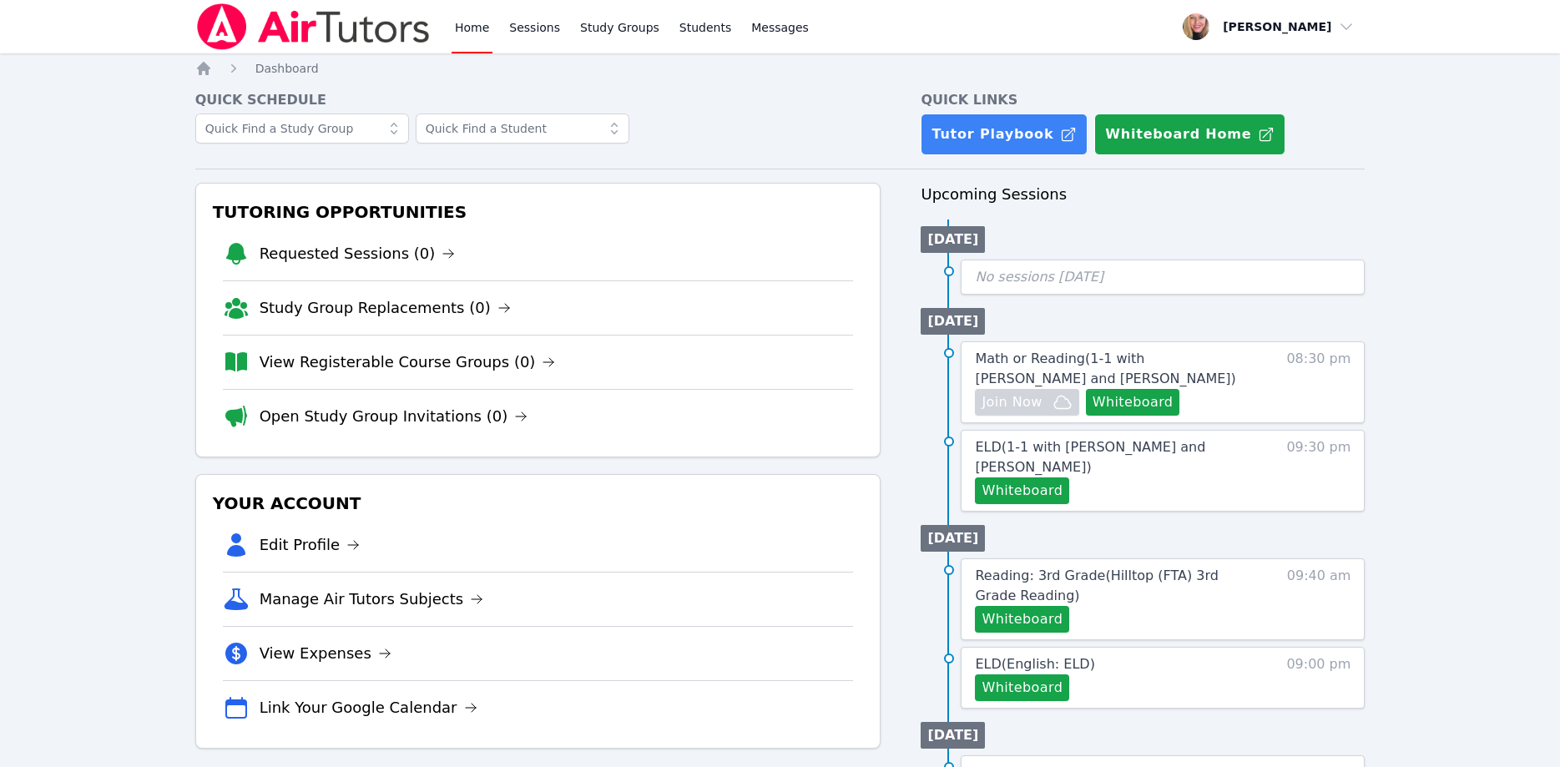
scroll to position [85, 0]
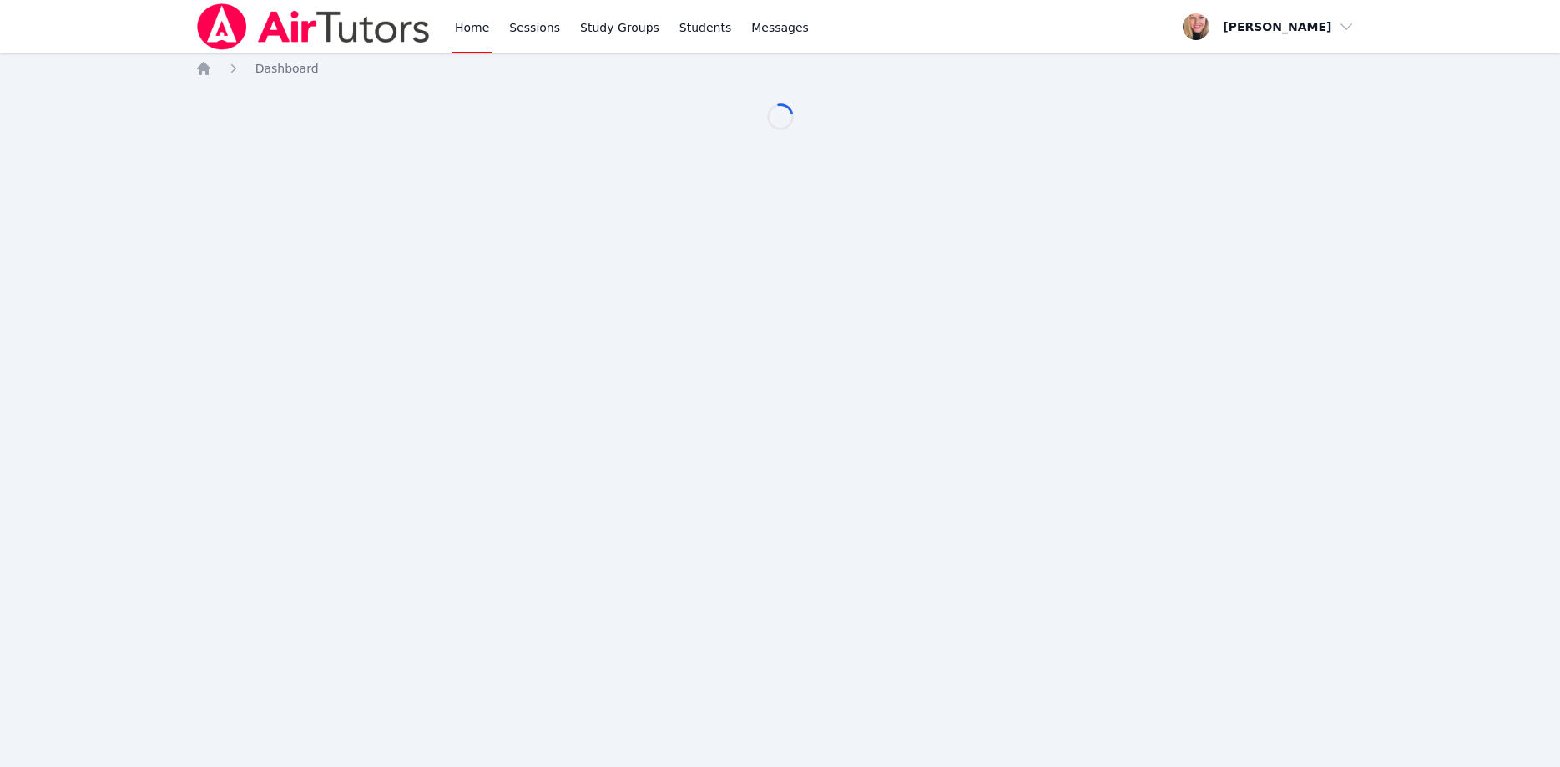
scroll to position [85, 0]
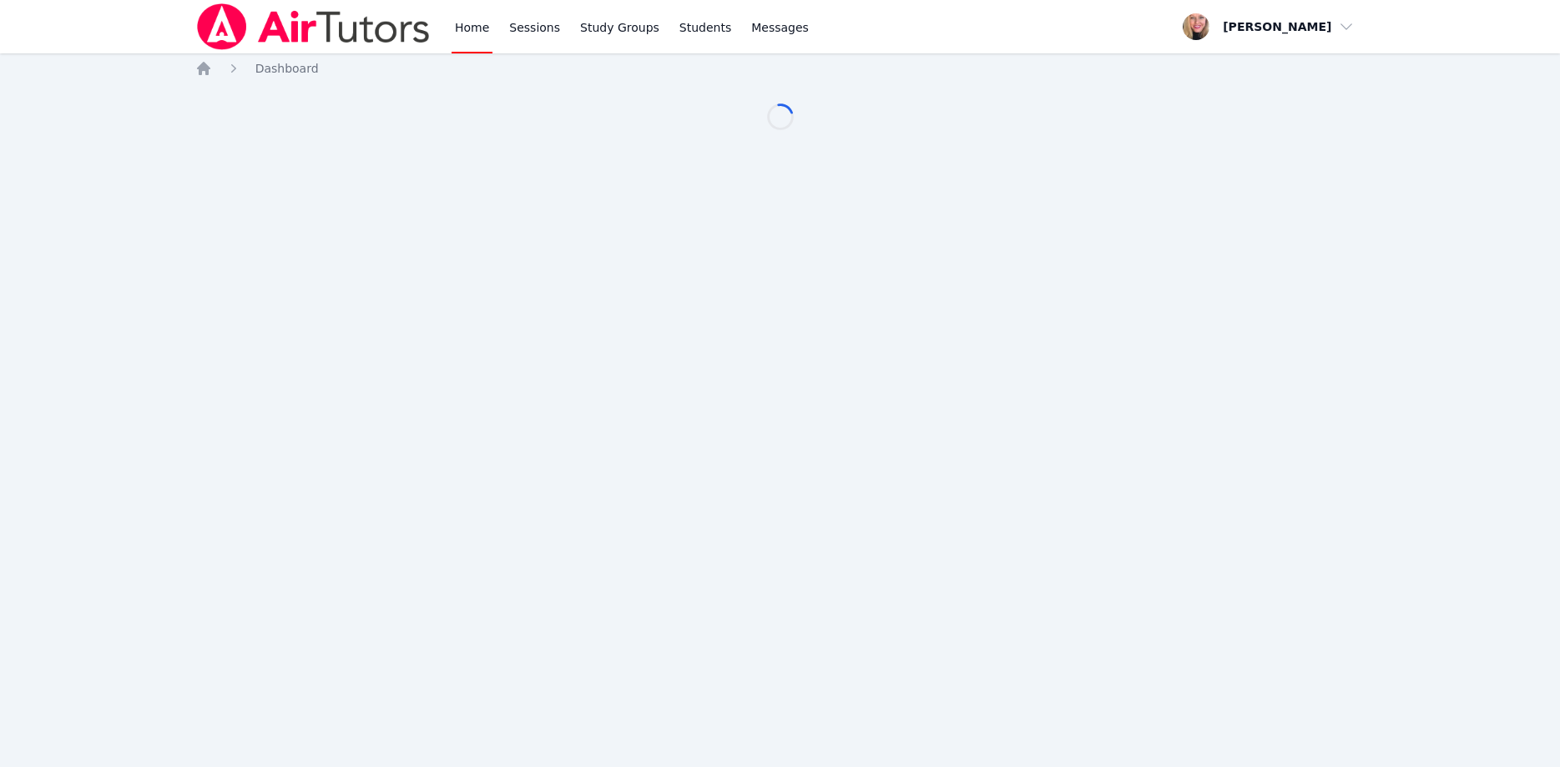
scroll to position [85, 0]
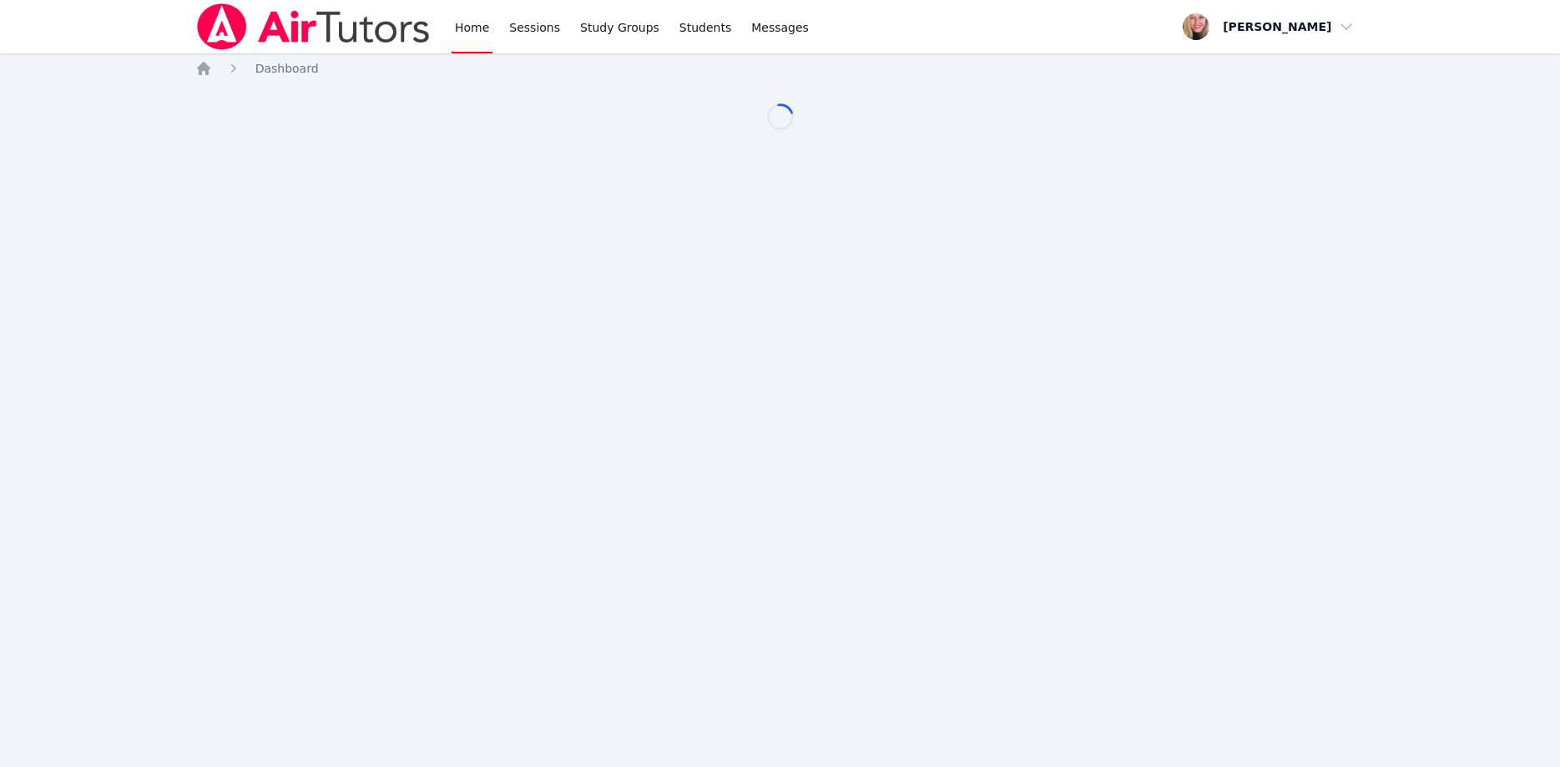
scroll to position [85, 0]
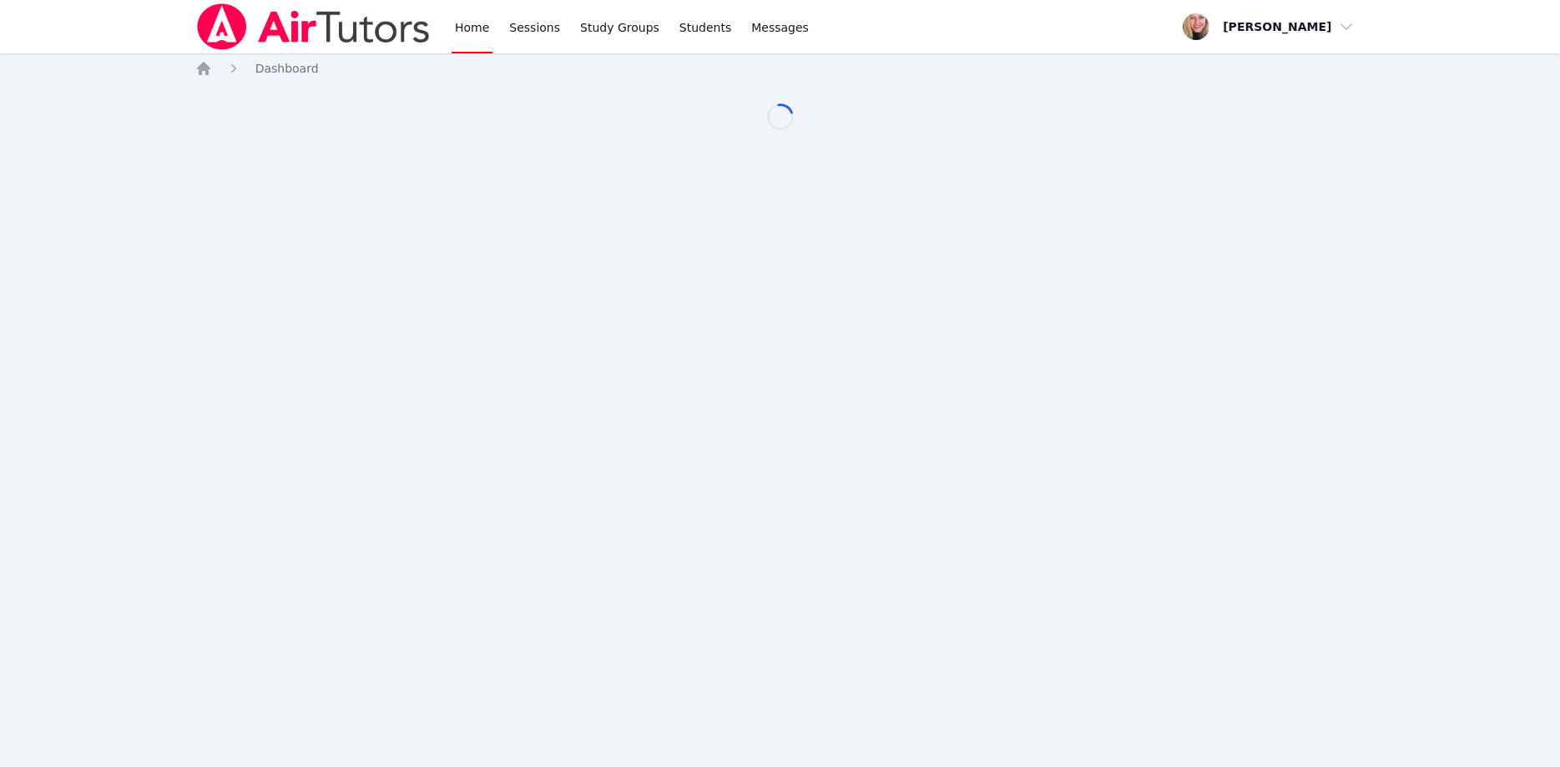
scroll to position [85, 0]
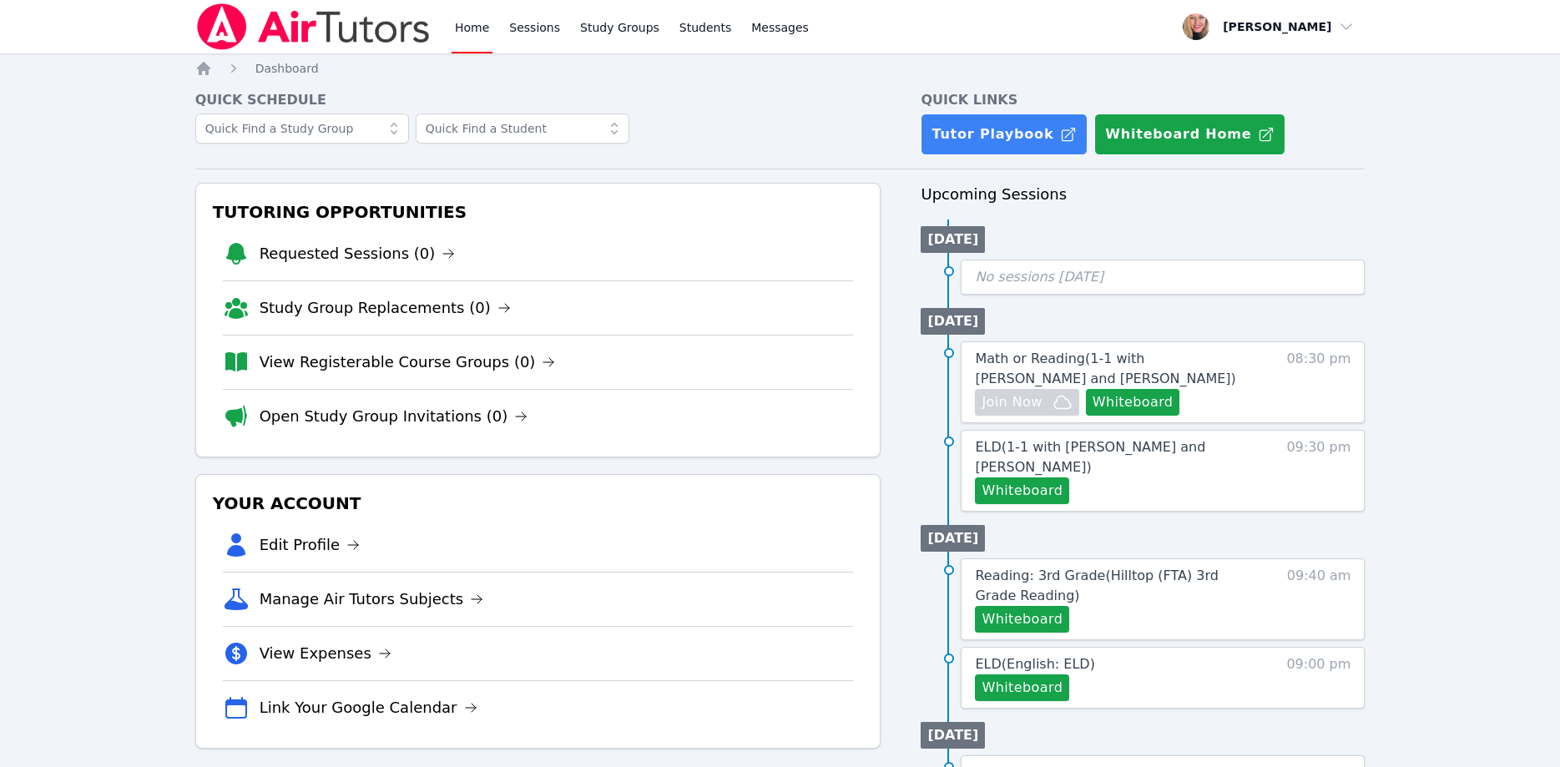
scroll to position [85, 0]
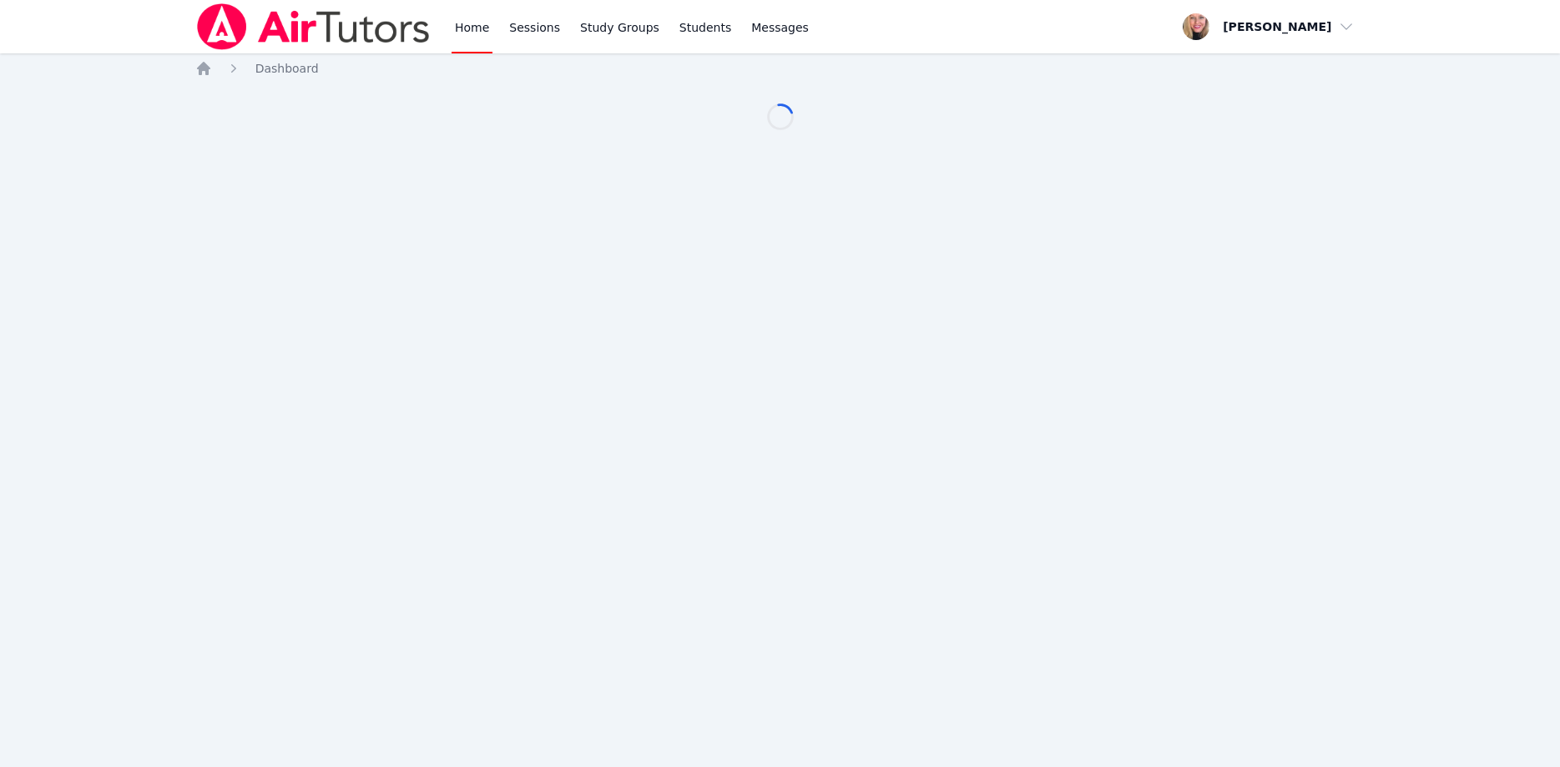
scroll to position [85, 0]
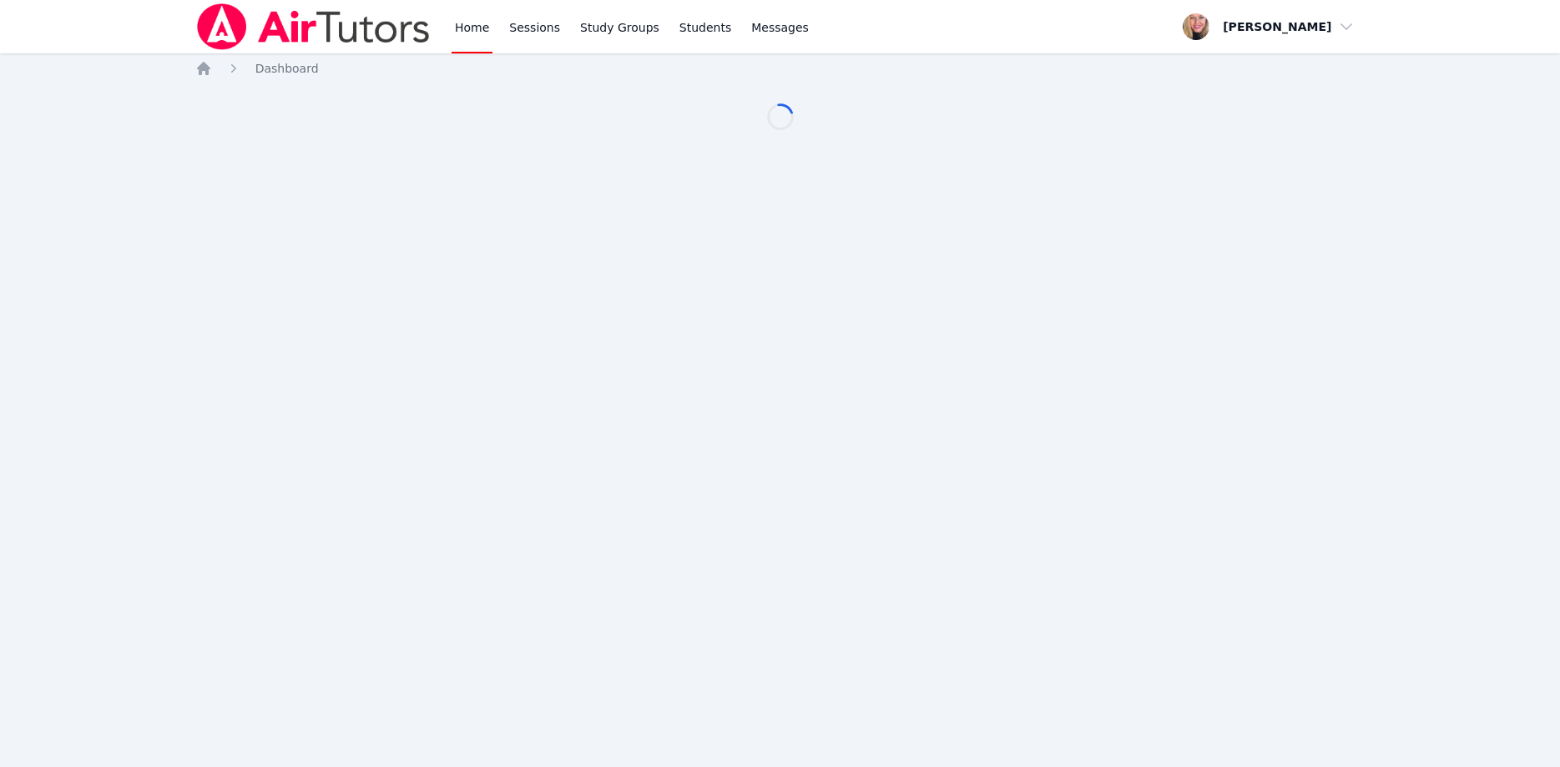
scroll to position [85, 0]
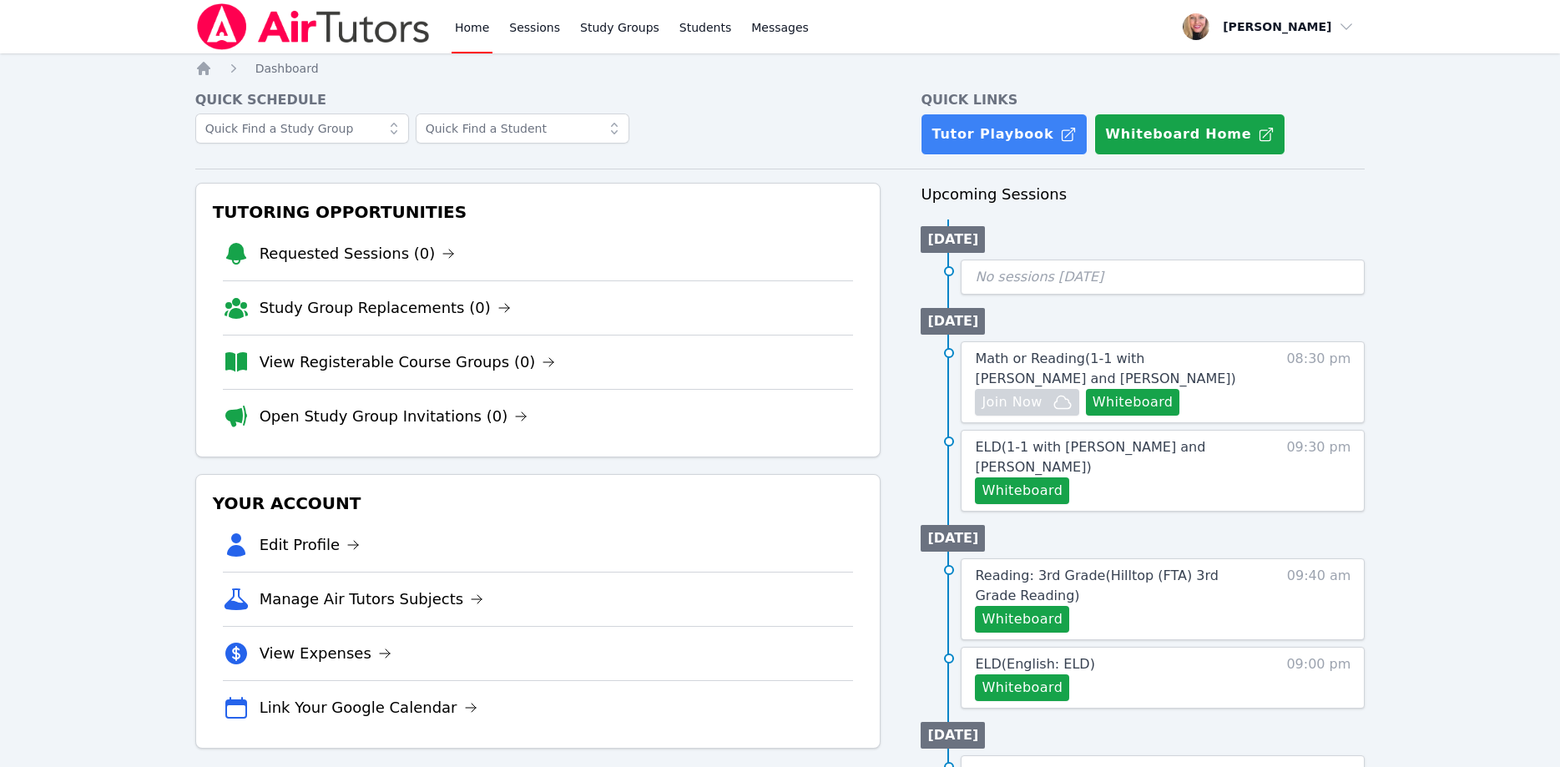
scroll to position [85, 0]
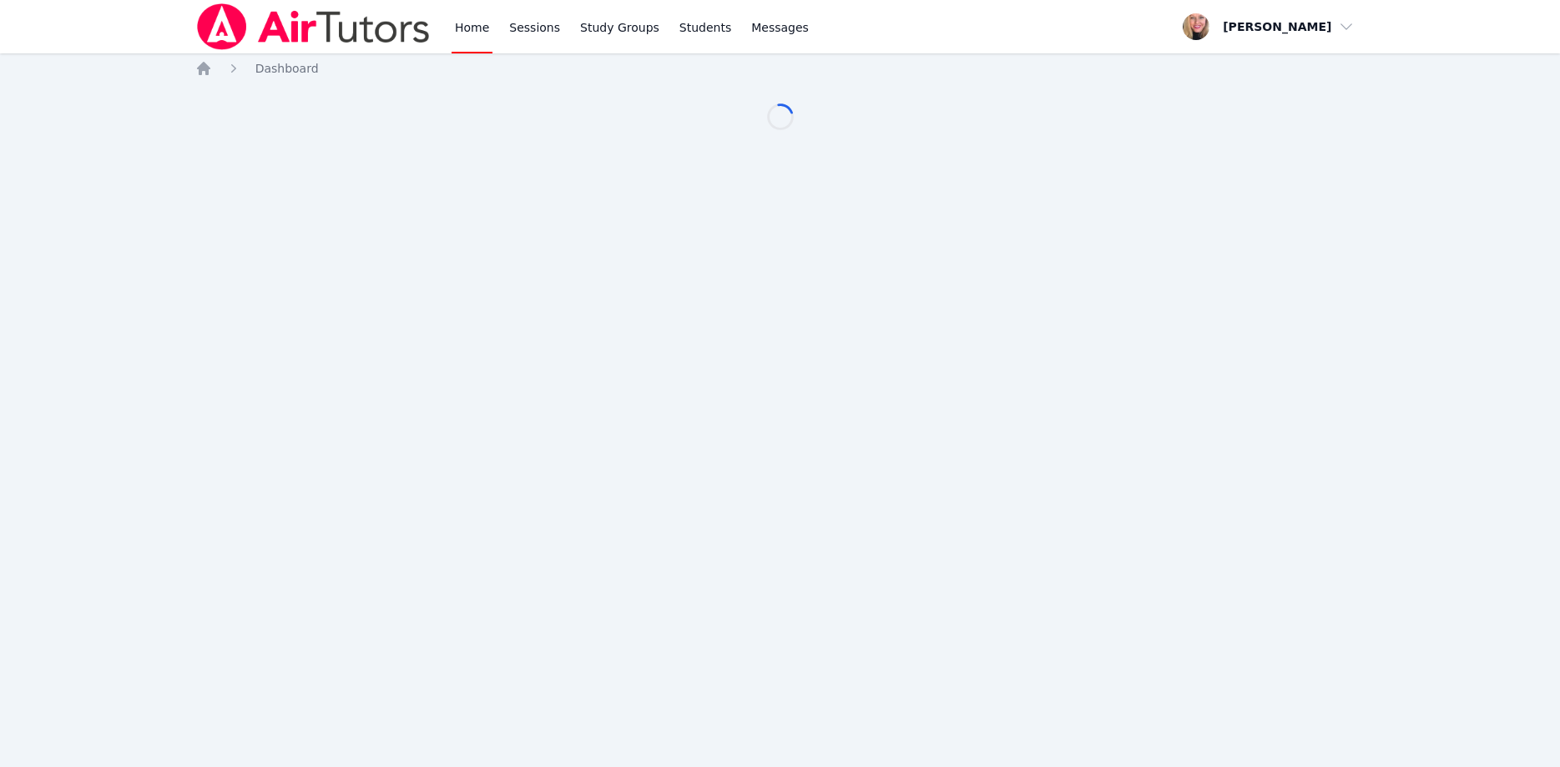
scroll to position [85, 0]
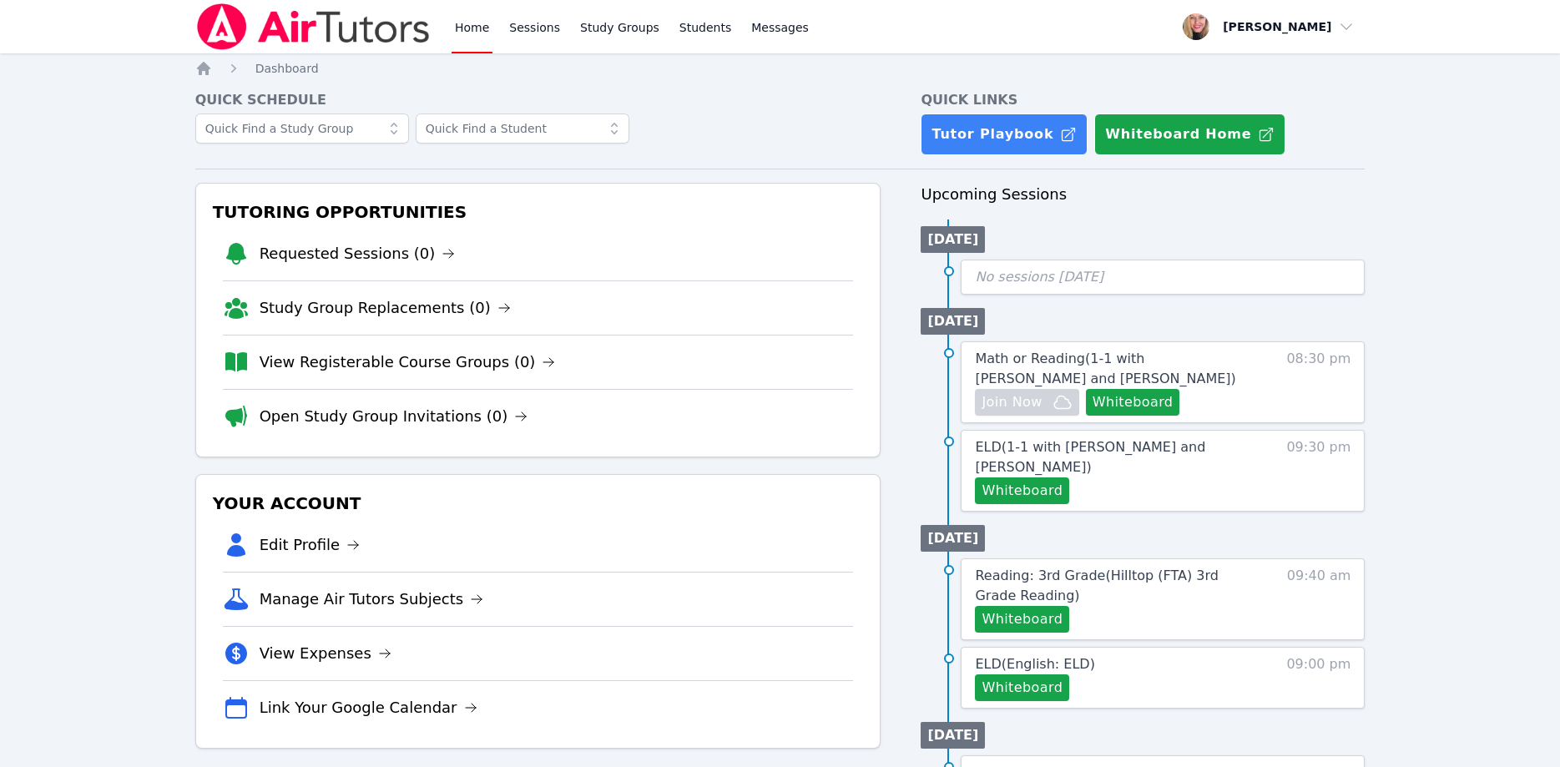
scroll to position [85, 0]
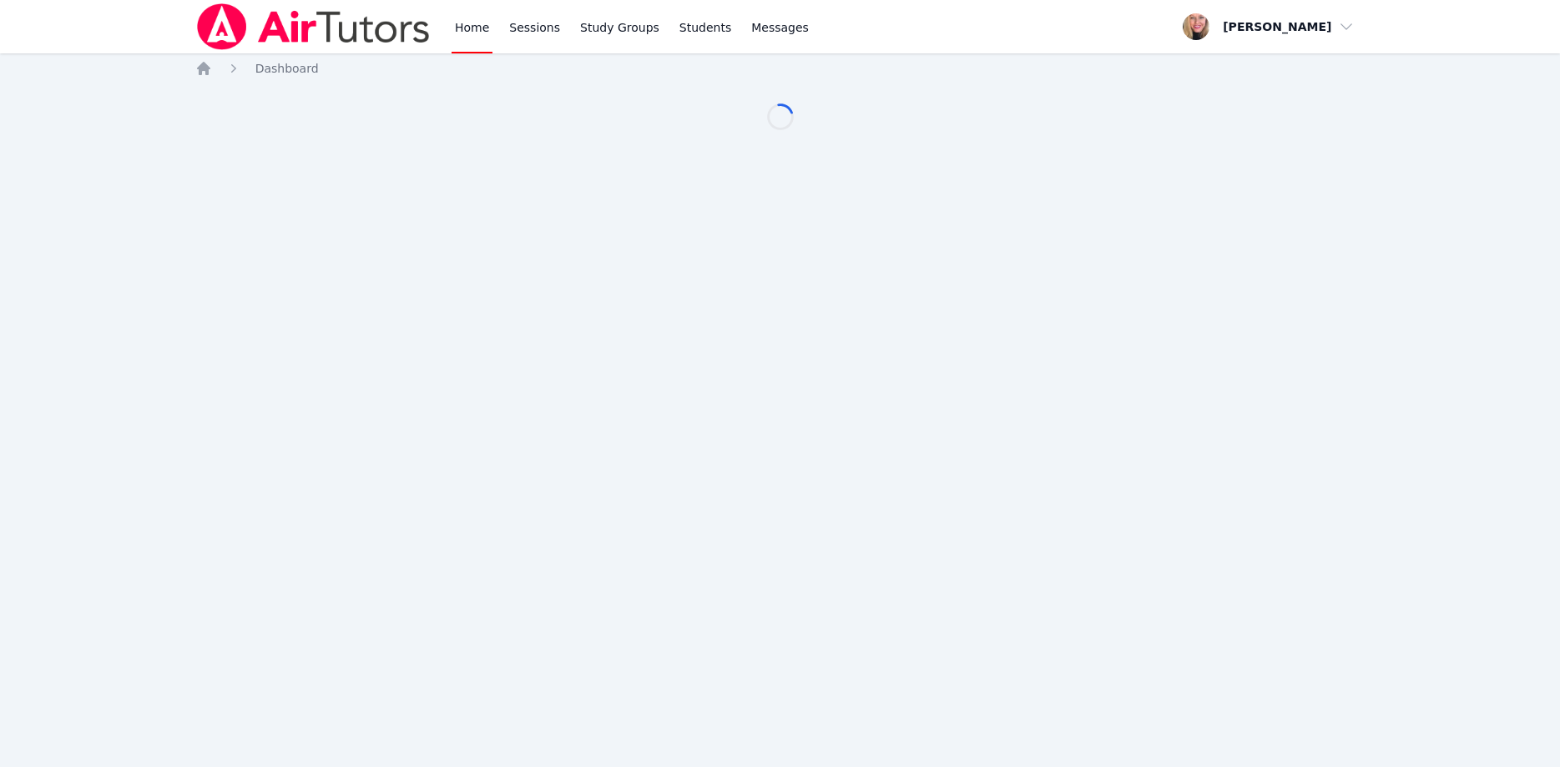
scroll to position [85, 0]
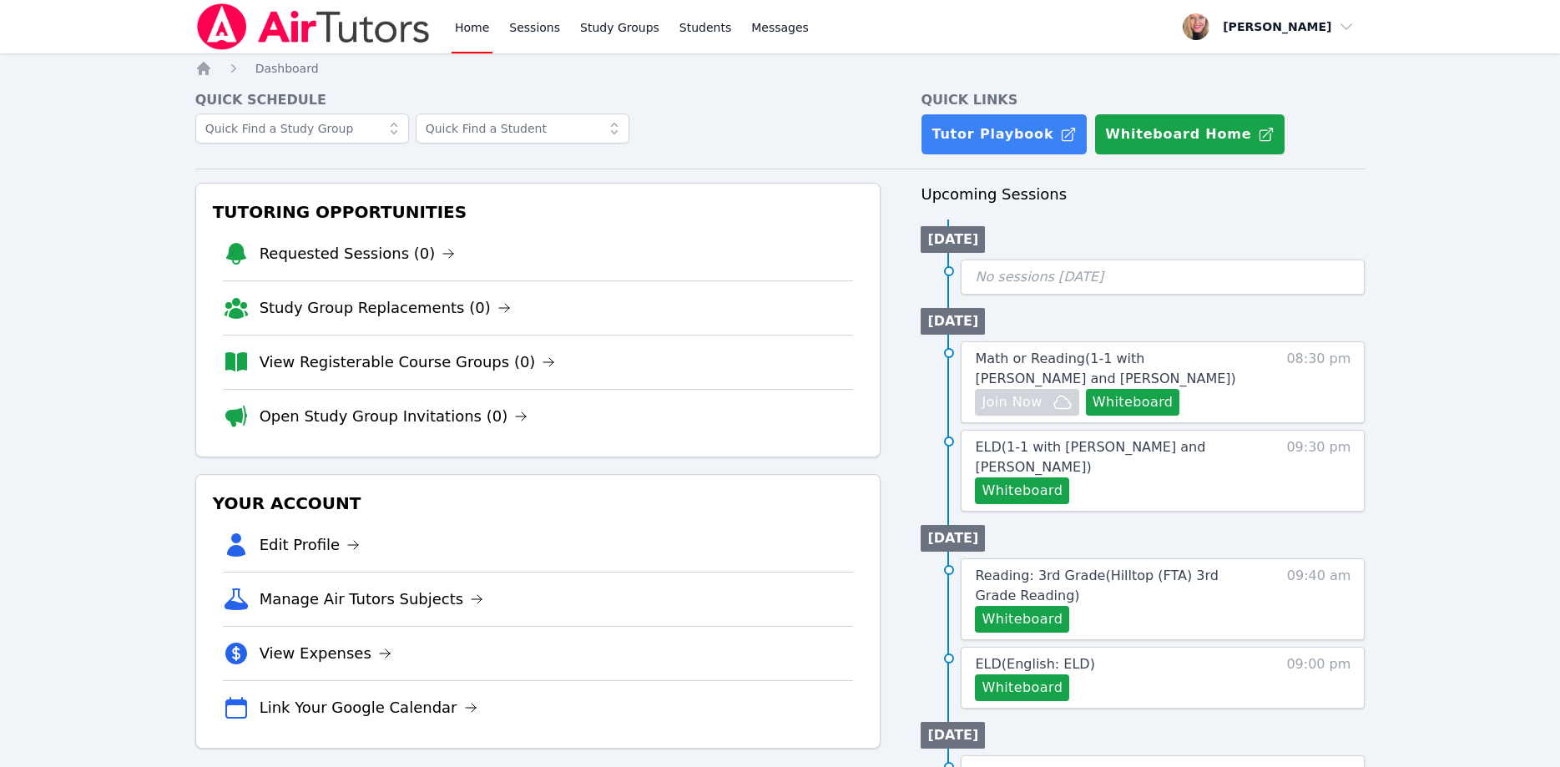
scroll to position [85, 0]
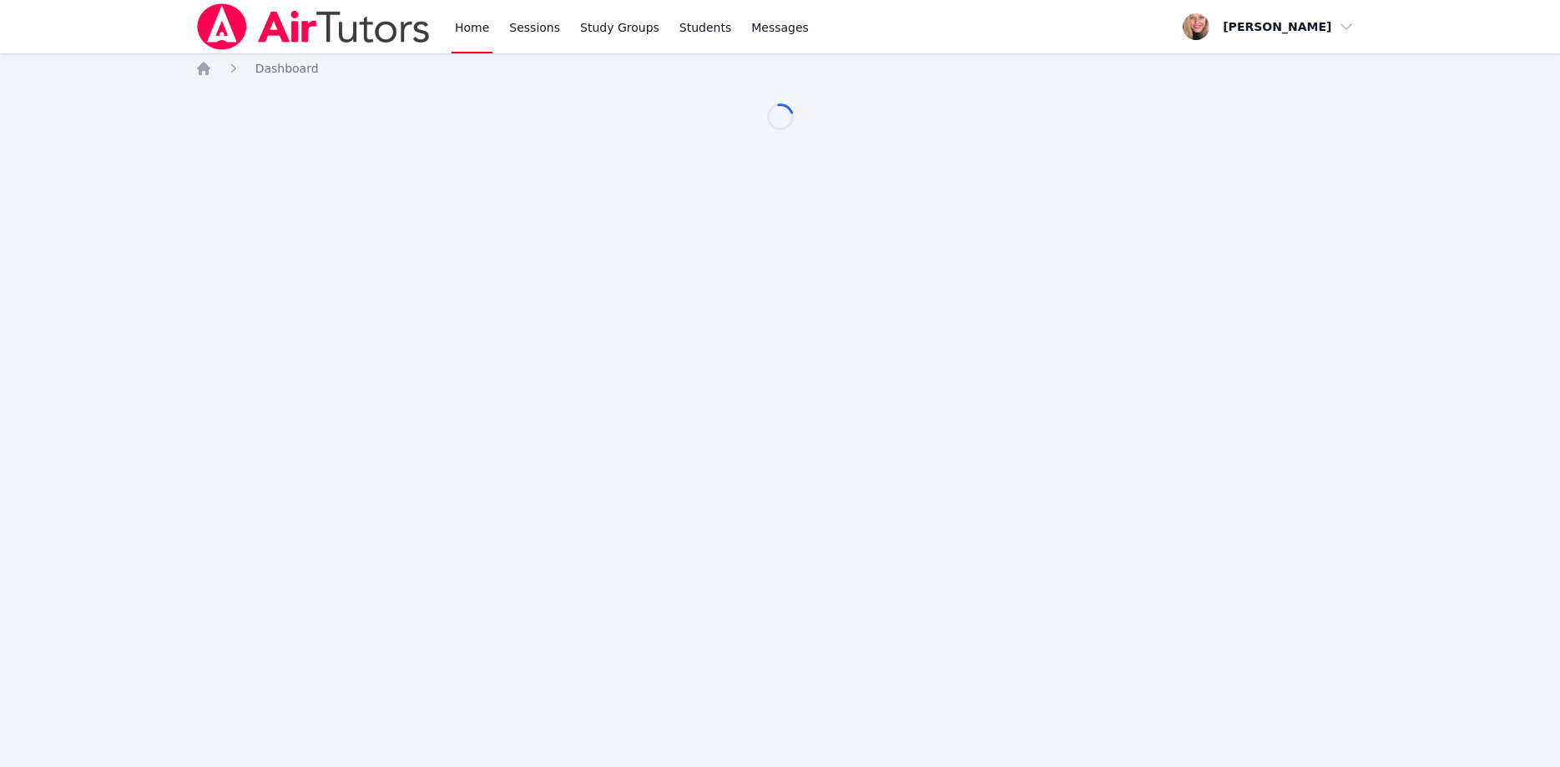
scroll to position [85, 0]
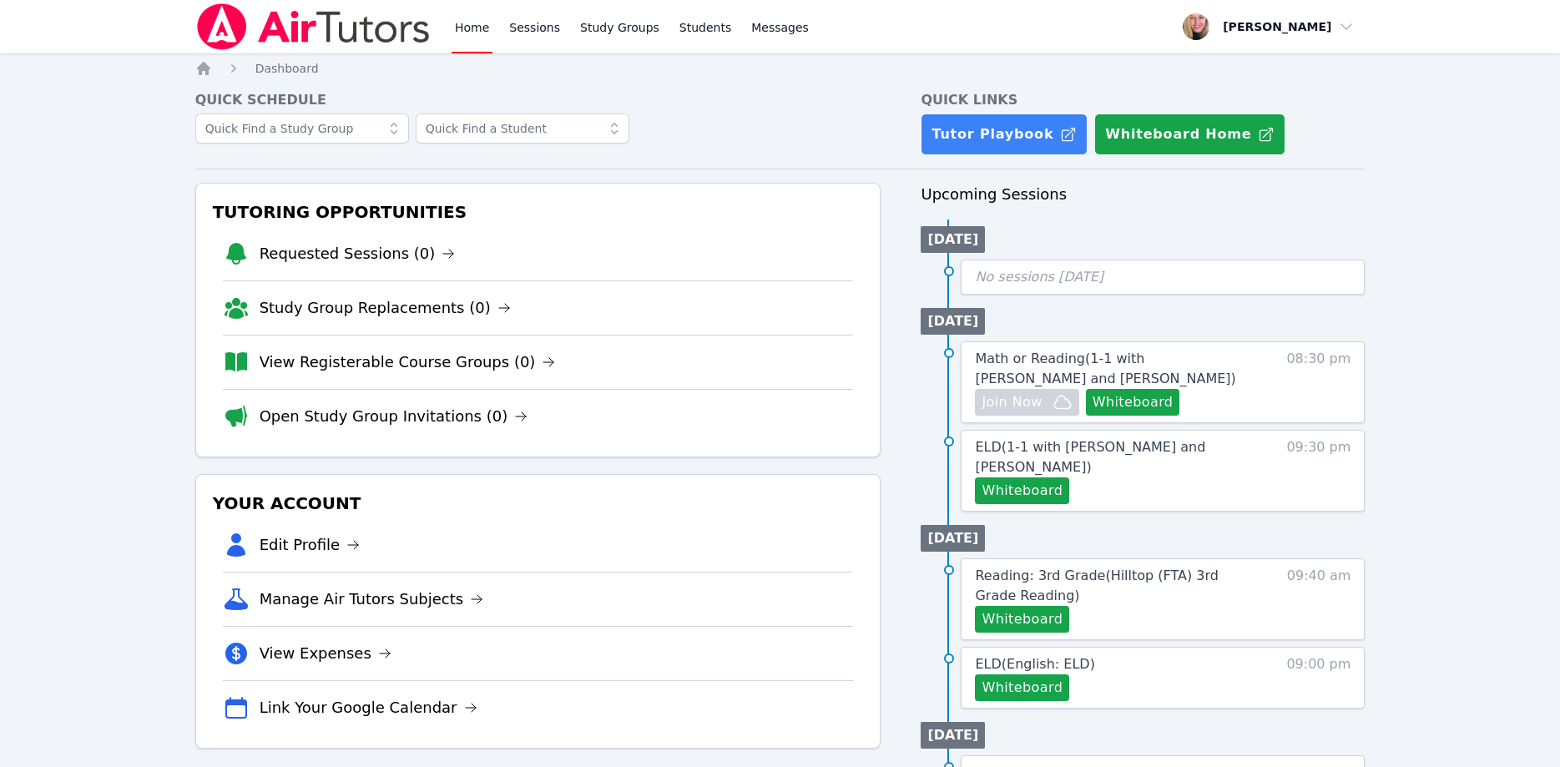
scroll to position [85, 0]
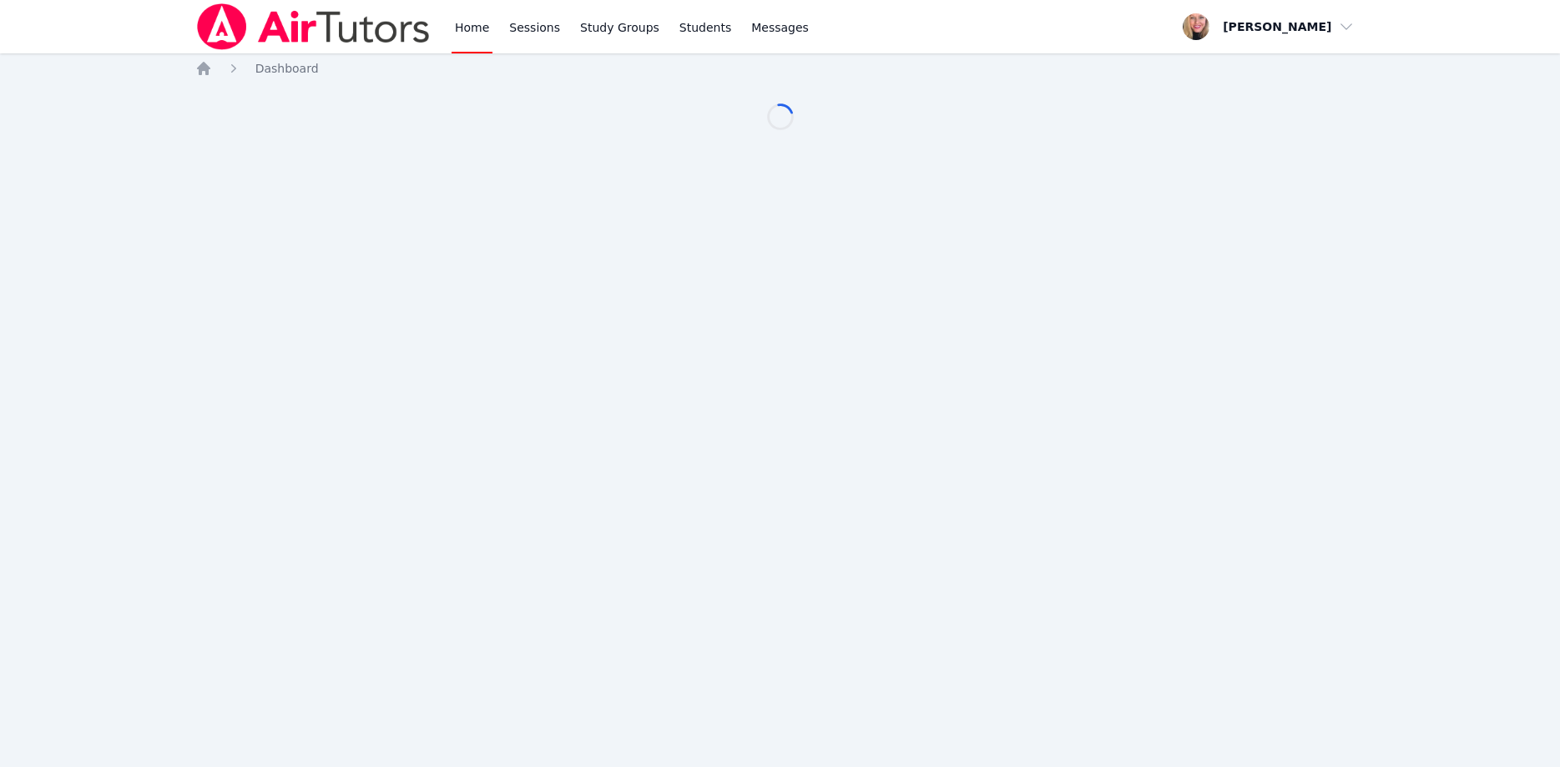
scroll to position [85, 0]
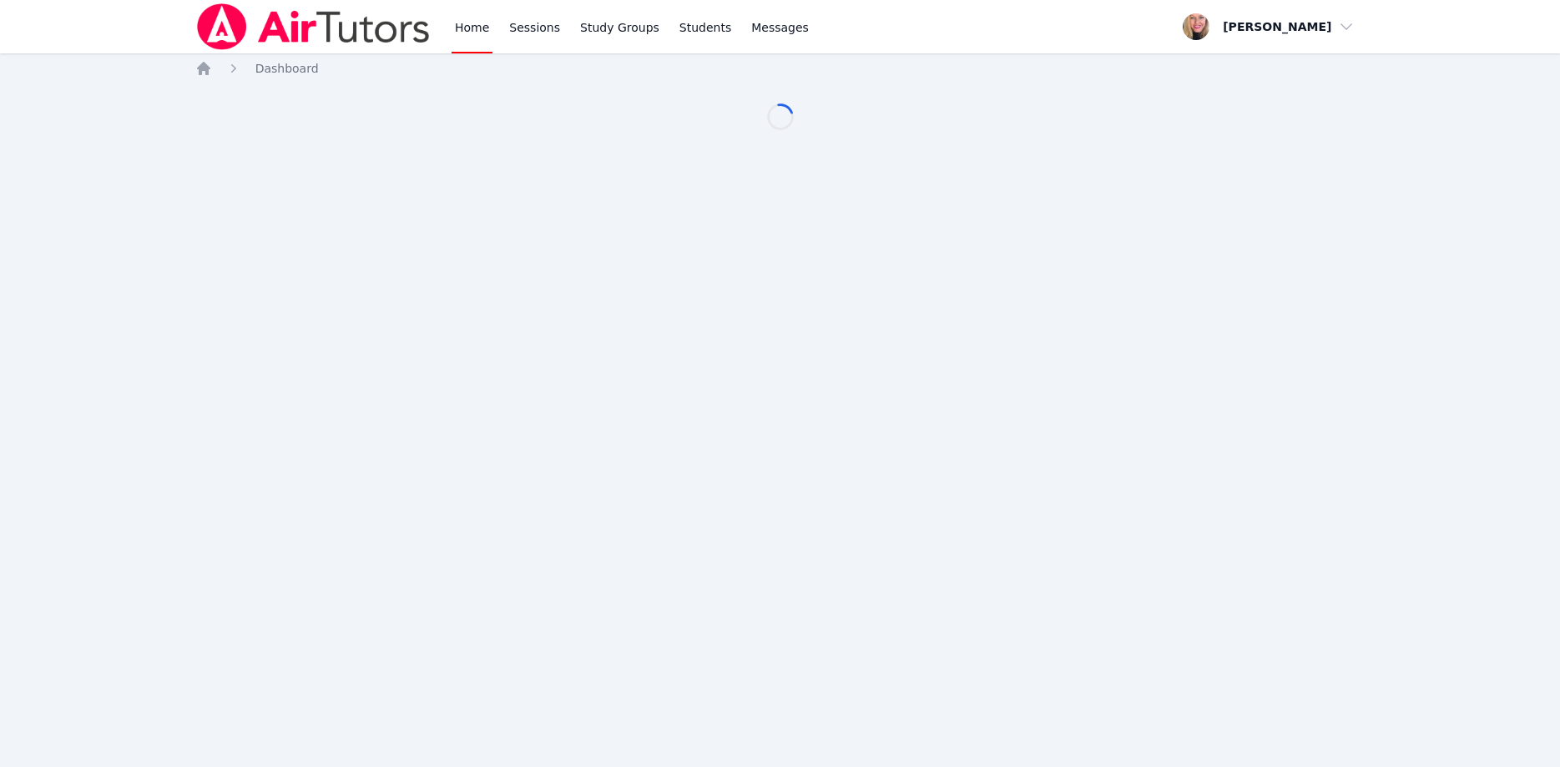
scroll to position [85, 0]
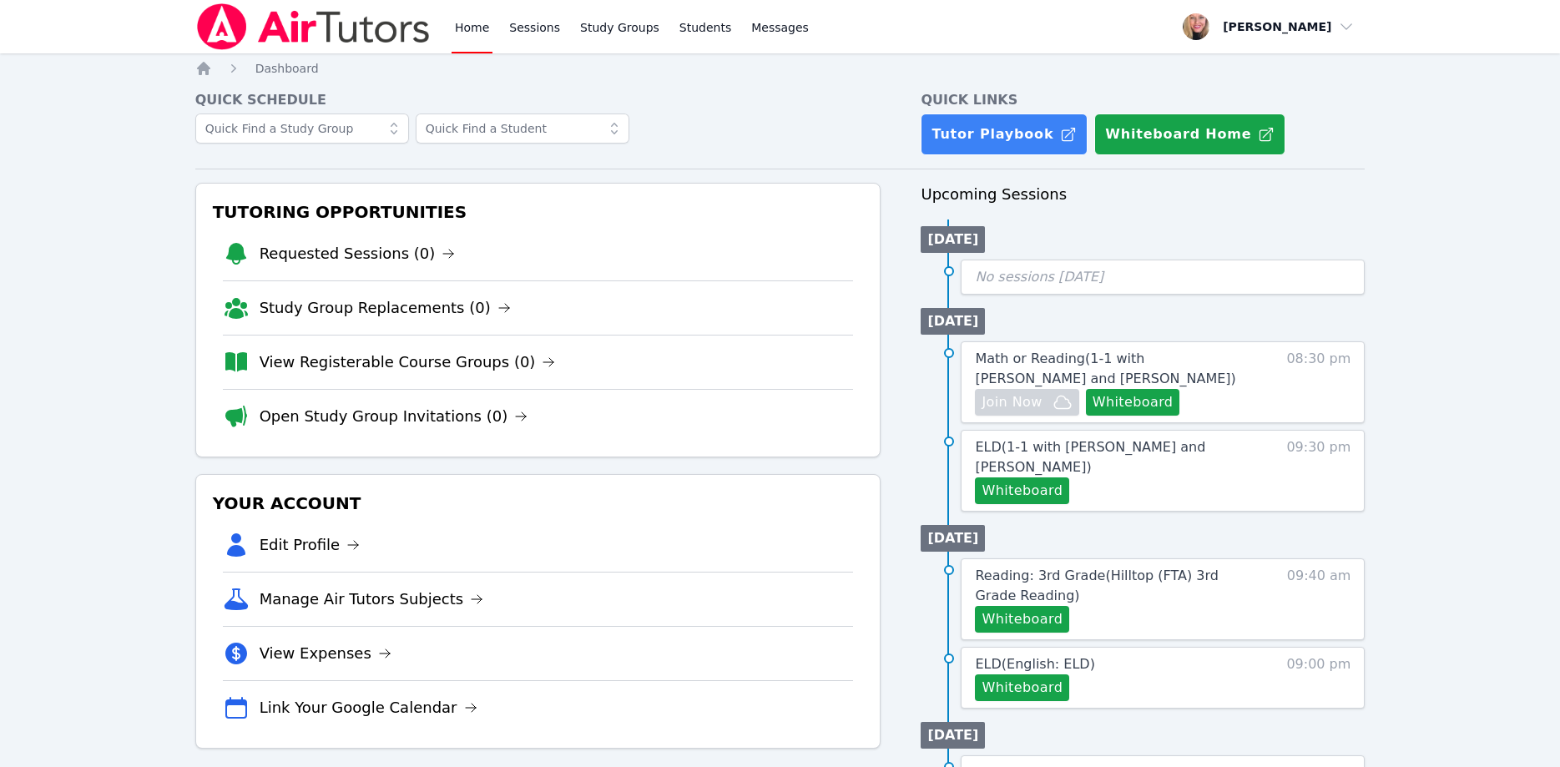
scroll to position [85, 0]
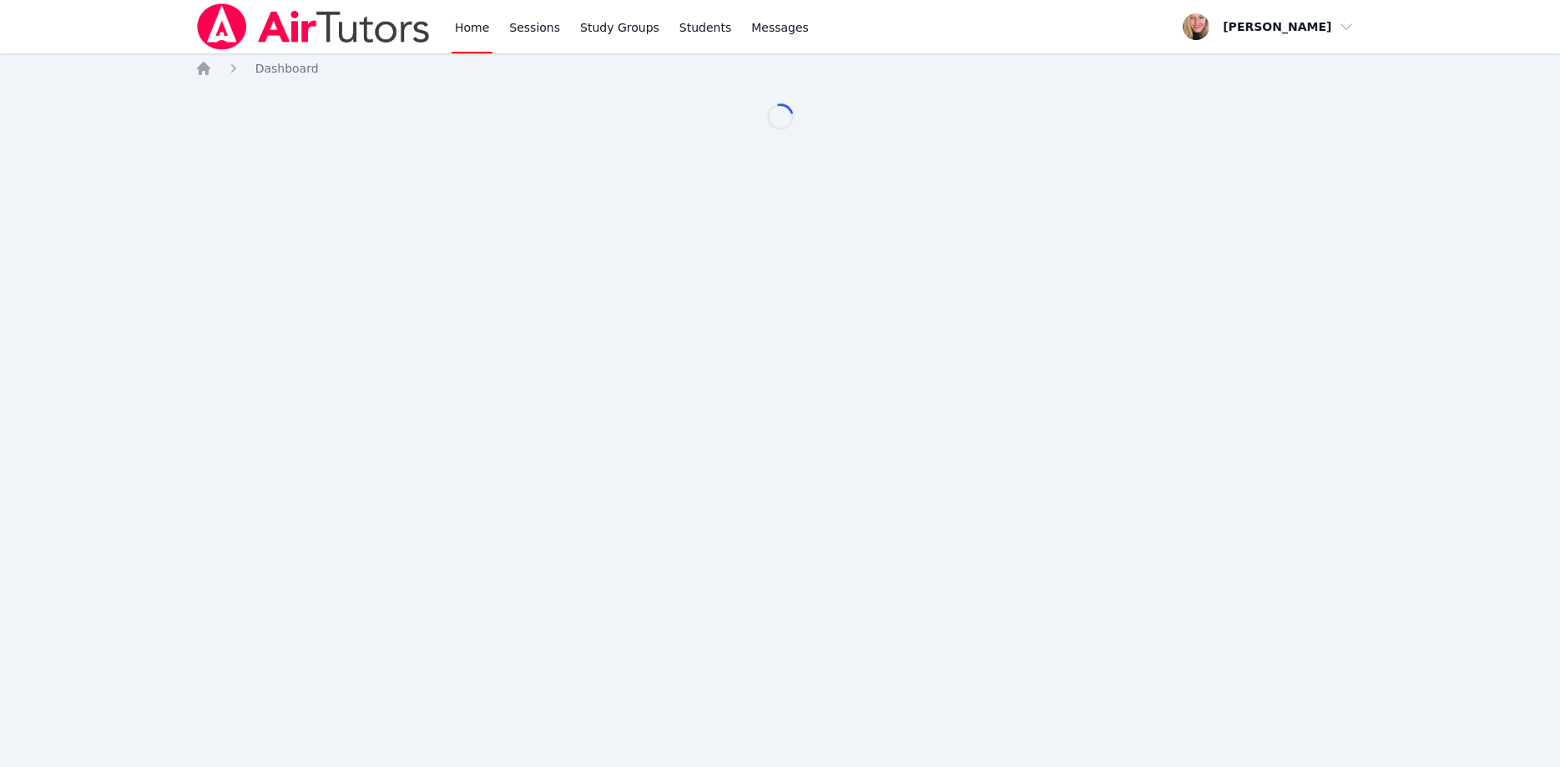
scroll to position [85, 0]
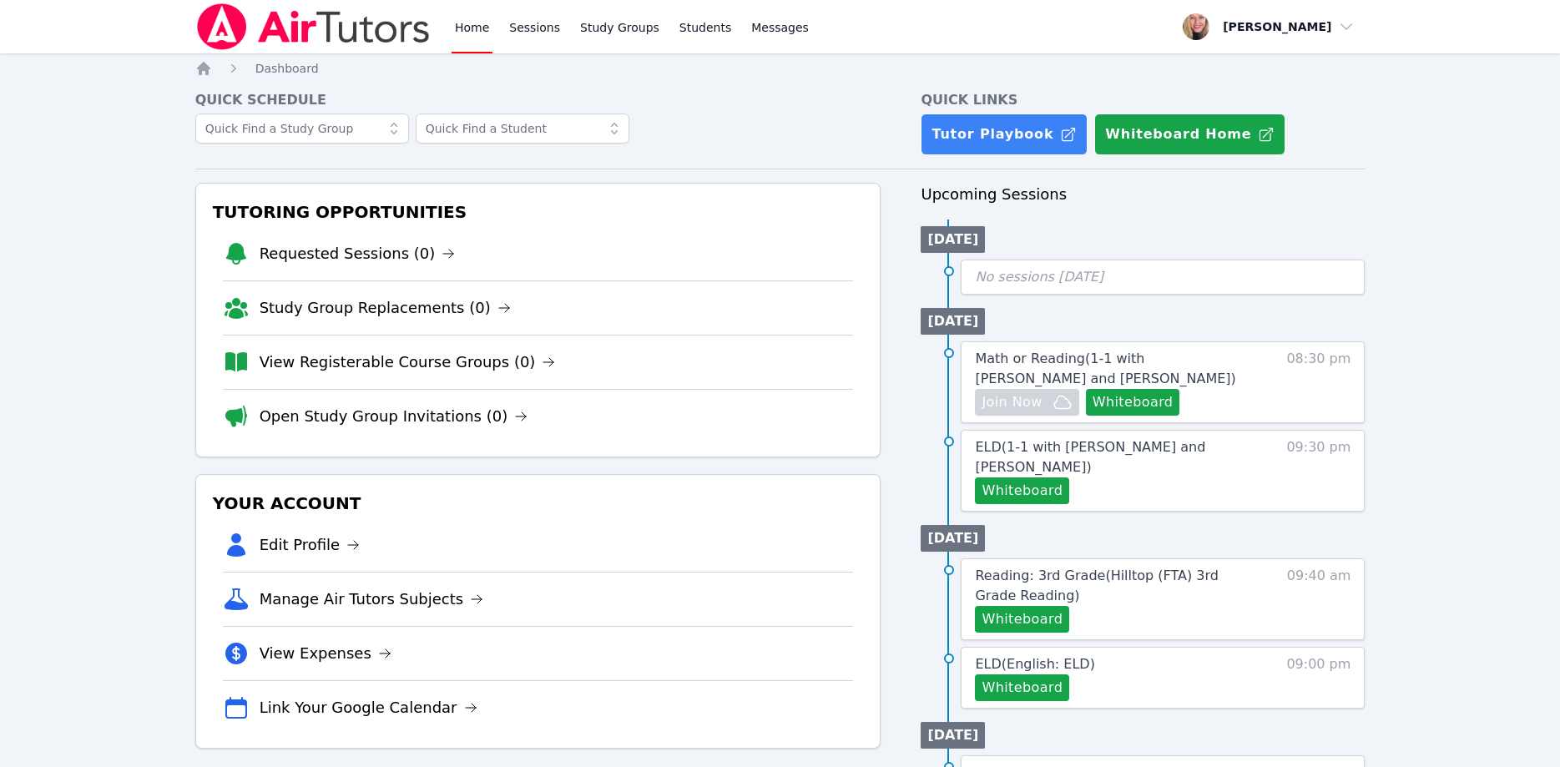
scroll to position [85, 0]
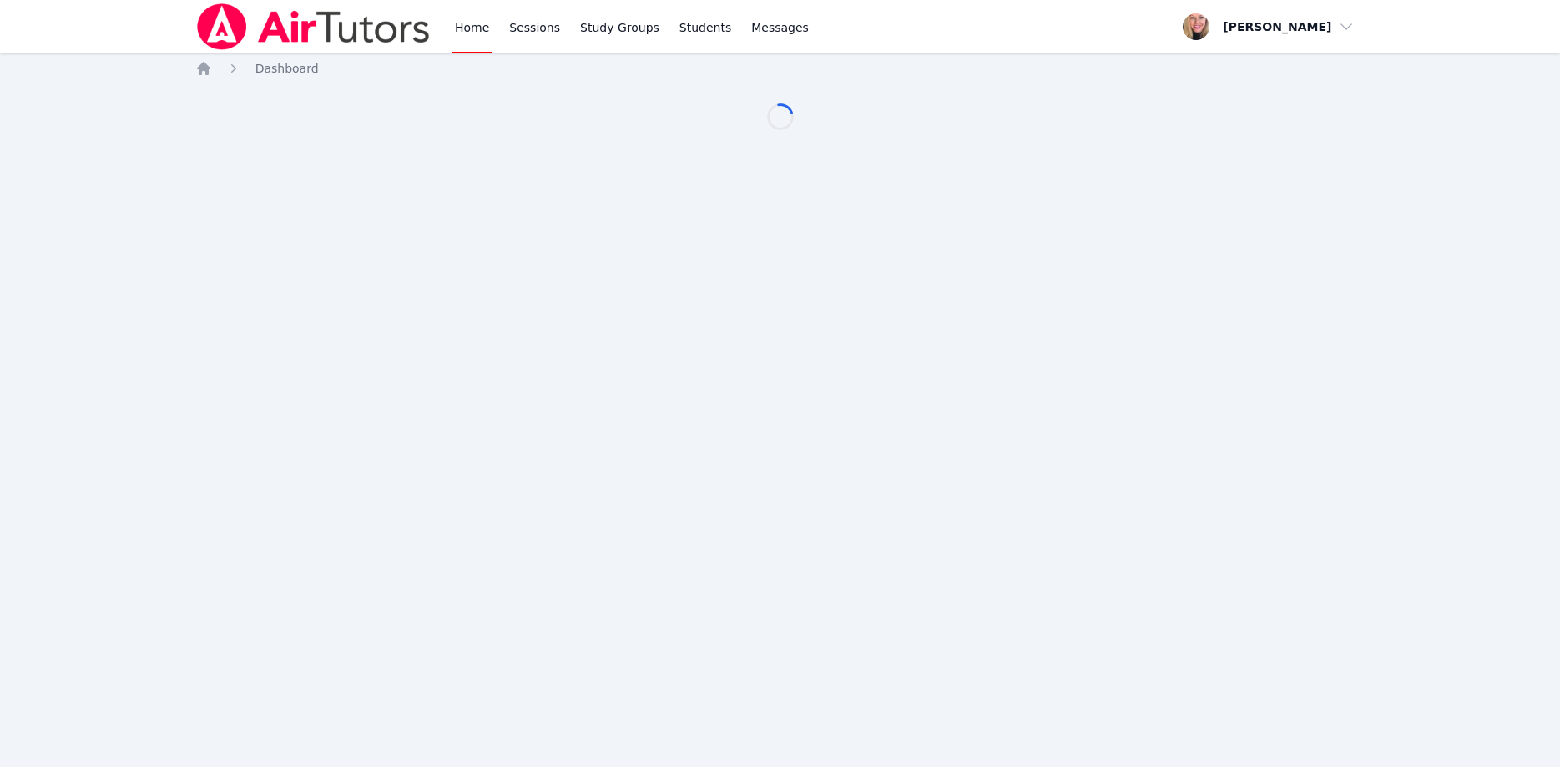
scroll to position [85, 0]
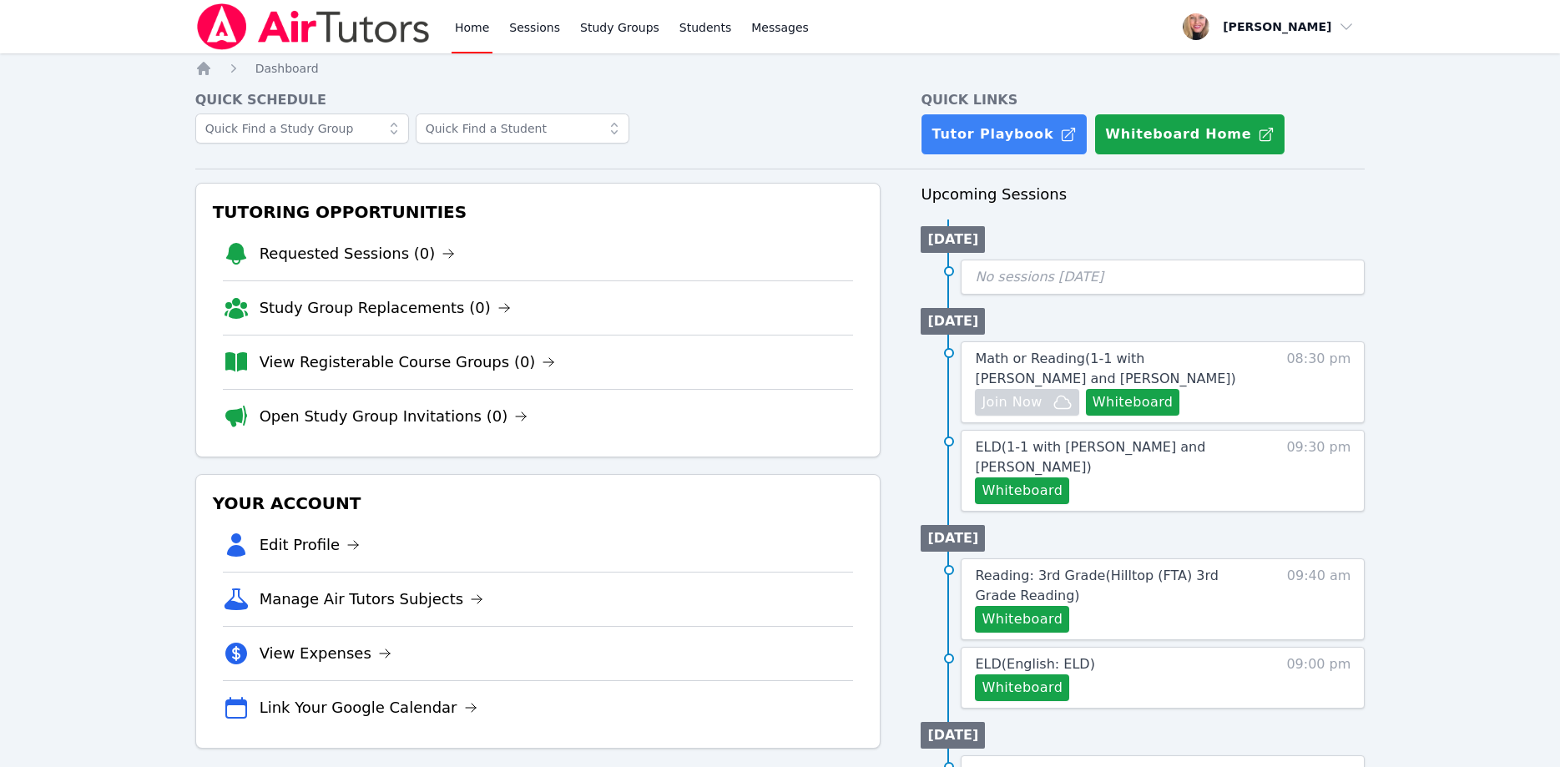
scroll to position [85, 0]
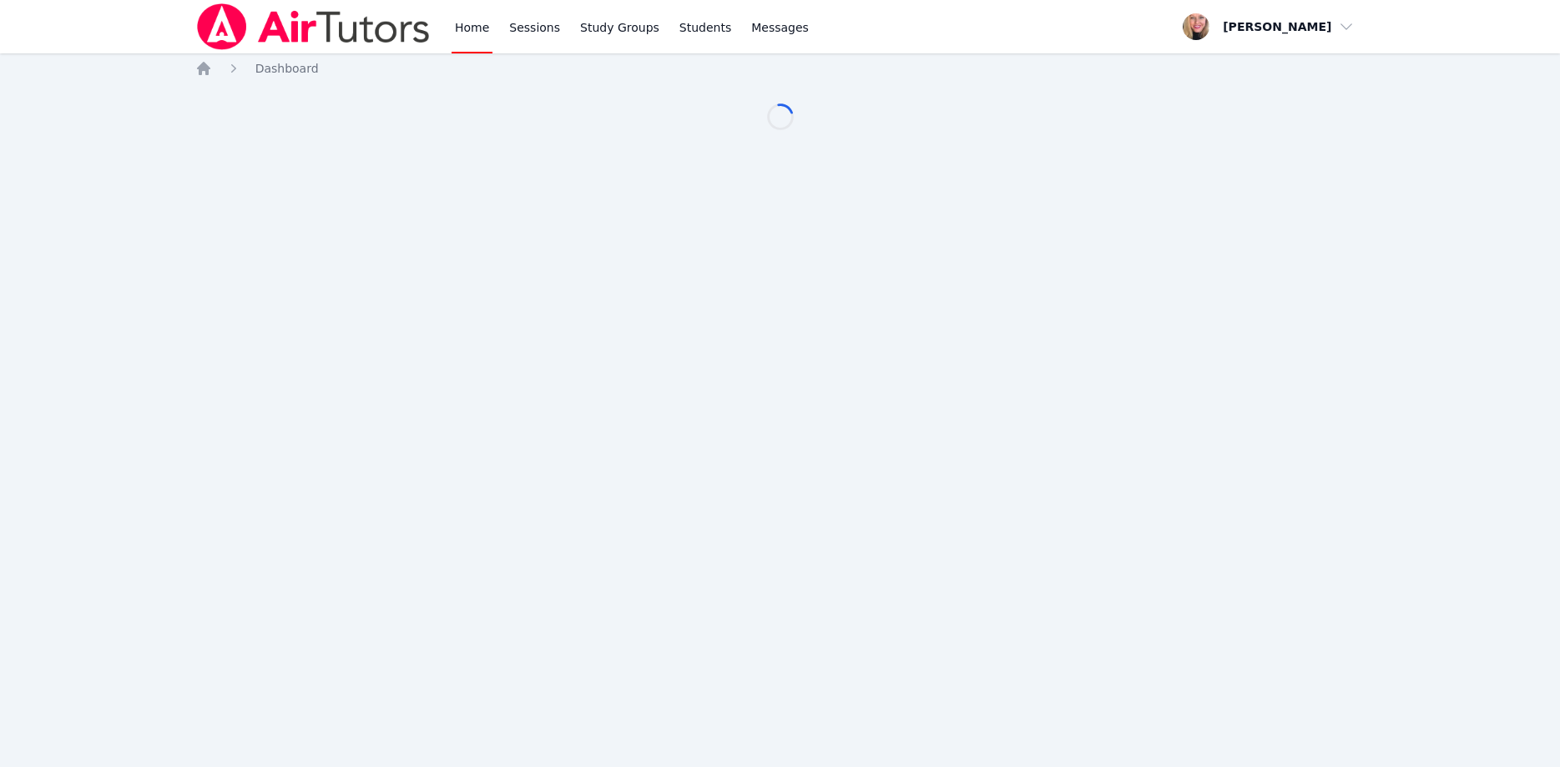
scroll to position [85, 0]
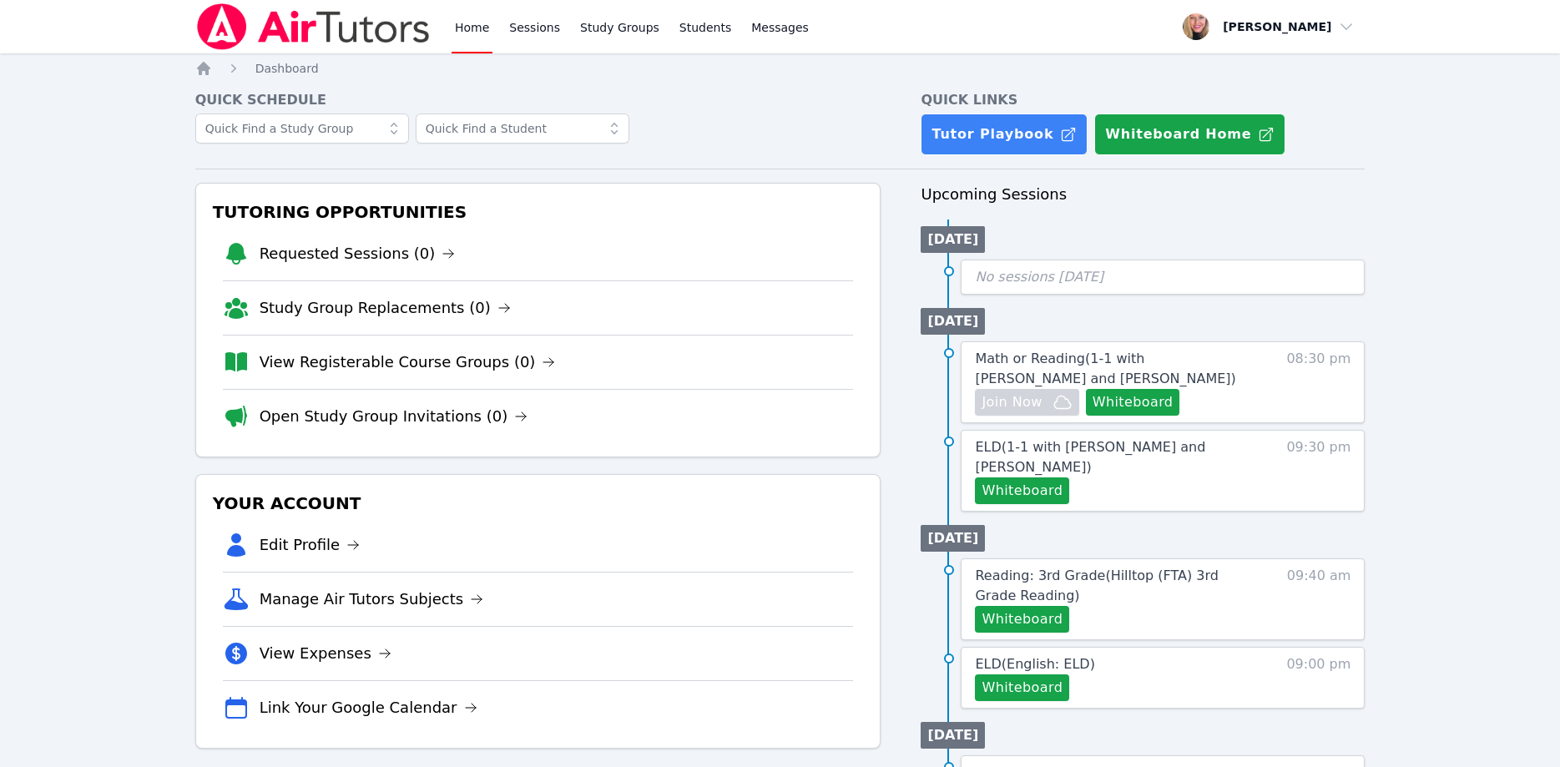
scroll to position [85, 0]
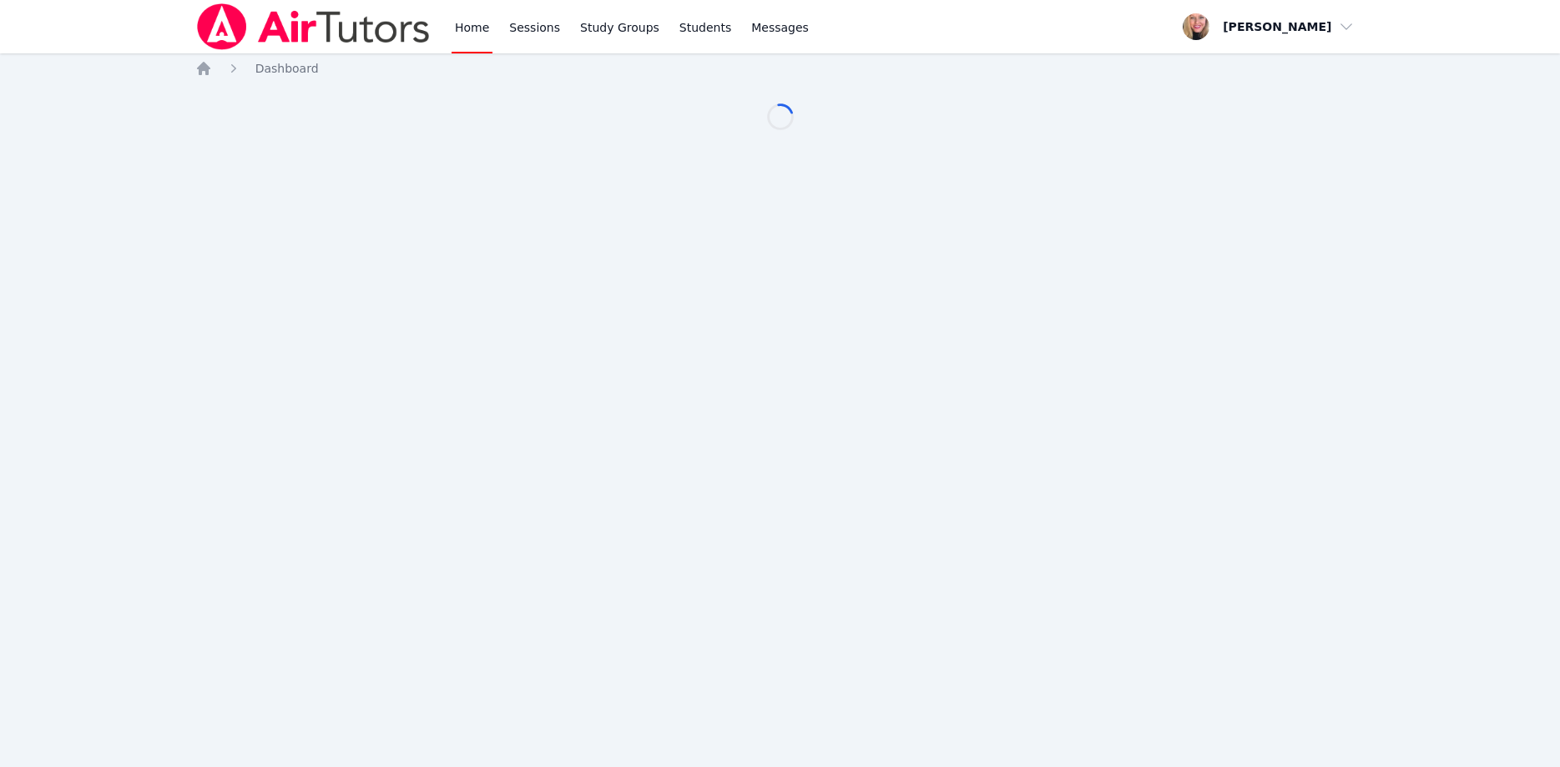
scroll to position [85, 0]
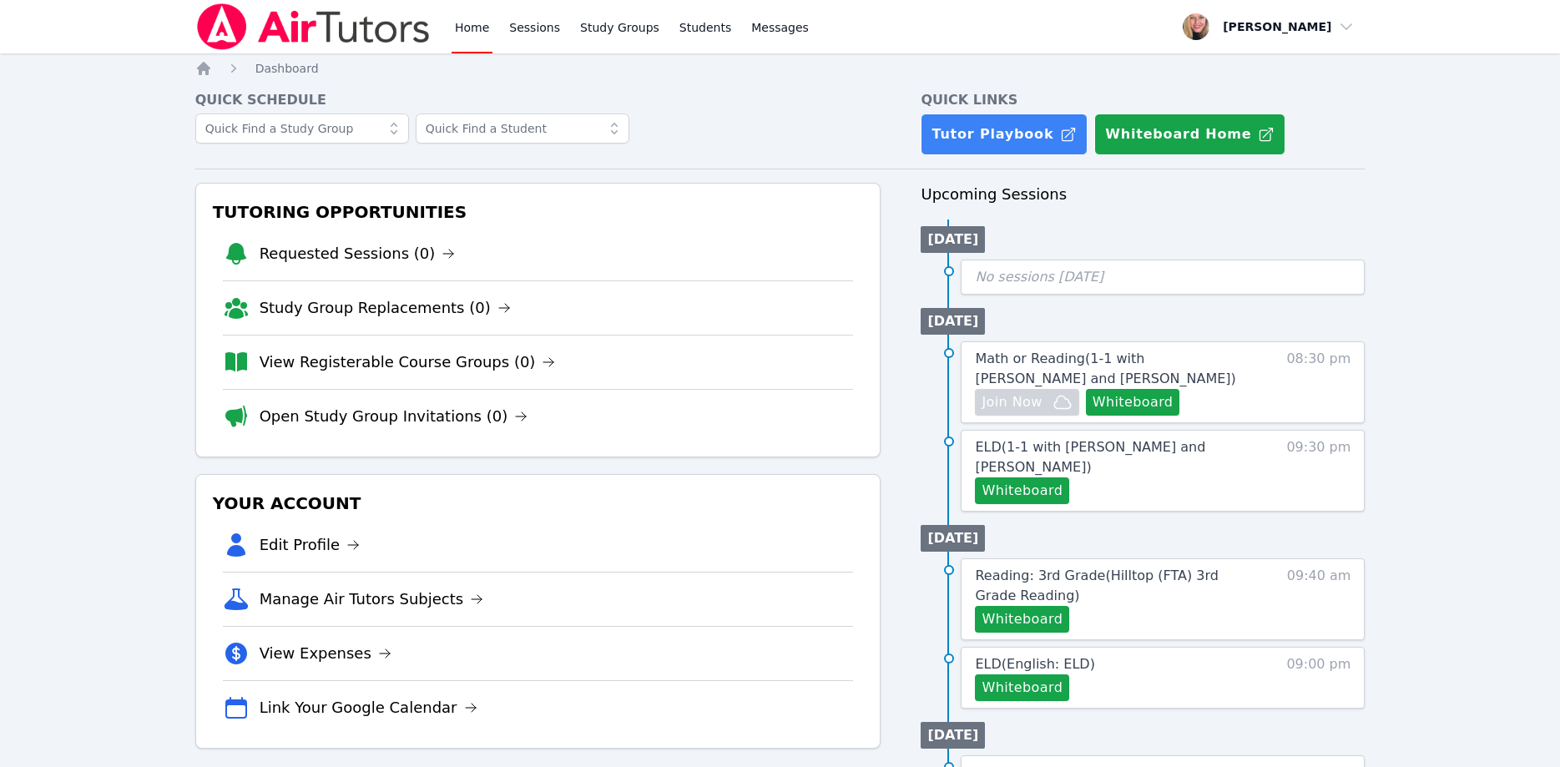
scroll to position [85, 0]
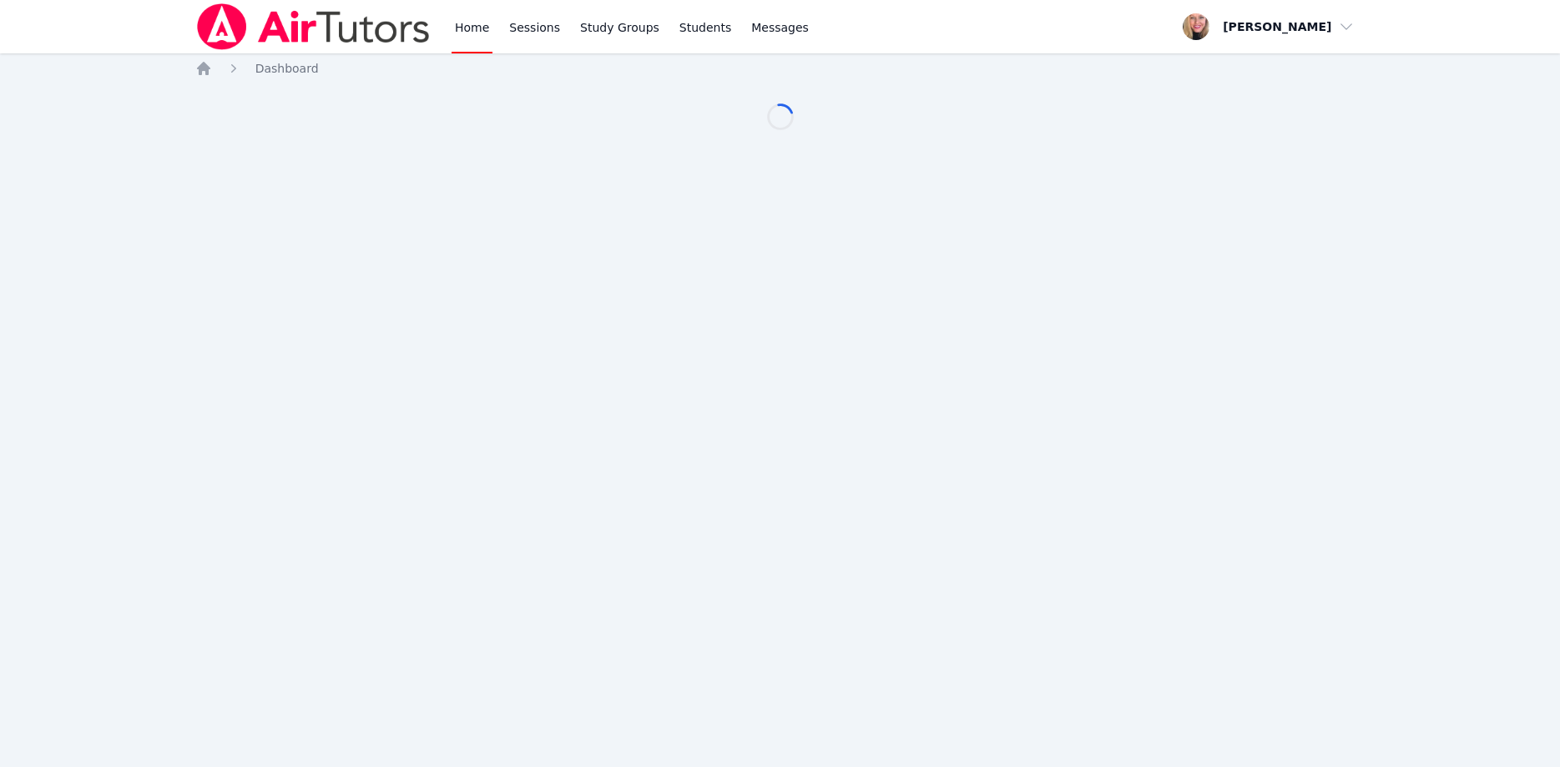
scroll to position [85, 0]
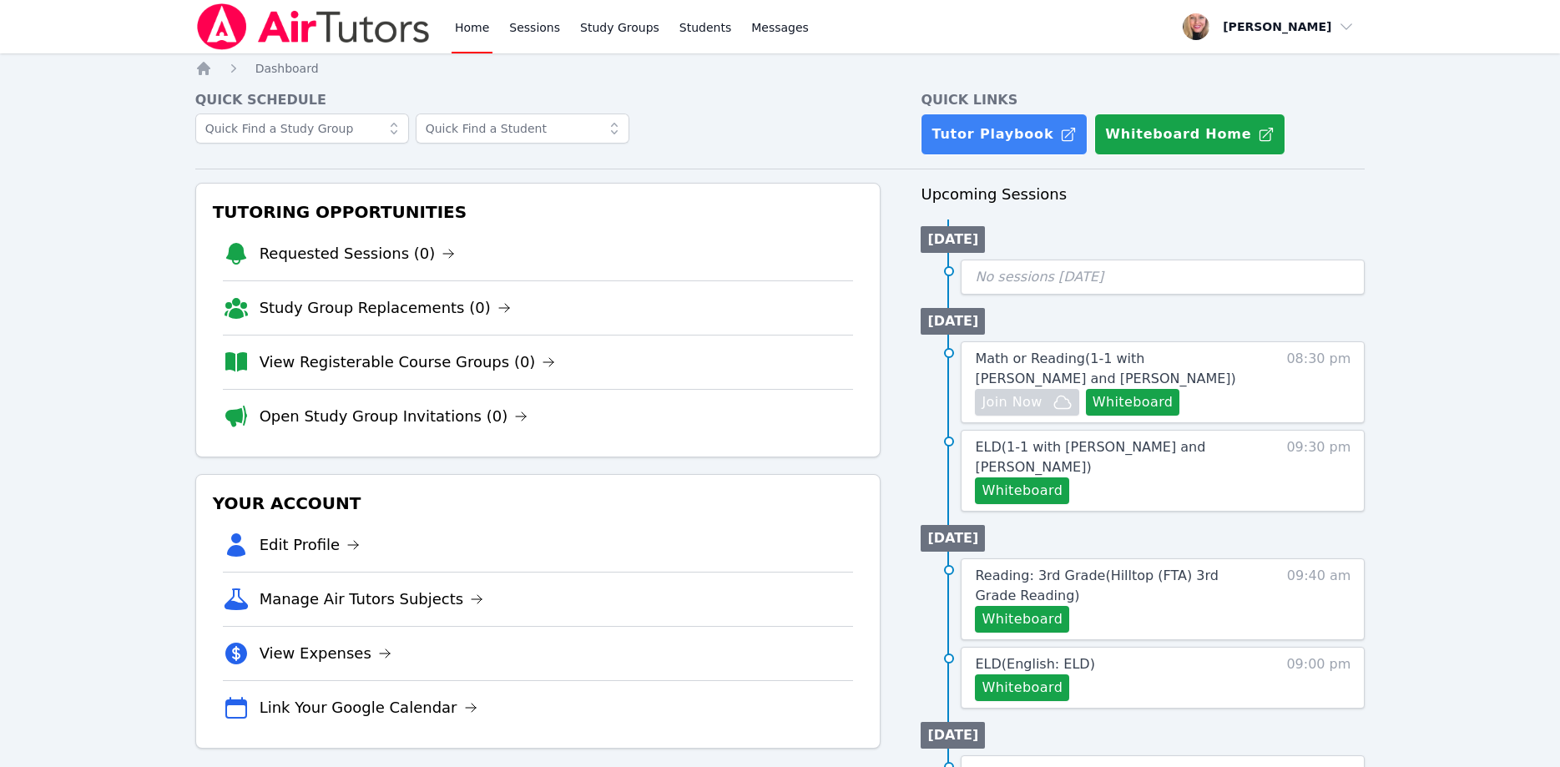
scroll to position [85, 0]
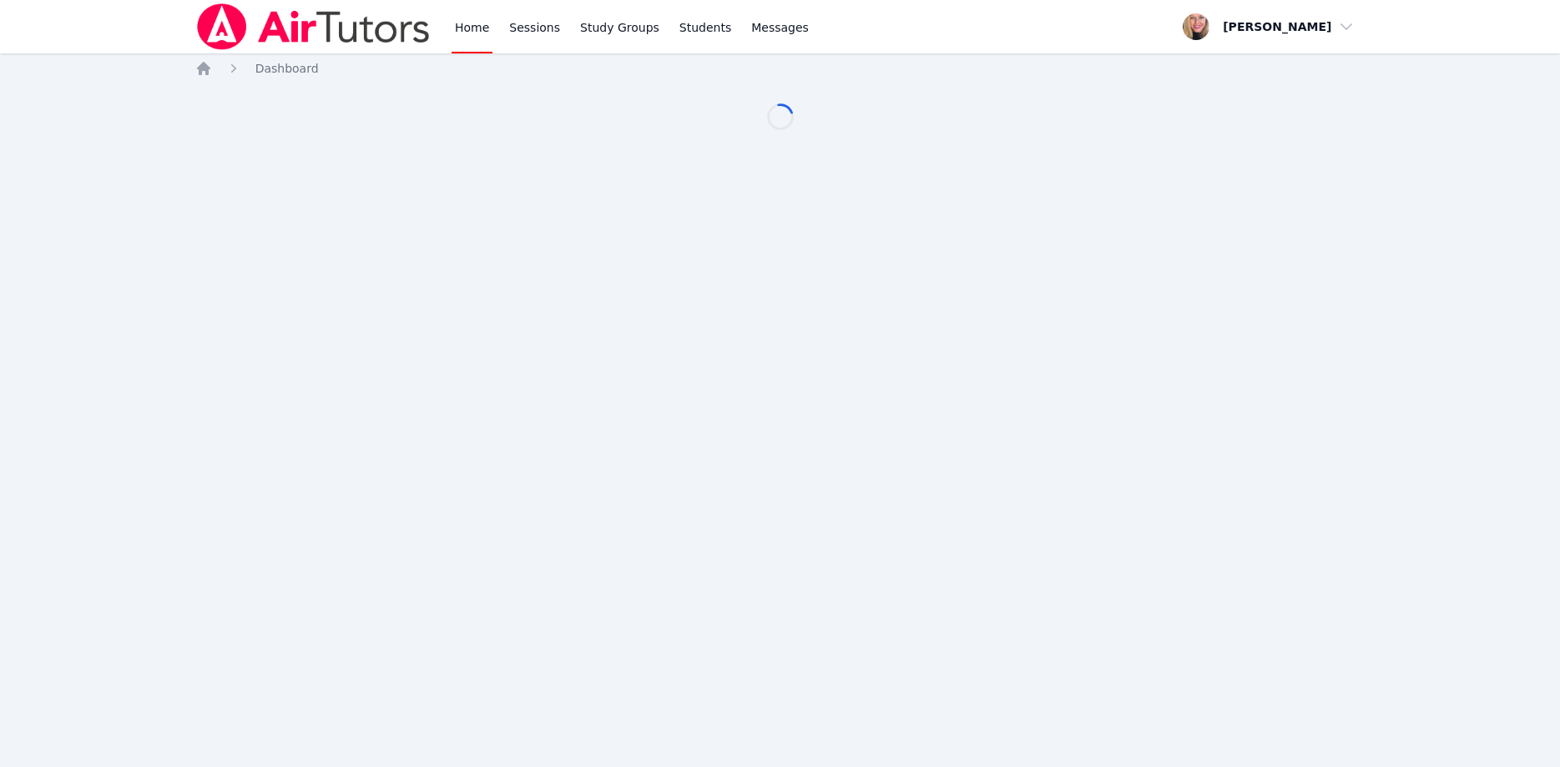
scroll to position [85, 0]
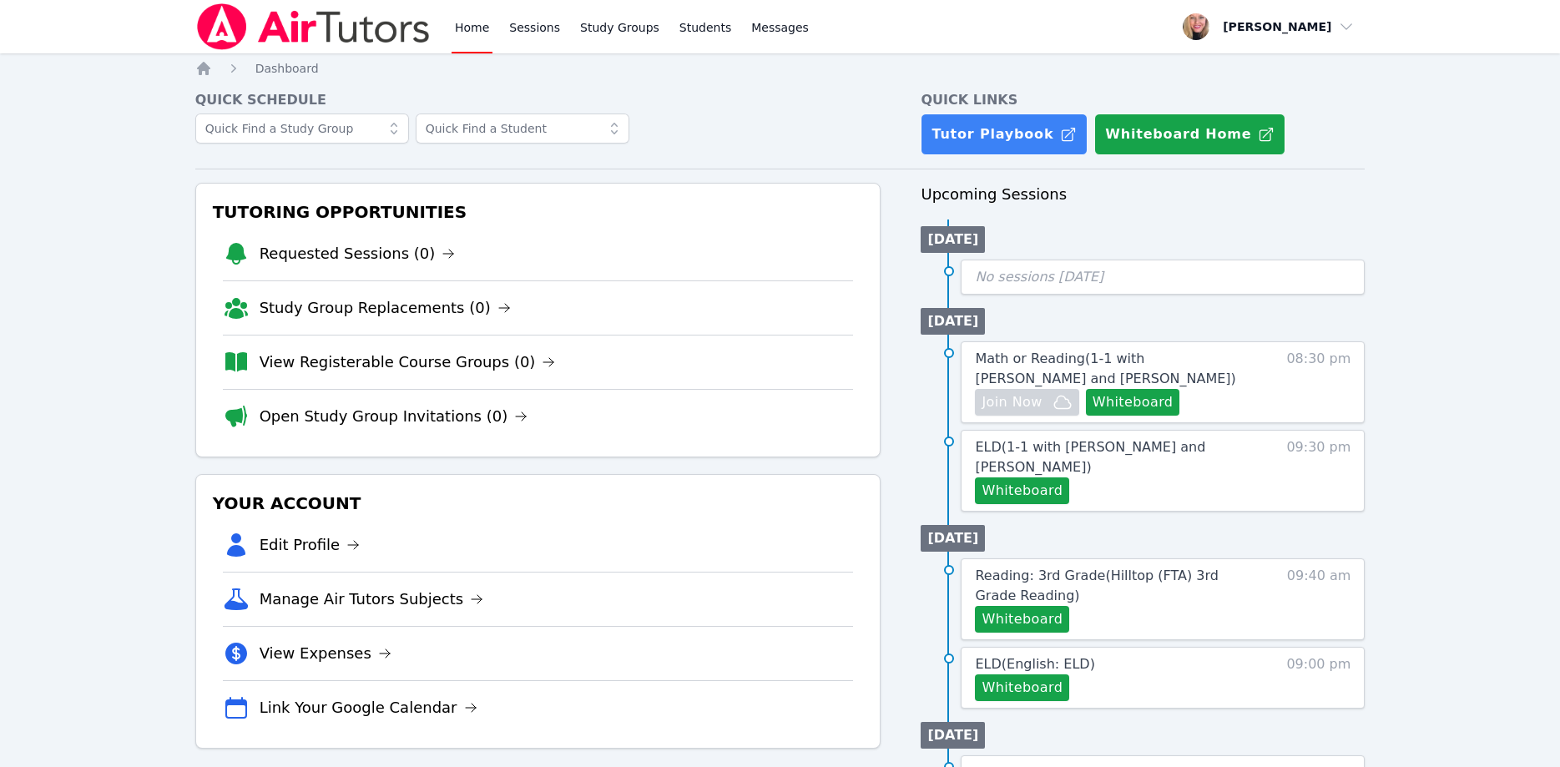
scroll to position [85, 0]
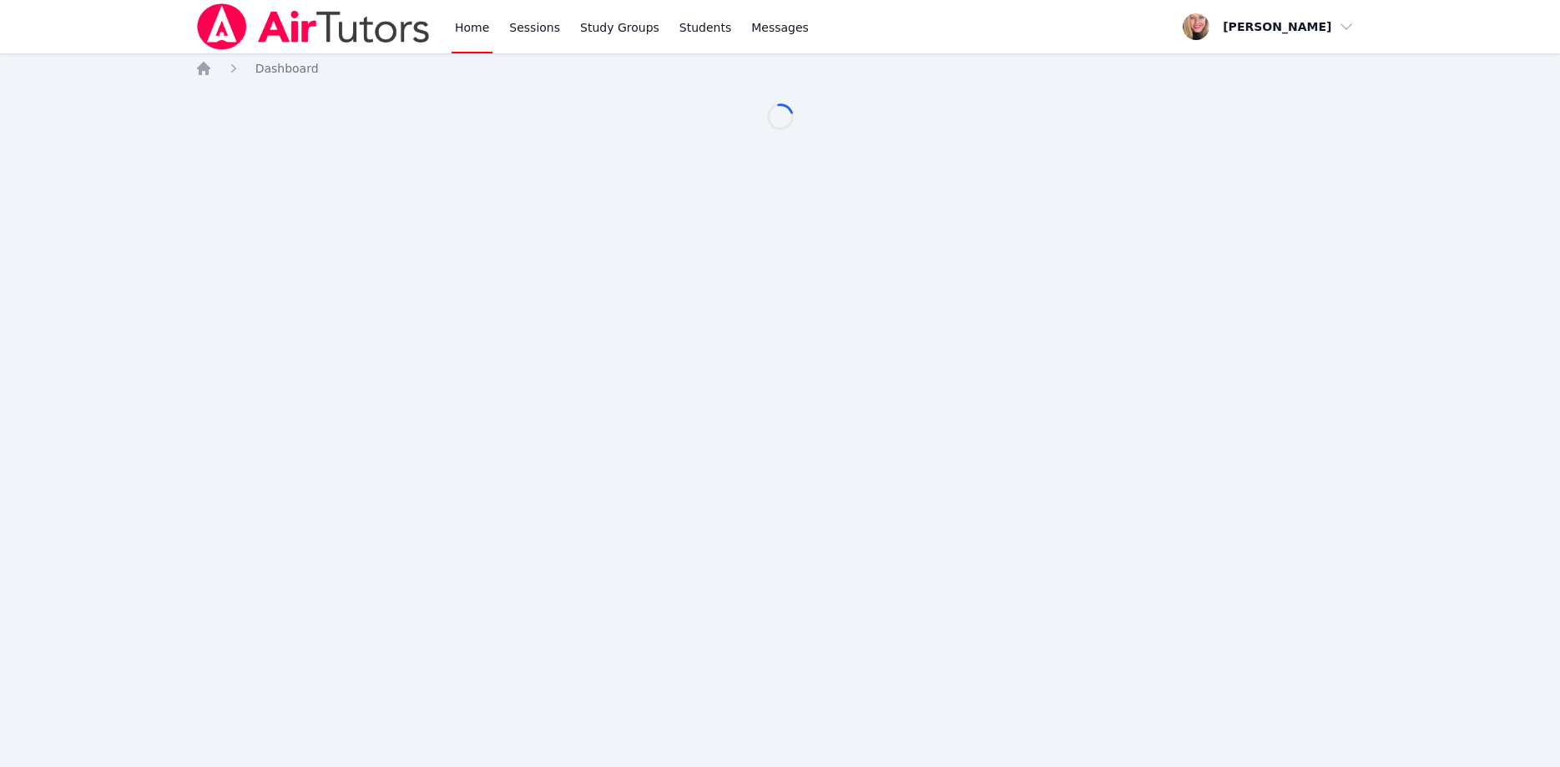
scroll to position [85, 0]
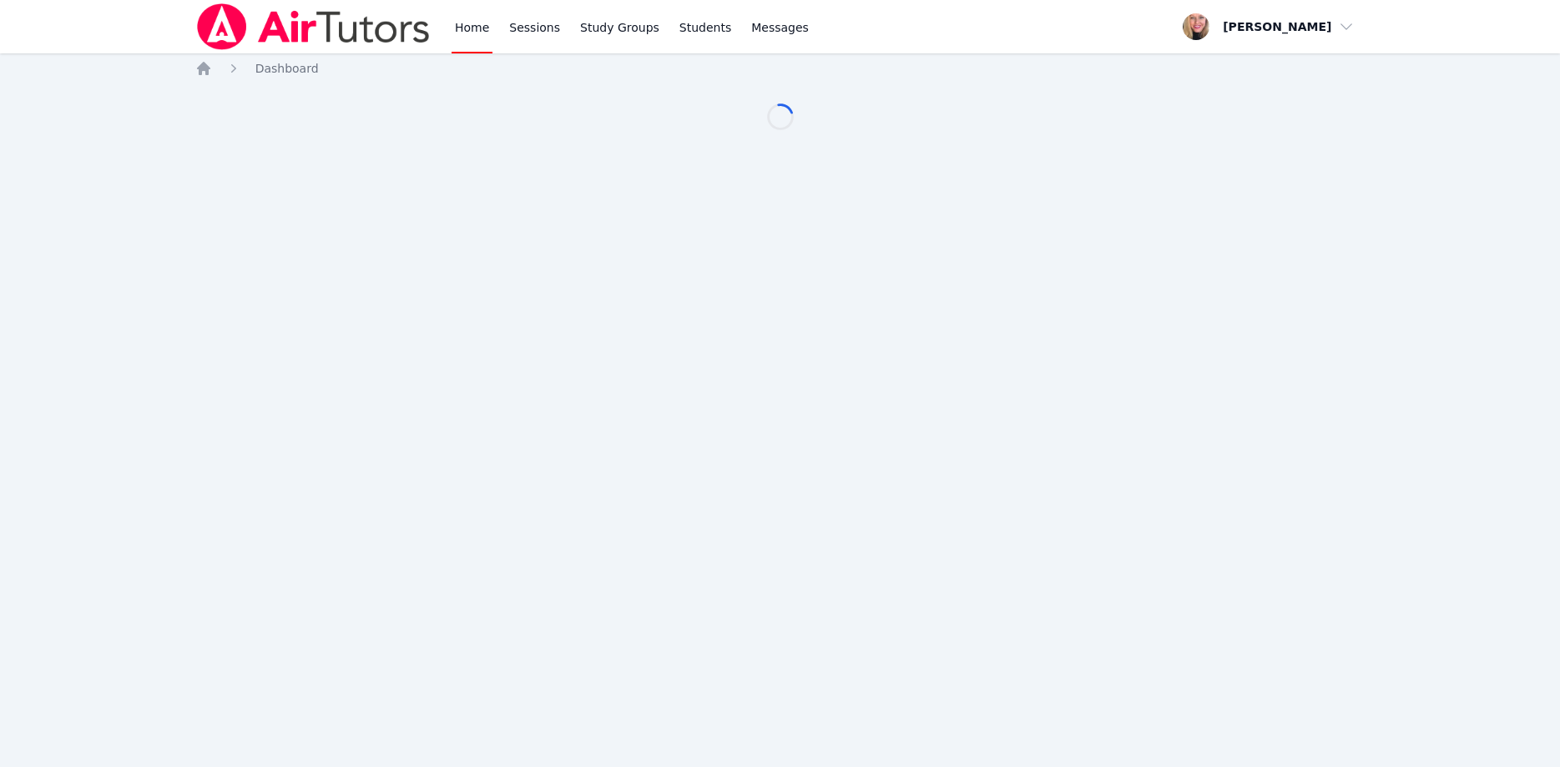
scroll to position [85, 0]
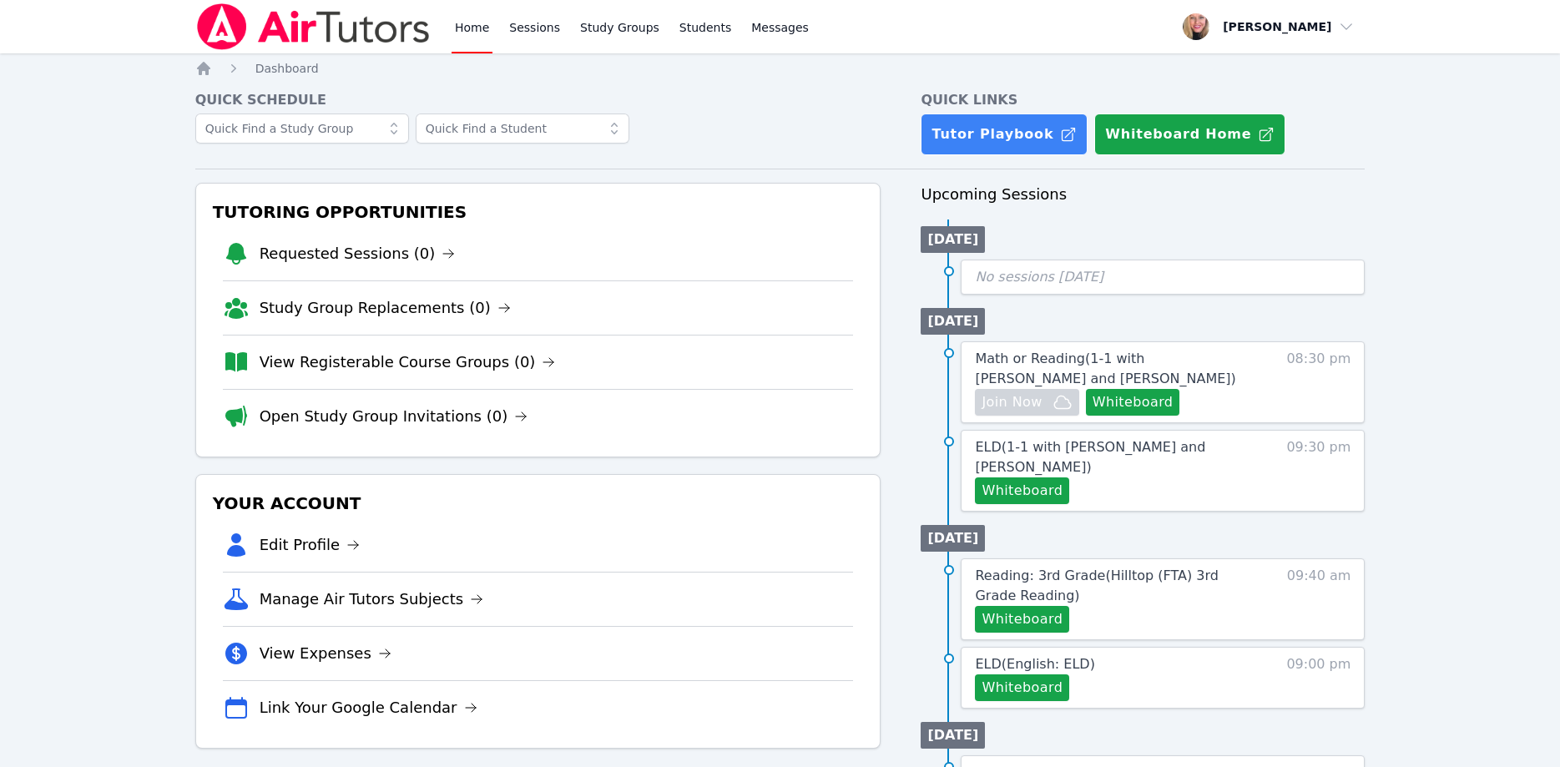
scroll to position [85, 0]
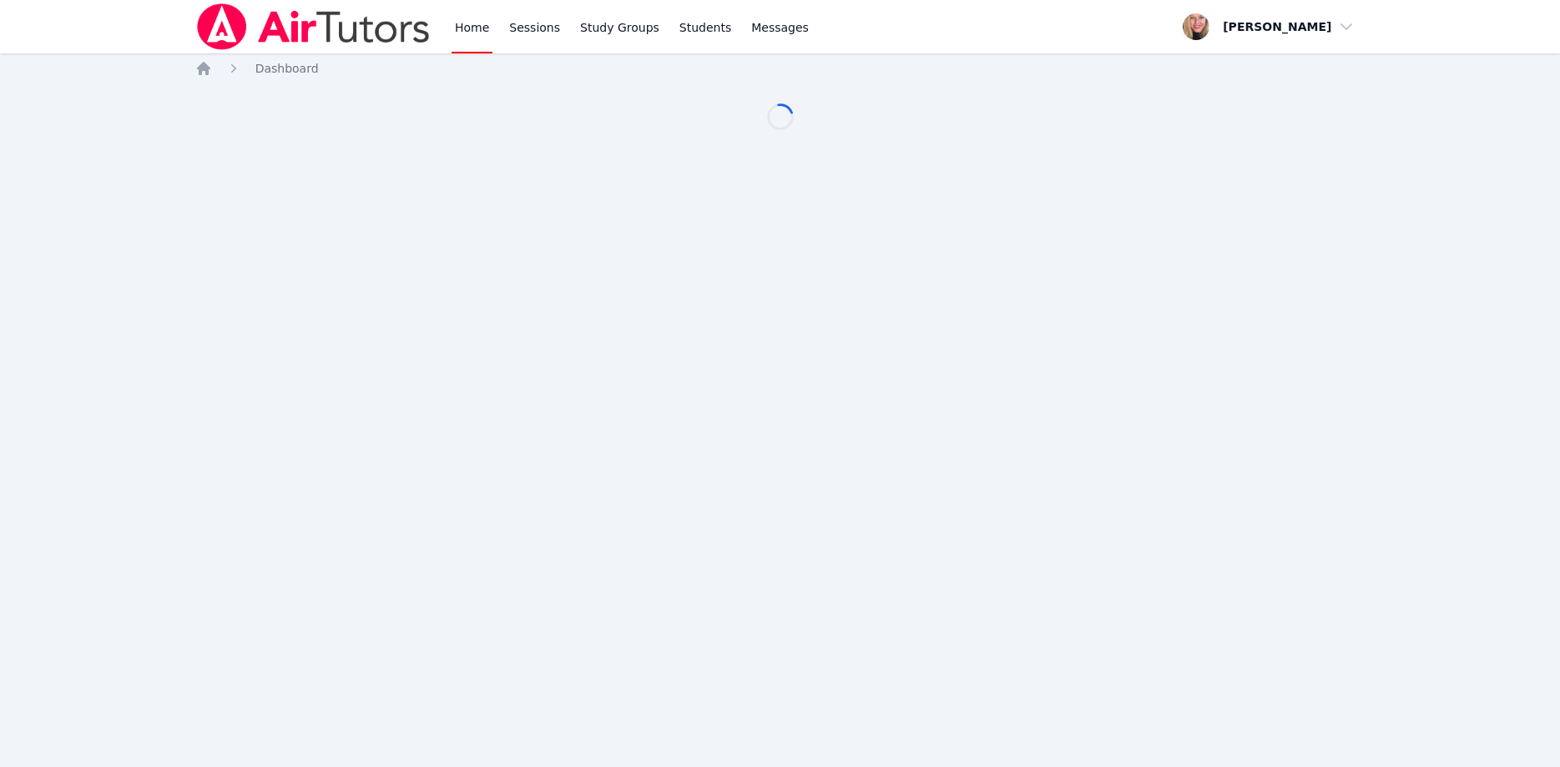
scroll to position [85, 0]
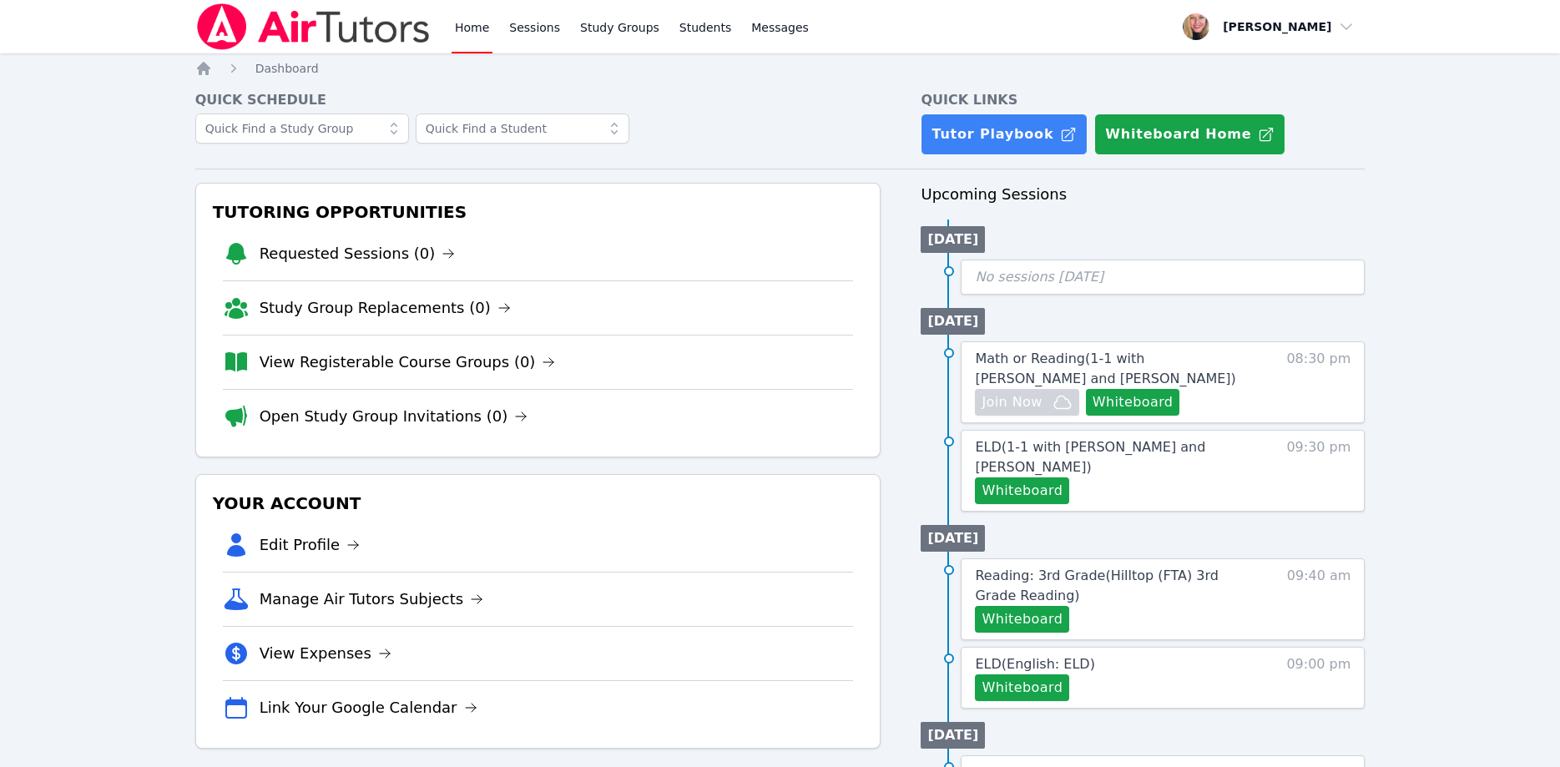
scroll to position [85, 0]
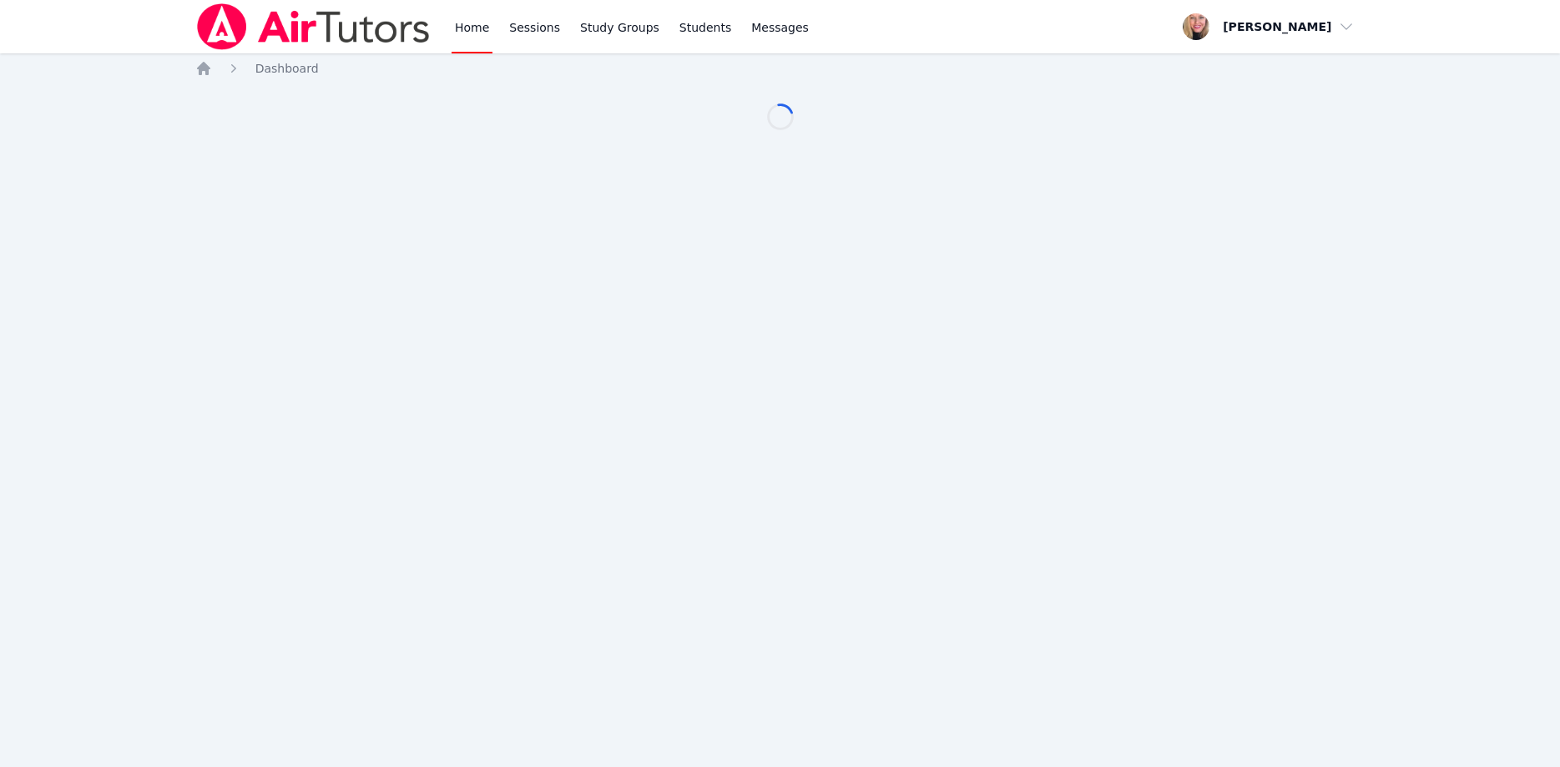
scroll to position [85, 0]
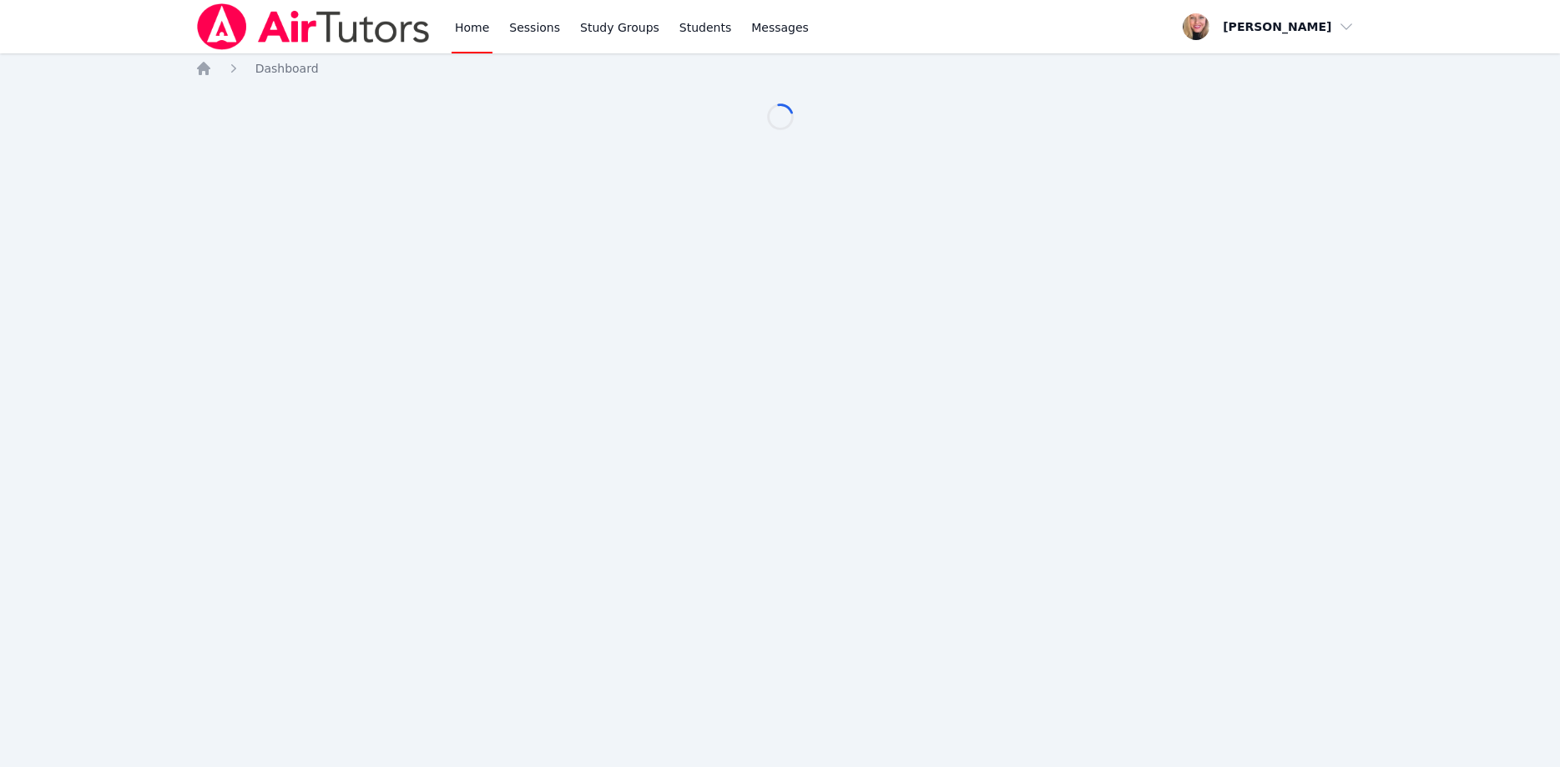
scroll to position [85, 0]
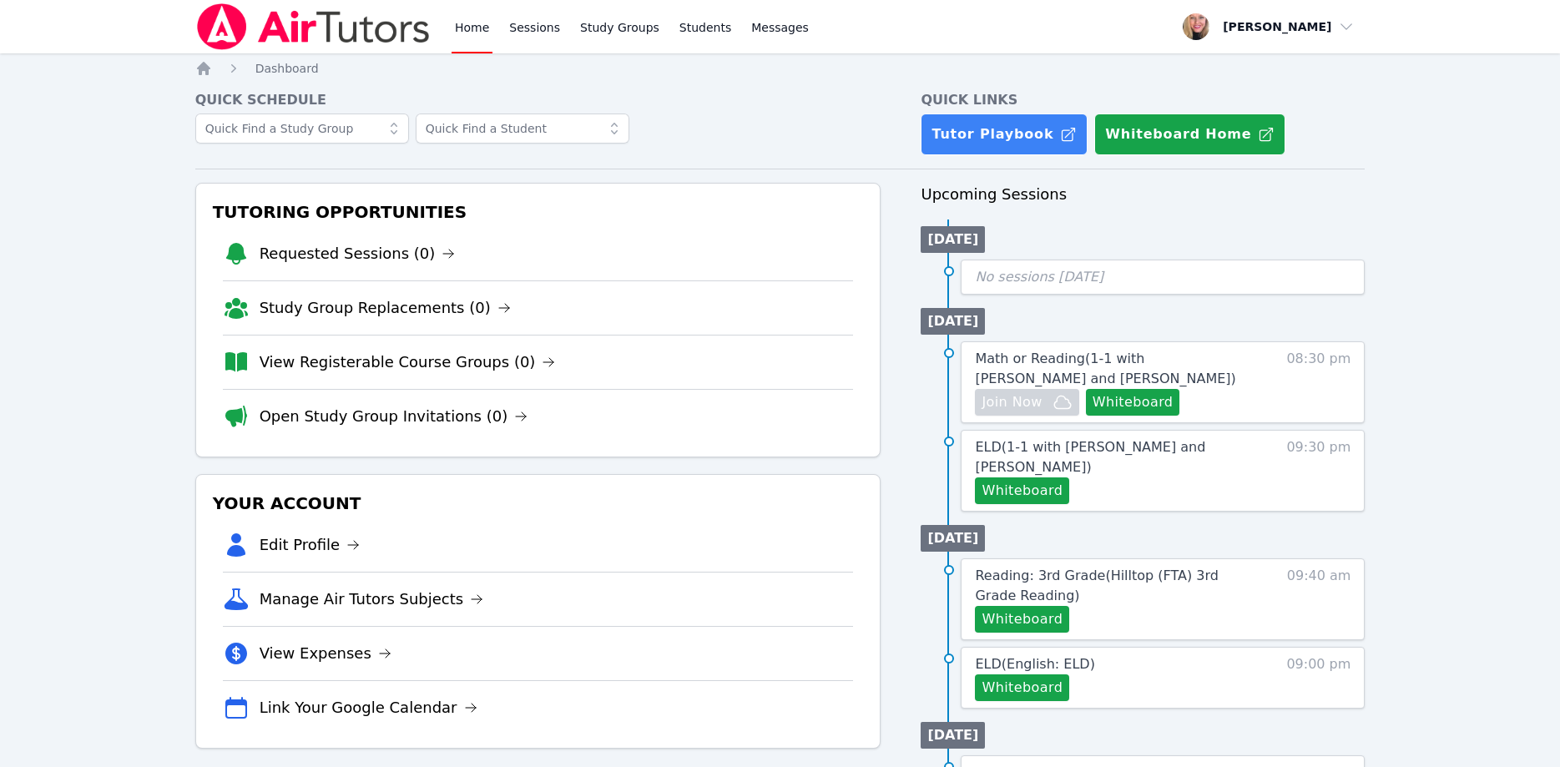
scroll to position [85, 0]
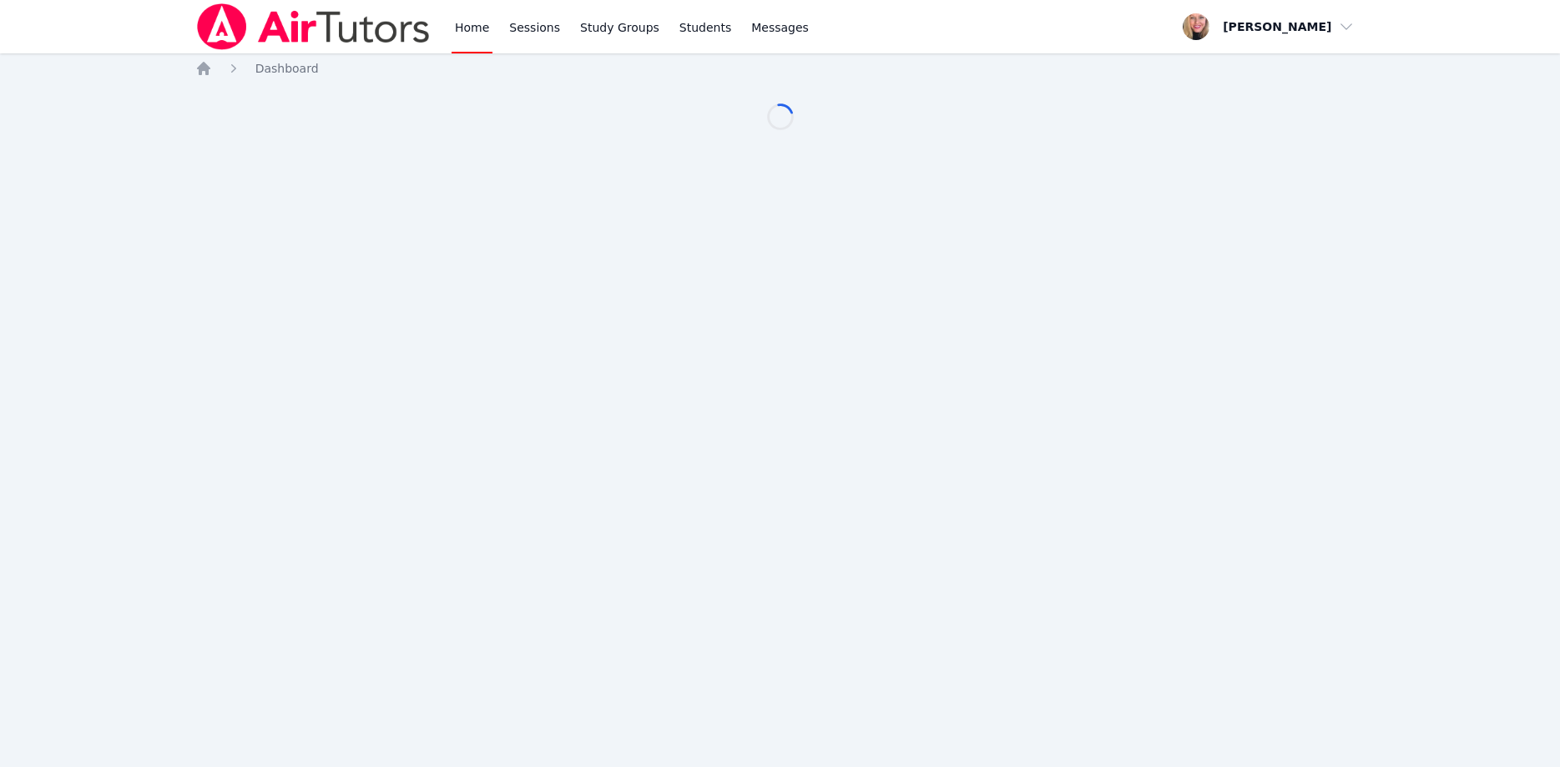
scroll to position [85, 0]
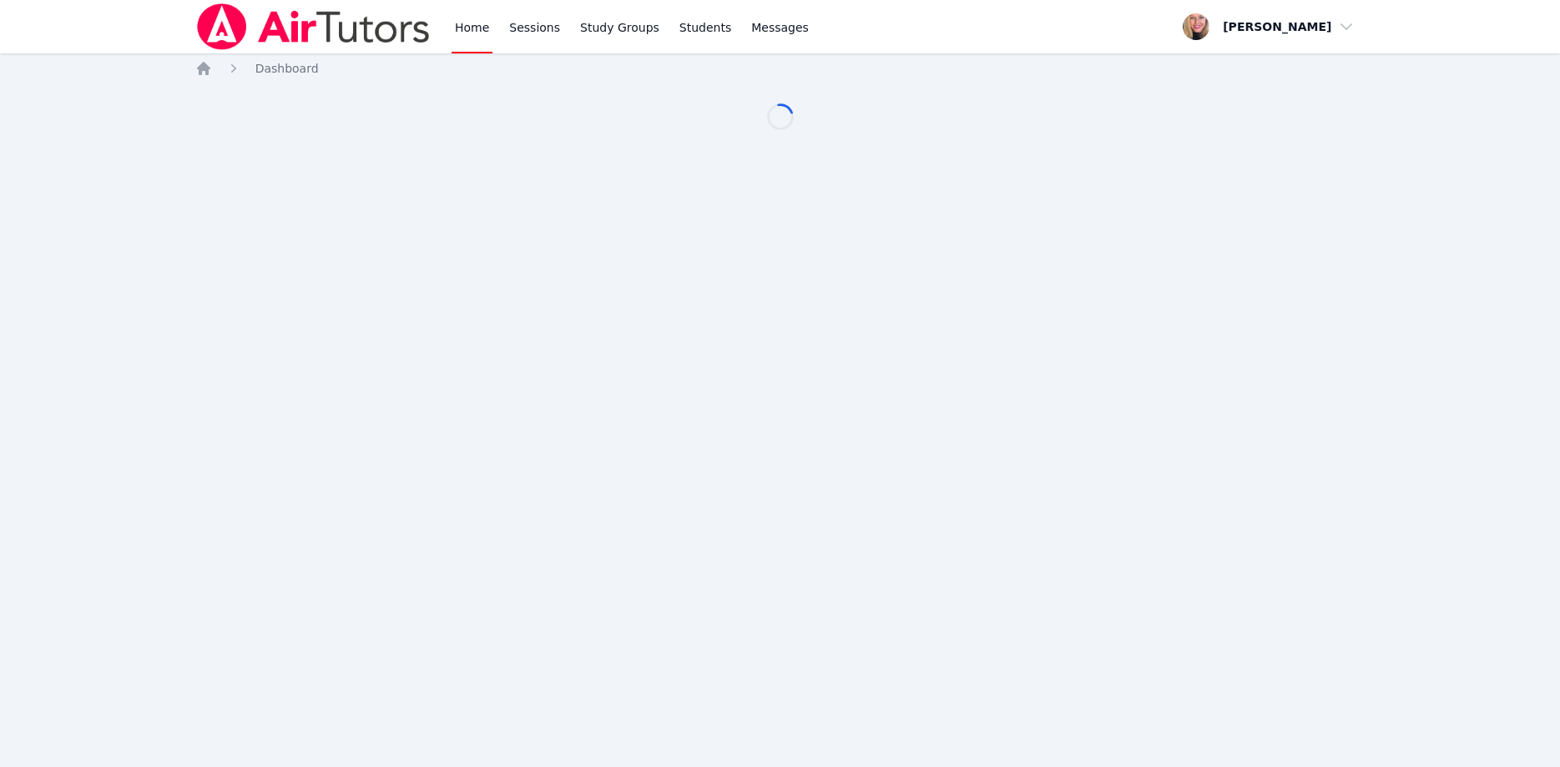
scroll to position [85, 0]
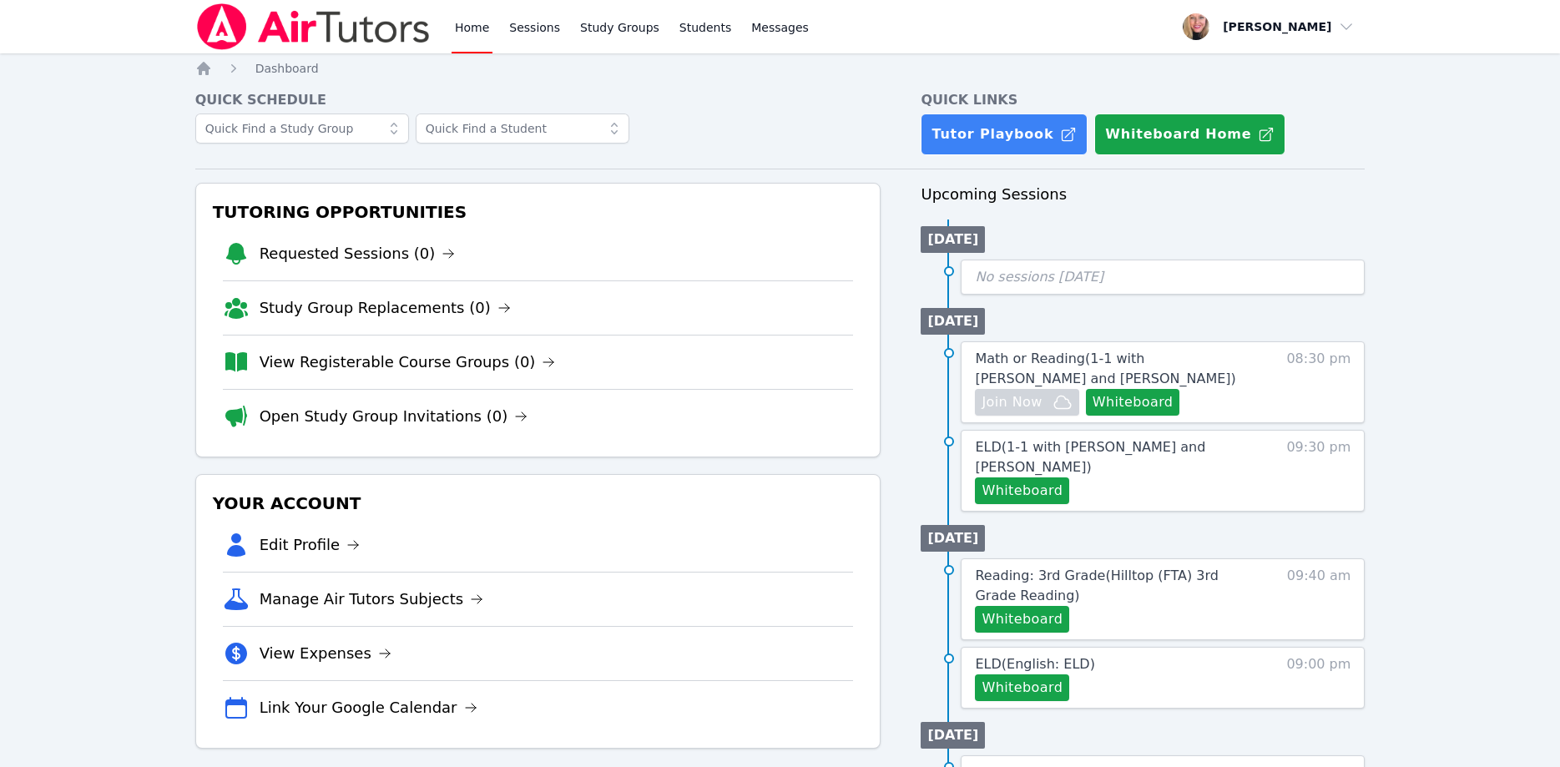
scroll to position [85, 0]
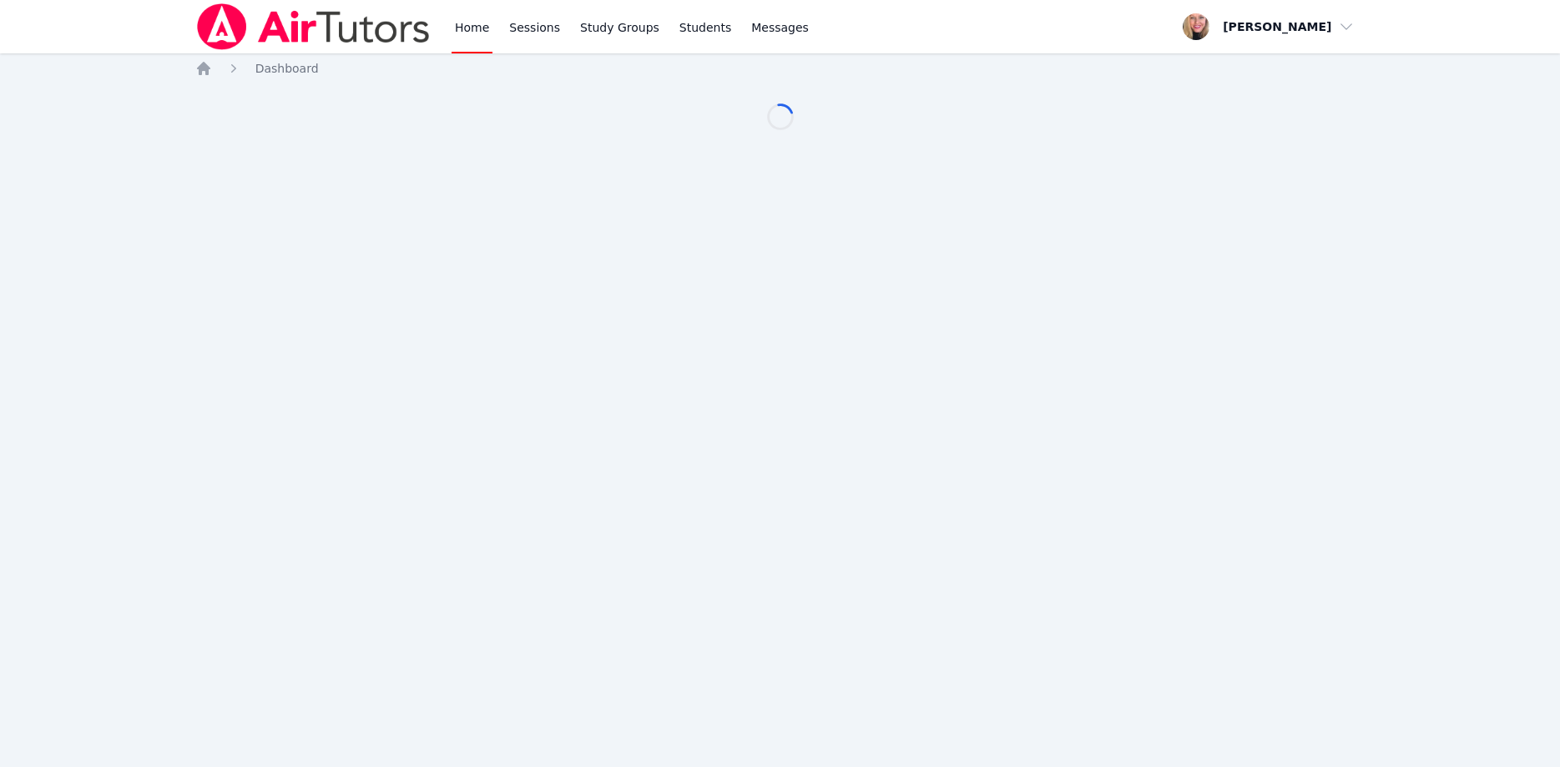
scroll to position [85, 0]
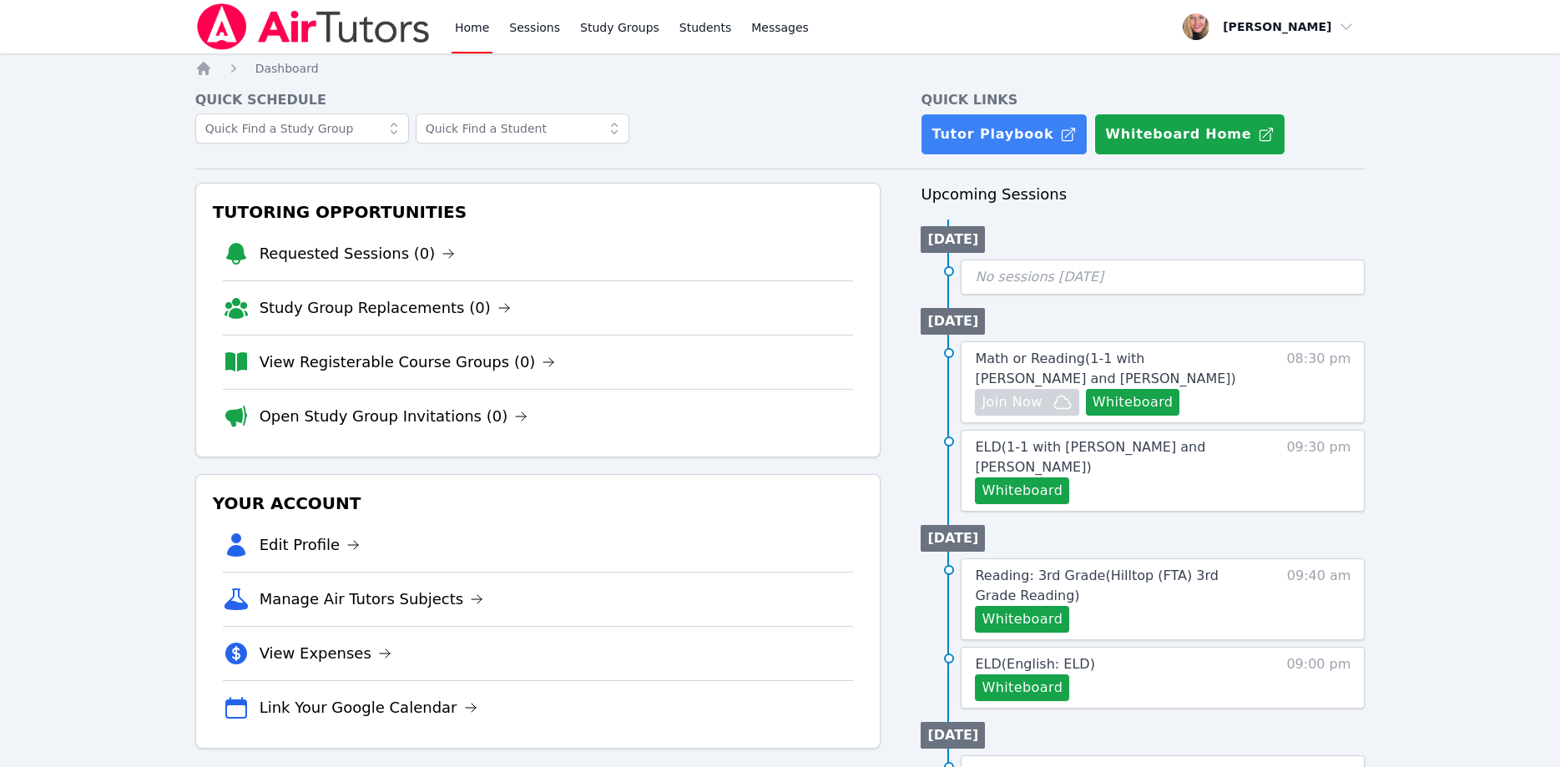
scroll to position [85, 0]
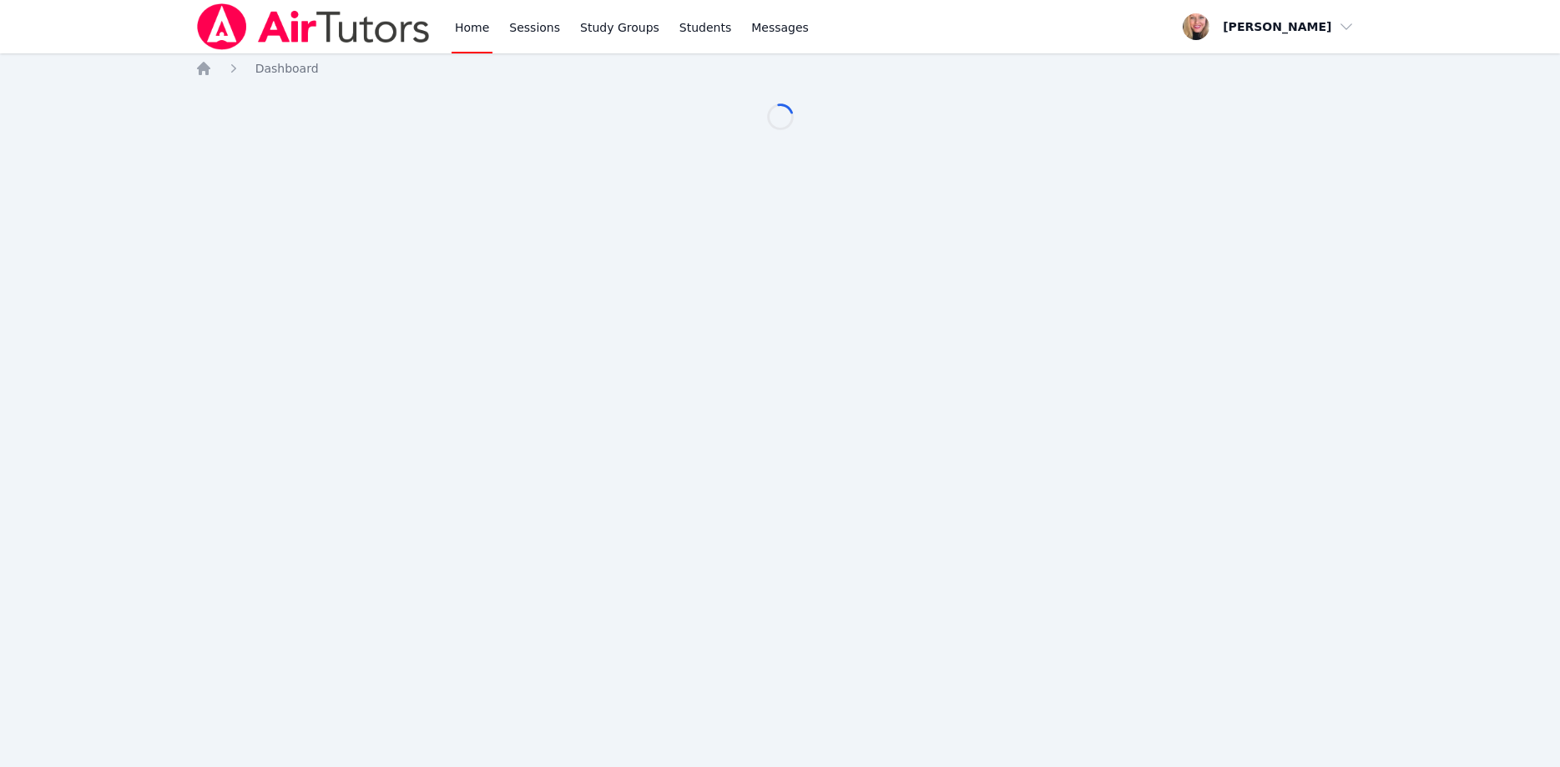
scroll to position [85, 0]
